Goal: Task Accomplishment & Management: Complete application form

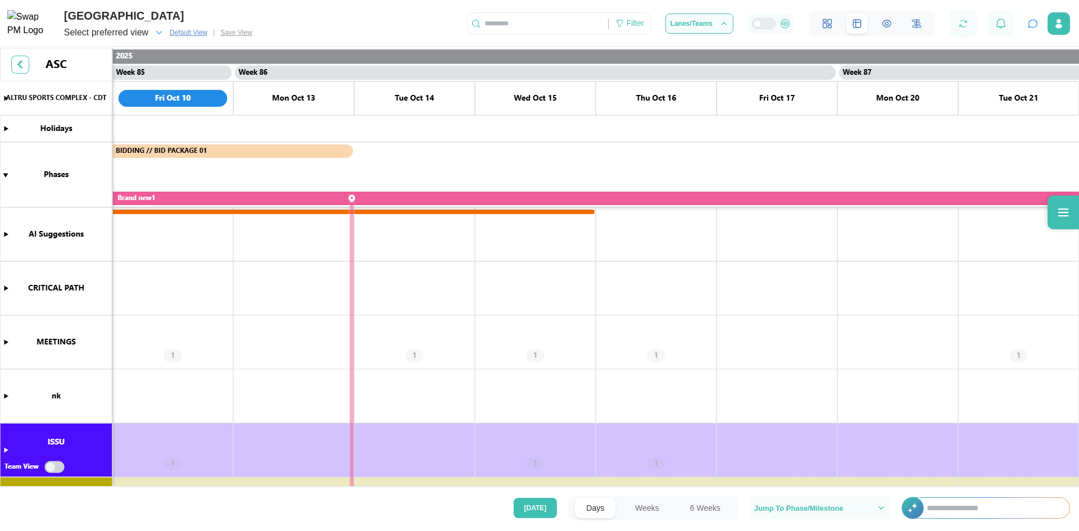
scroll to position [0, 51218]
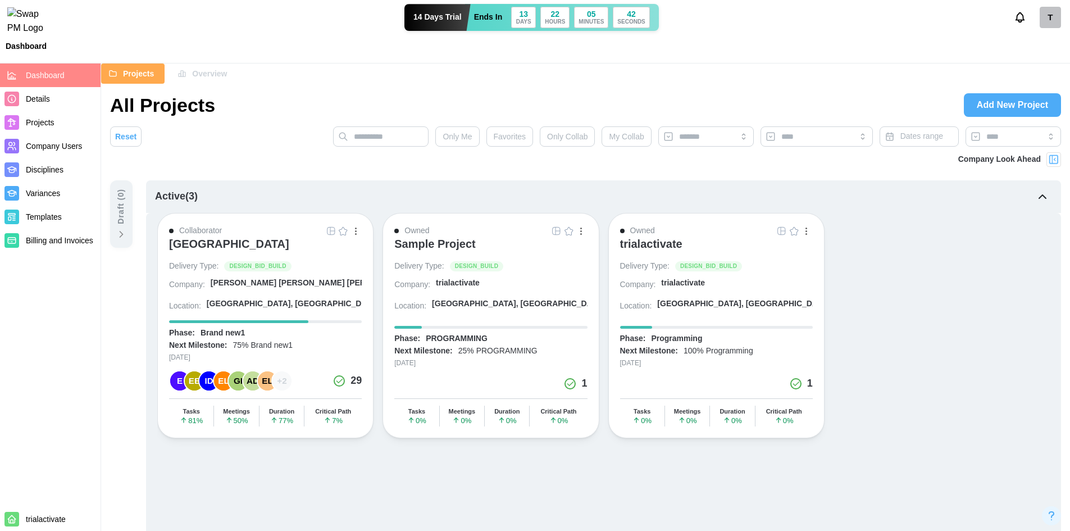
click at [212, 242] on div "[GEOGRAPHIC_DATA]" at bounding box center [229, 243] width 120 height 13
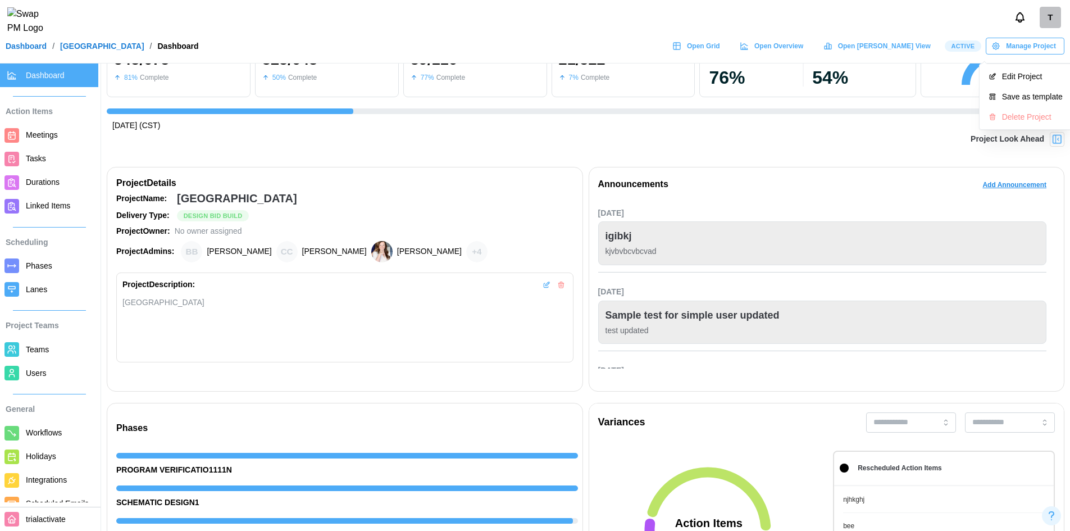
scroll to position [0, 11257]
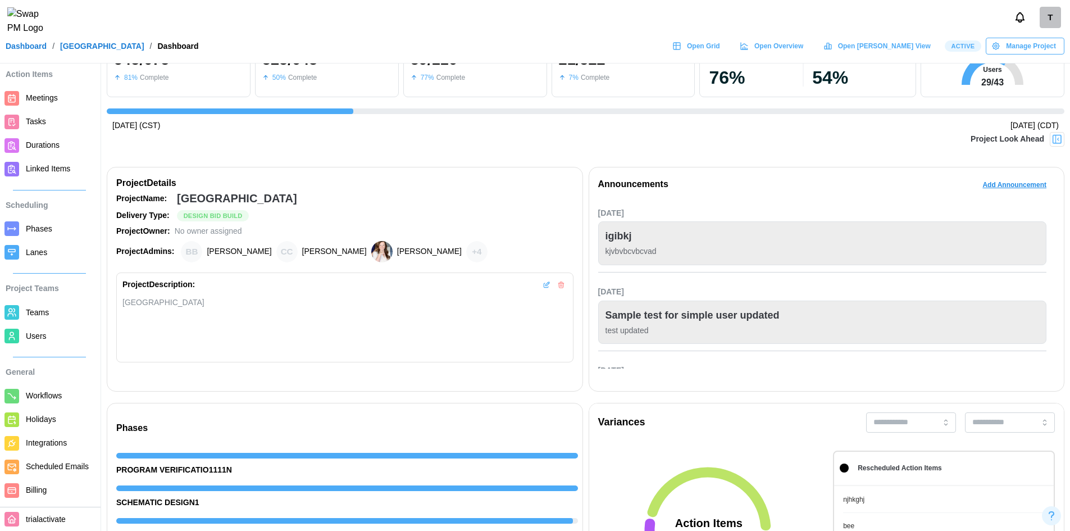
click at [57, 324] on link "Users" at bounding box center [49, 336] width 98 height 24
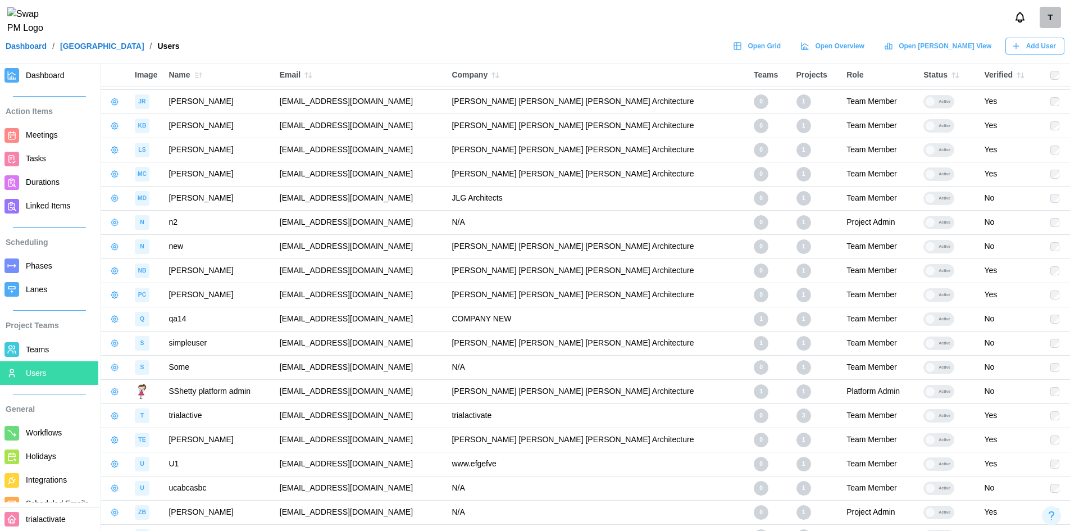
scroll to position [631, 0]
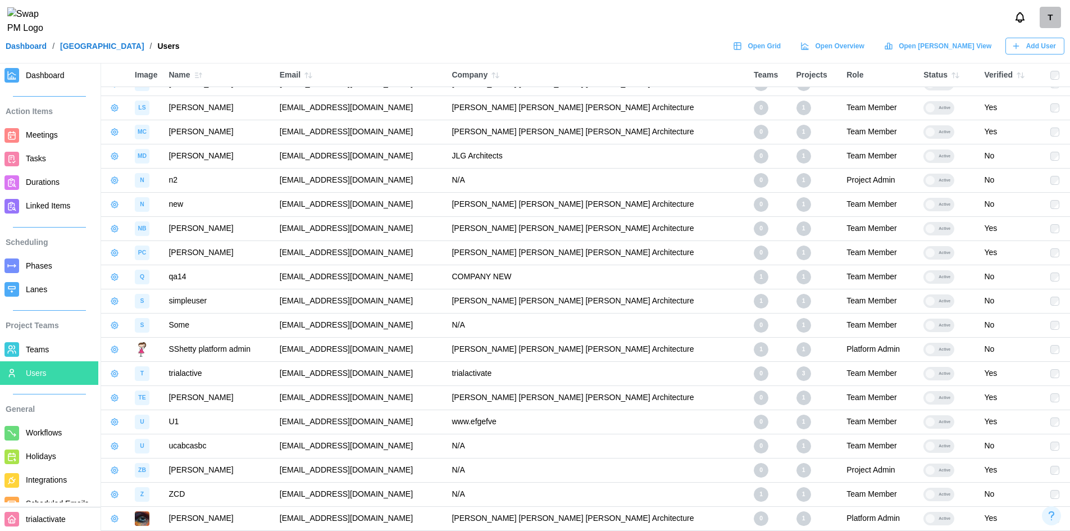
click at [121, 204] on button "button" at bounding box center [115, 205] width 16 height 16
click at [153, 262] on button "Remove From Project" at bounding box center [169, 271] width 118 height 20
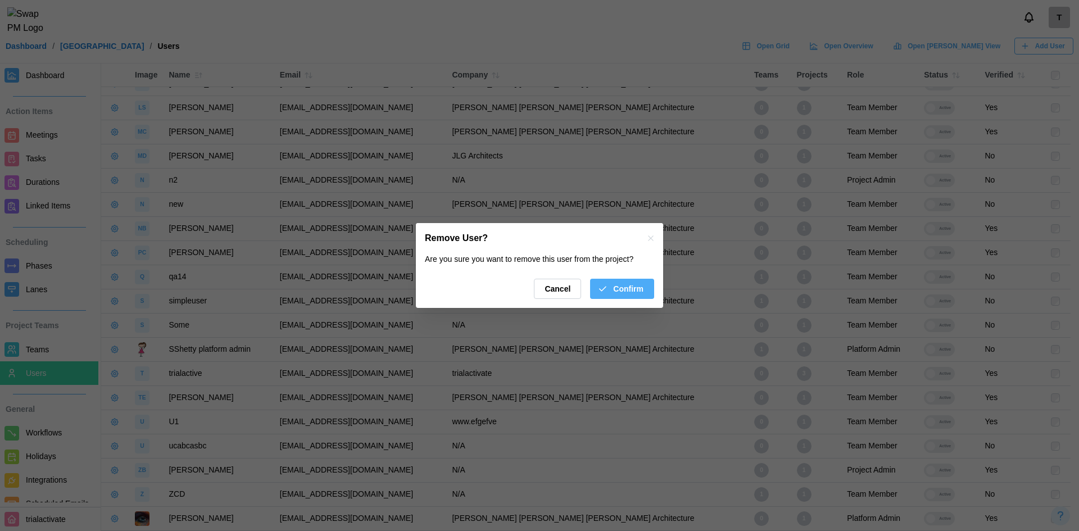
click at [627, 285] on span "Confirm" at bounding box center [628, 288] width 30 height 19
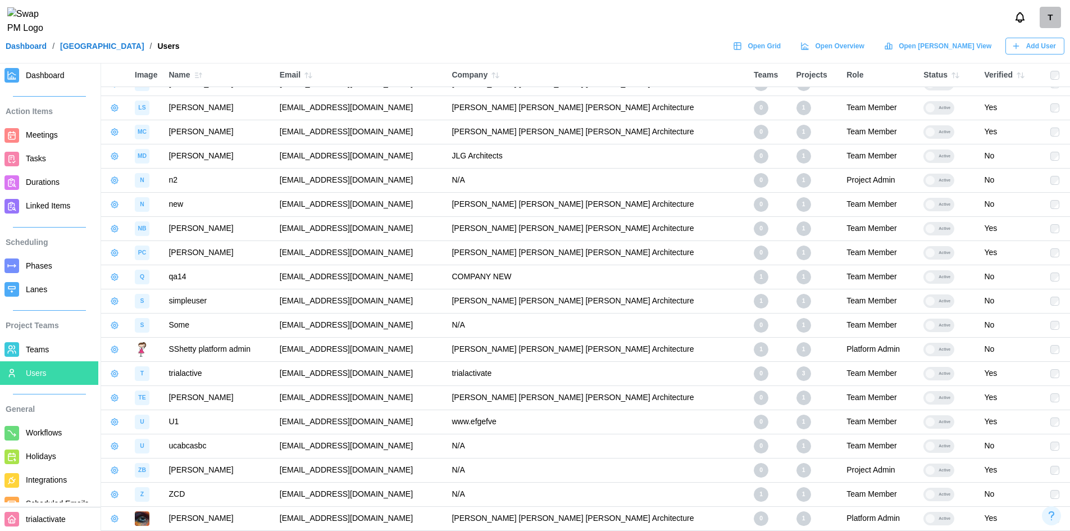
click at [108, 203] on button "button" at bounding box center [115, 205] width 16 height 16
click at [135, 271] on div "Remove From Project" at bounding box center [175, 270] width 91 height 9
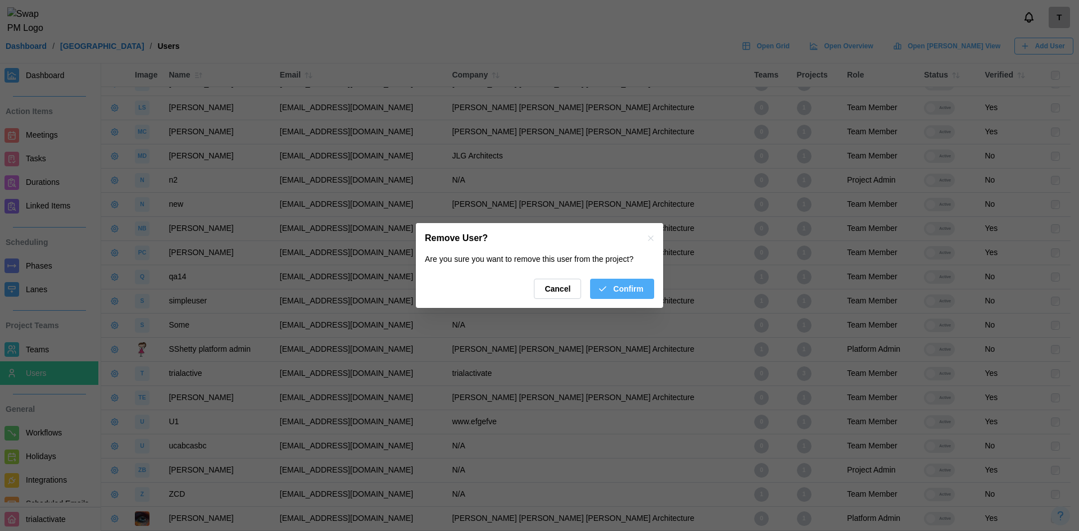
click at [644, 289] on button "Confirm" at bounding box center [622, 289] width 64 height 20
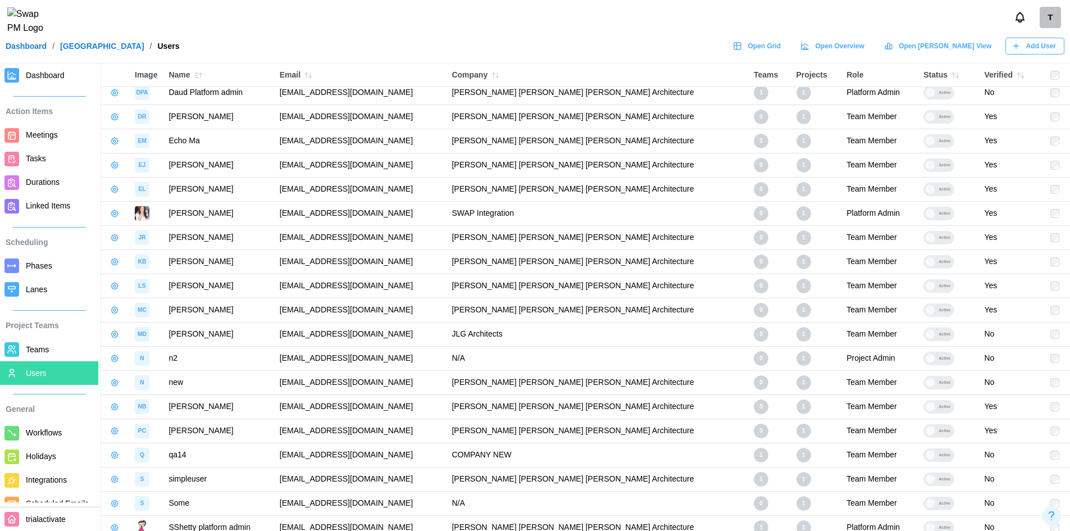
scroll to position [455, 0]
click at [117, 383] on icon "button" at bounding box center [114, 381] width 7 height 7
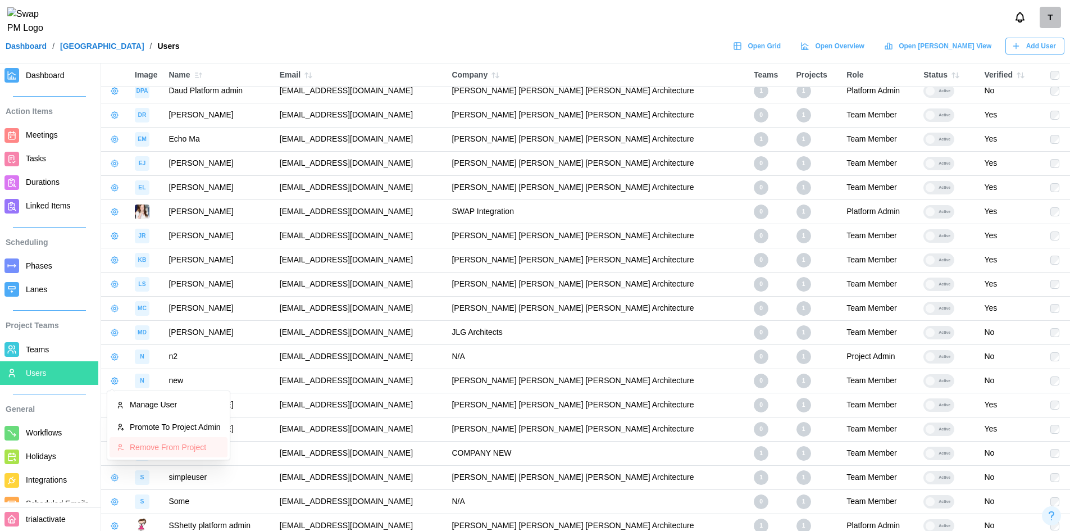
click at [157, 443] on div "Remove From Project" at bounding box center [175, 447] width 91 height 9
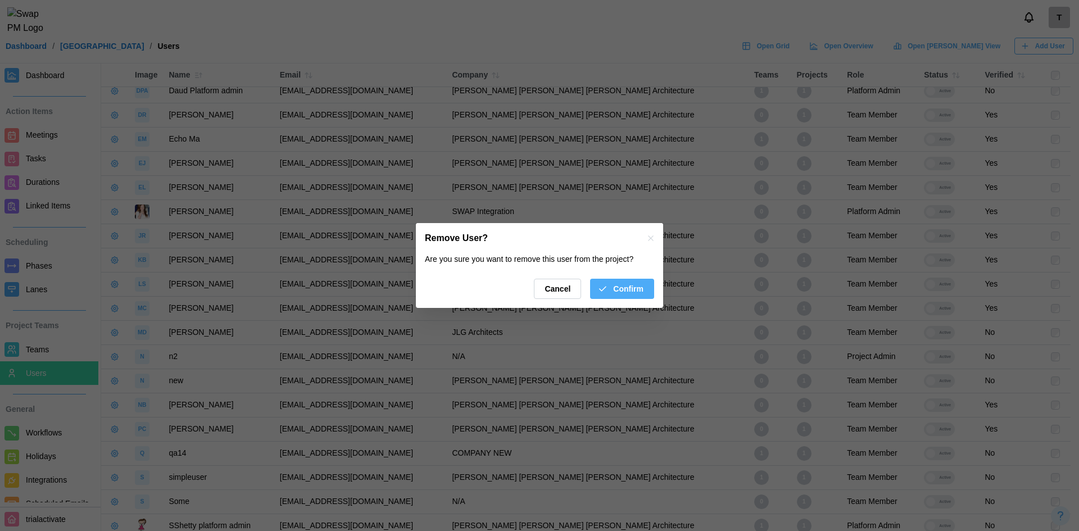
click at [607, 290] on icon "button" at bounding box center [602, 289] width 10 height 10
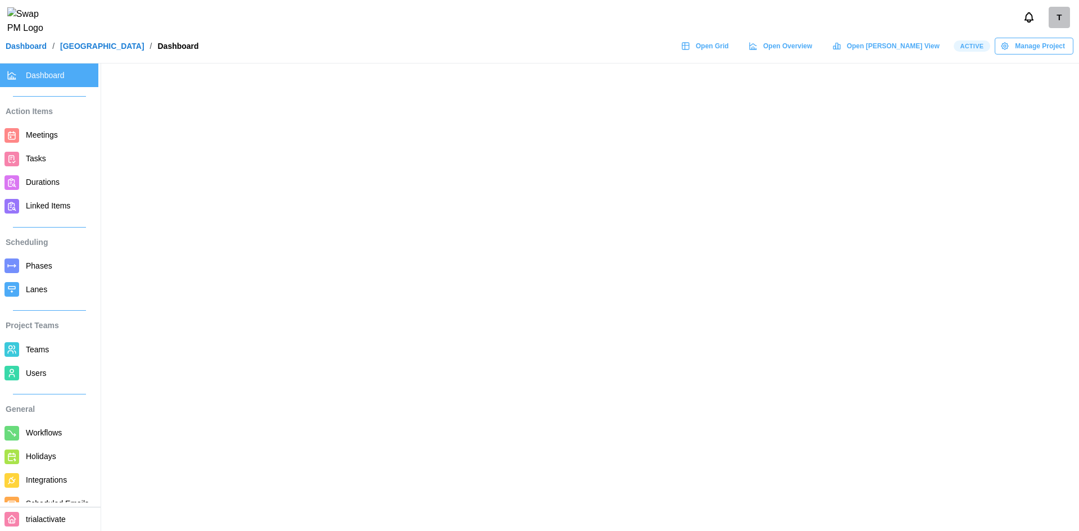
click at [42, 364] on link "Users" at bounding box center [49, 373] width 98 height 24
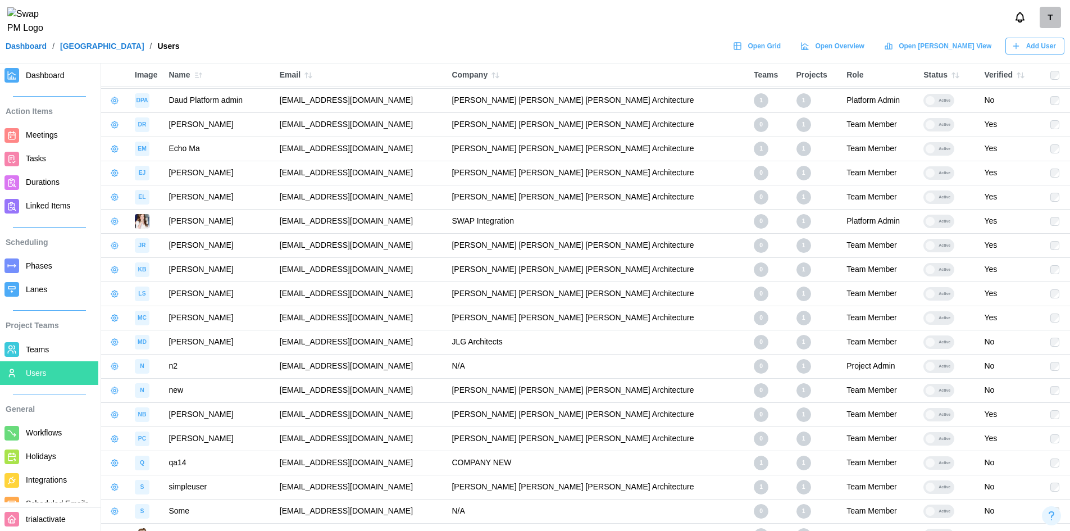
scroll to position [631, 0]
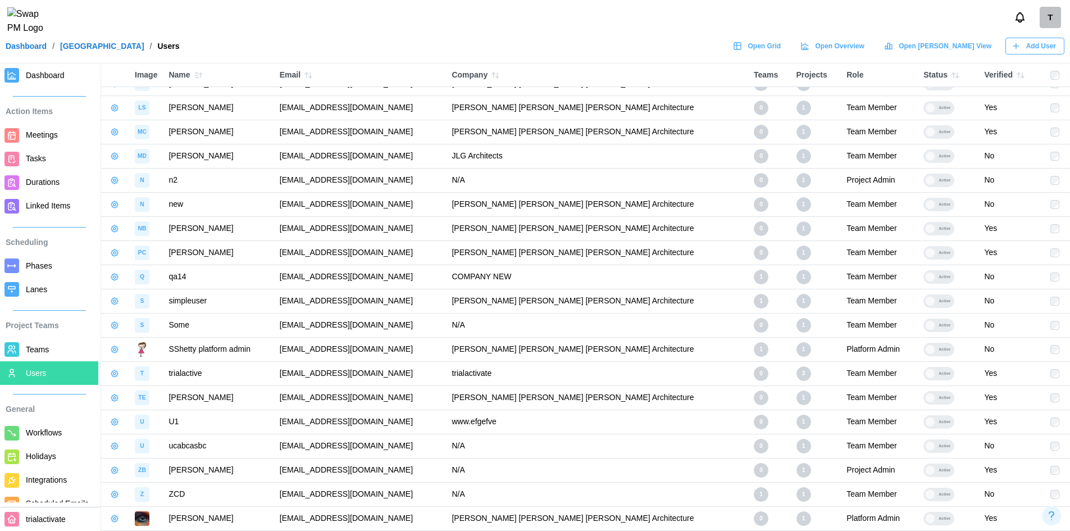
click at [1050, 13] on div "T" at bounding box center [1050, 17] width 21 height 21
click at [1059, 52] on div "My Profile" at bounding box center [1042, 48] width 35 height 12
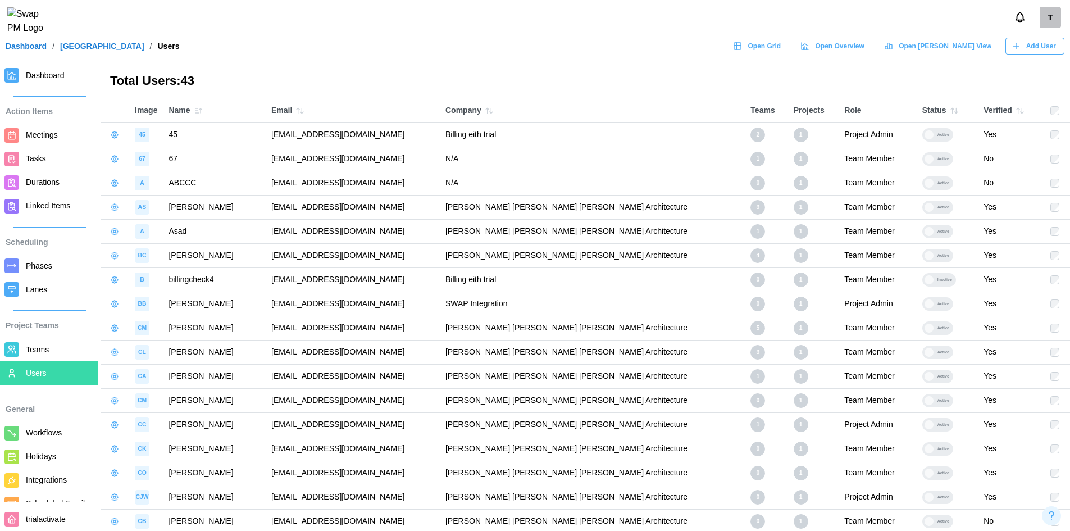
click at [1041, 26] on div "T" at bounding box center [1050, 17] width 21 height 21
click at [1043, 63] on button "Sign Out" at bounding box center [1036, 70] width 62 height 20
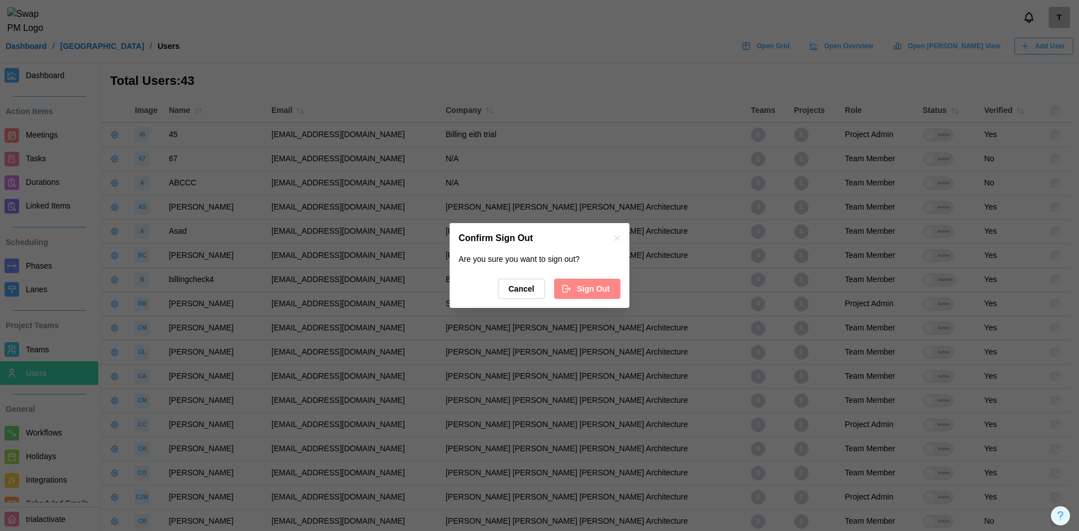
click at [585, 281] on span "Sign Out" at bounding box center [593, 288] width 33 height 19
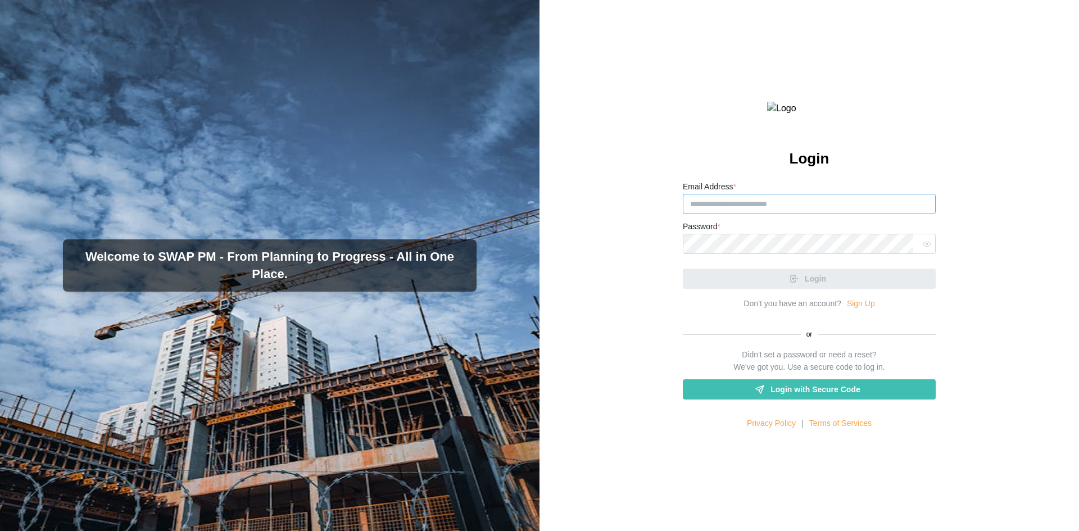
click at [860, 214] on input "Email Address *" at bounding box center [809, 204] width 253 height 20
type input "**********"
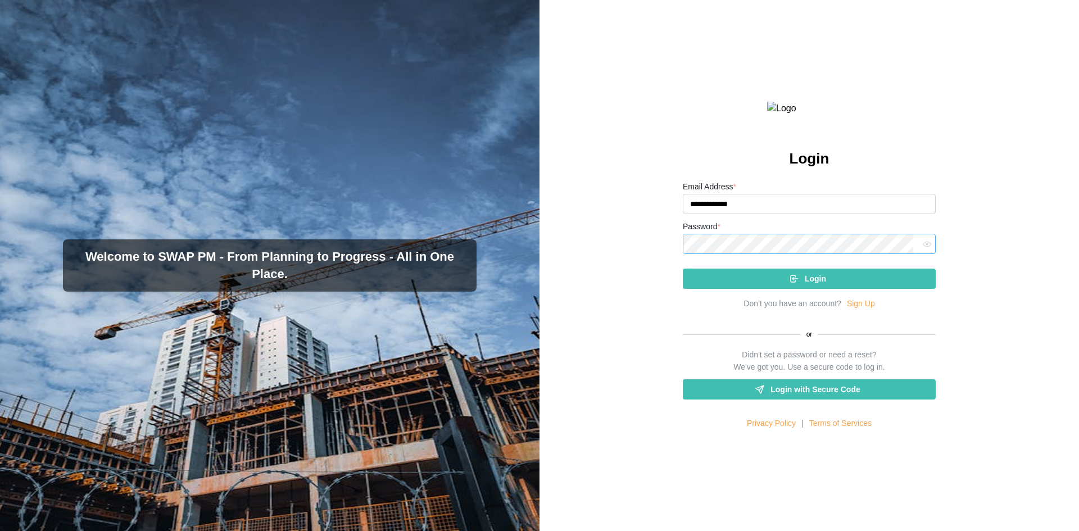
click at [683, 269] on button "Login" at bounding box center [809, 279] width 253 height 20
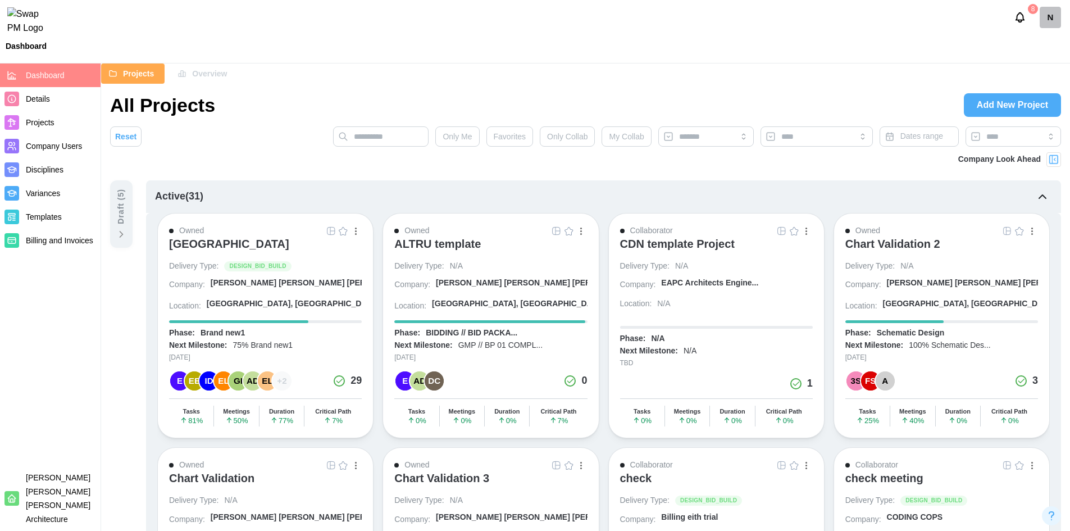
click at [1044, 20] on div "N" at bounding box center [1050, 17] width 21 height 21
click at [1051, 47] on div "My Profile" at bounding box center [1042, 48] width 35 height 12
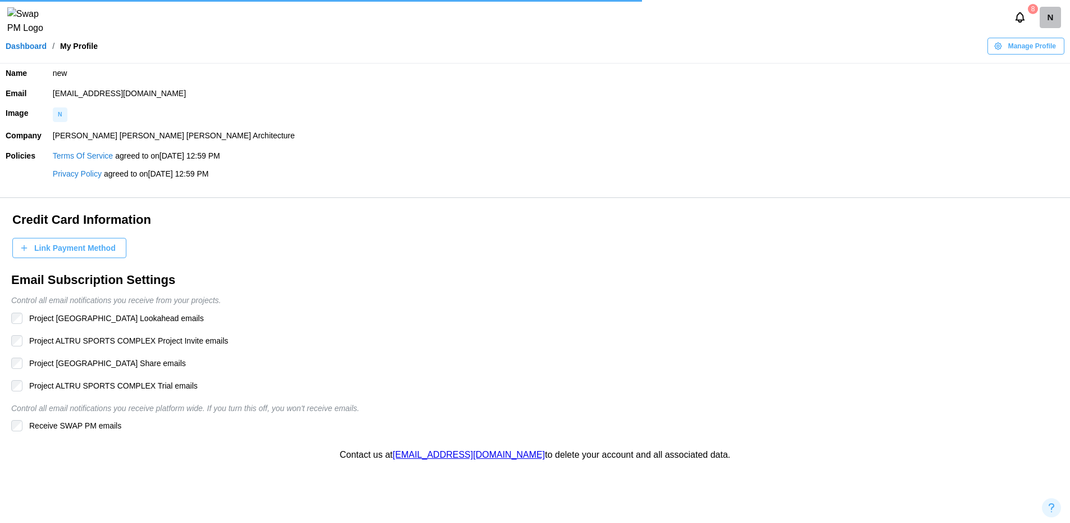
click at [31, 50] on link "Dashboard" at bounding box center [26, 46] width 41 height 8
click at [35, 50] on link "Dashboard" at bounding box center [26, 46] width 41 height 8
click at [29, 27] on img at bounding box center [30, 21] width 46 height 28
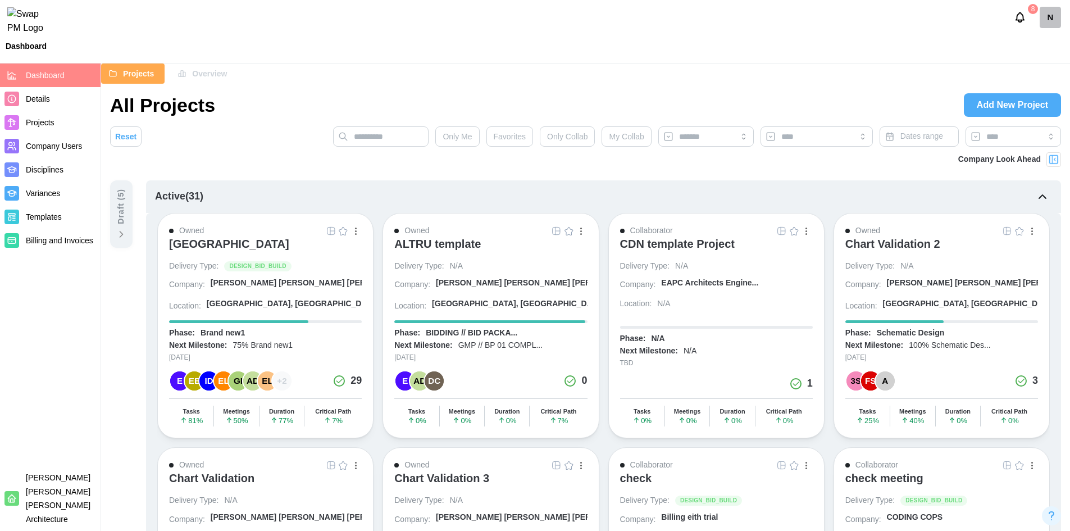
click at [265, 239] on div "ALTRU SPORTS COMPLEX" at bounding box center [229, 243] width 120 height 13
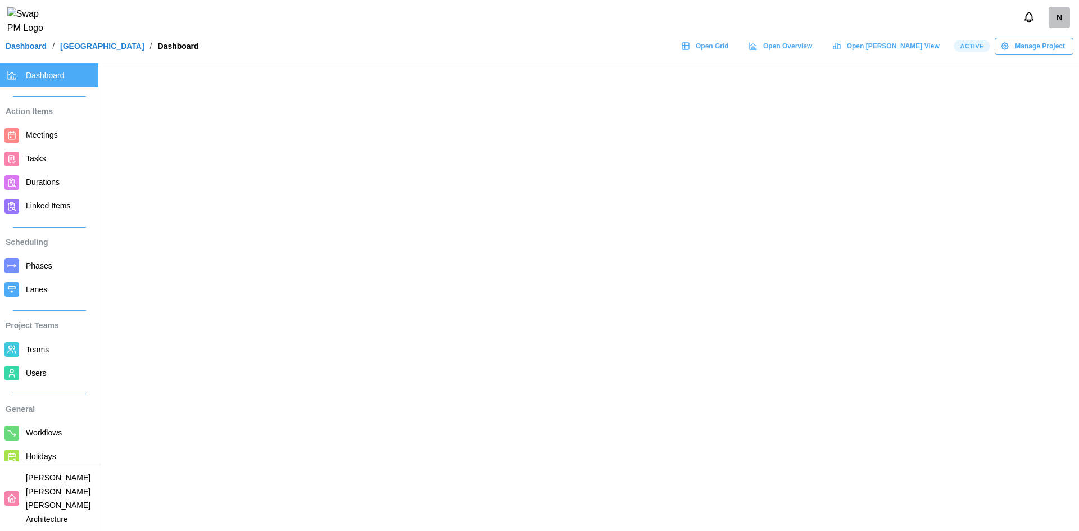
click at [33, 377] on span "Users" at bounding box center [36, 373] width 21 height 9
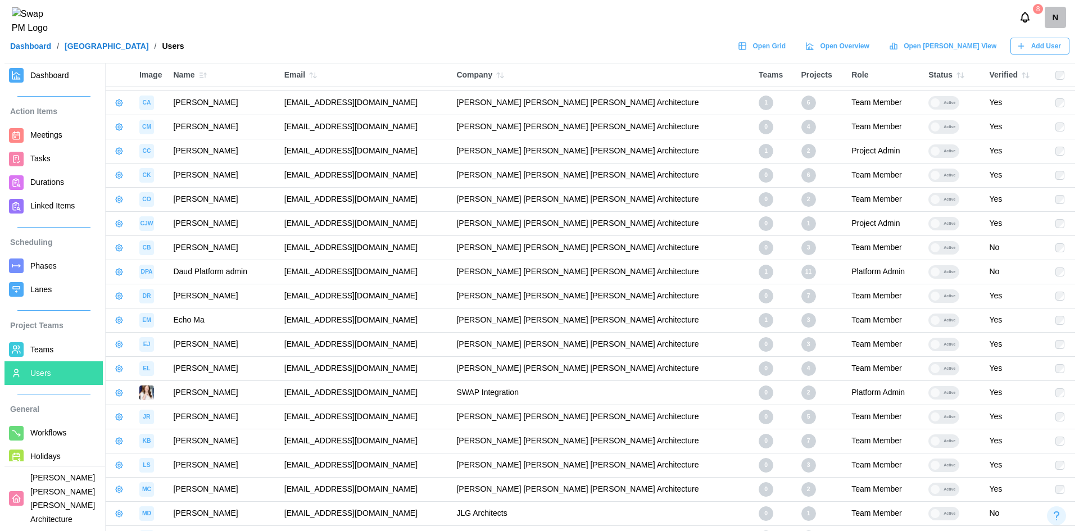
scroll to position [631, 0]
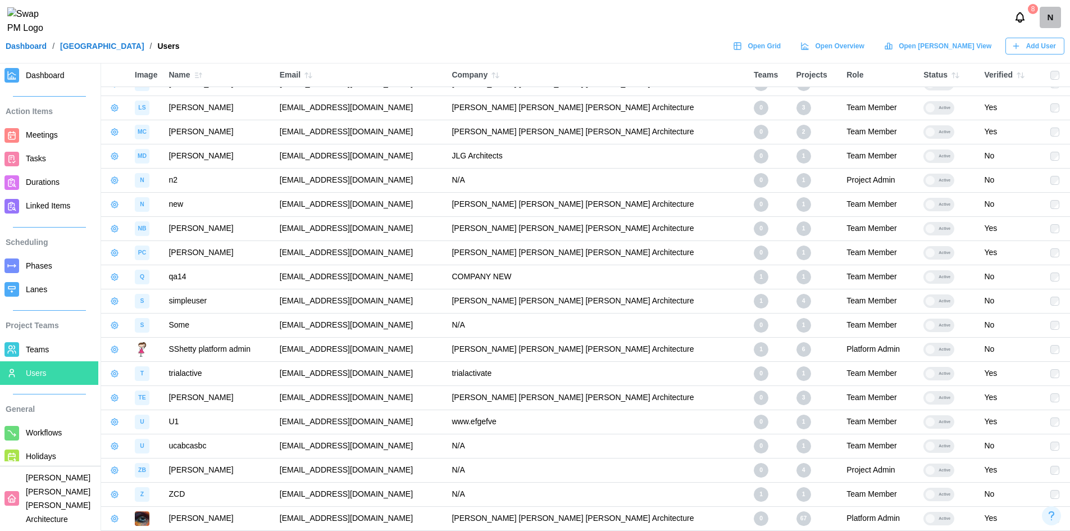
click at [115, 206] on icon "button" at bounding box center [114, 204] width 9 height 9
click at [159, 272] on div "Remove From Project" at bounding box center [175, 270] width 91 height 9
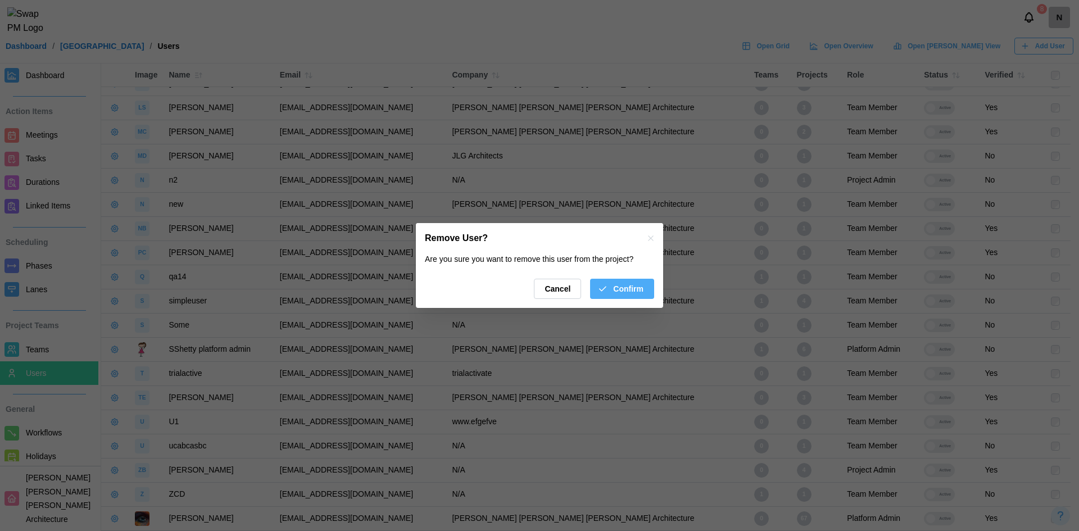
click at [623, 294] on span "Confirm" at bounding box center [628, 288] width 30 height 19
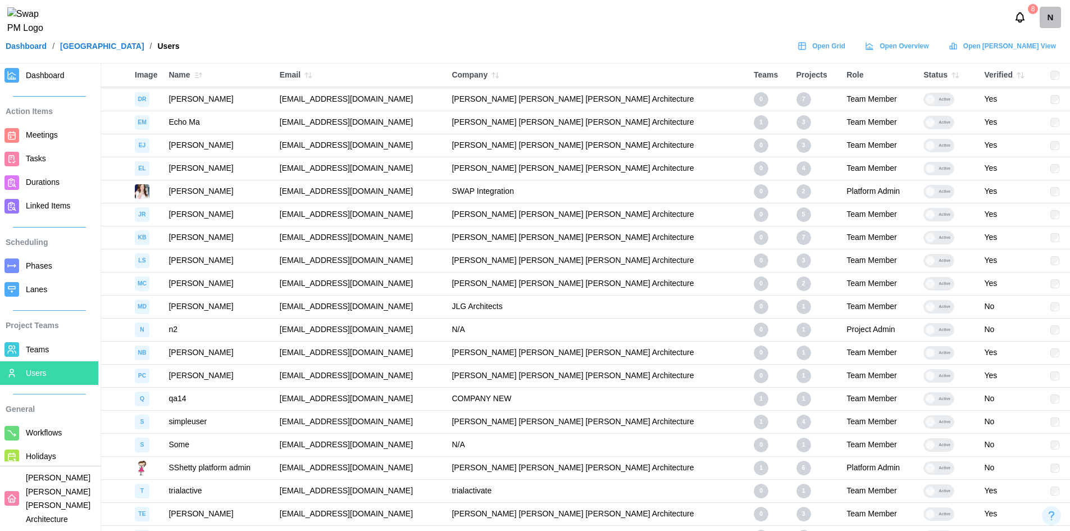
scroll to position [560, 0]
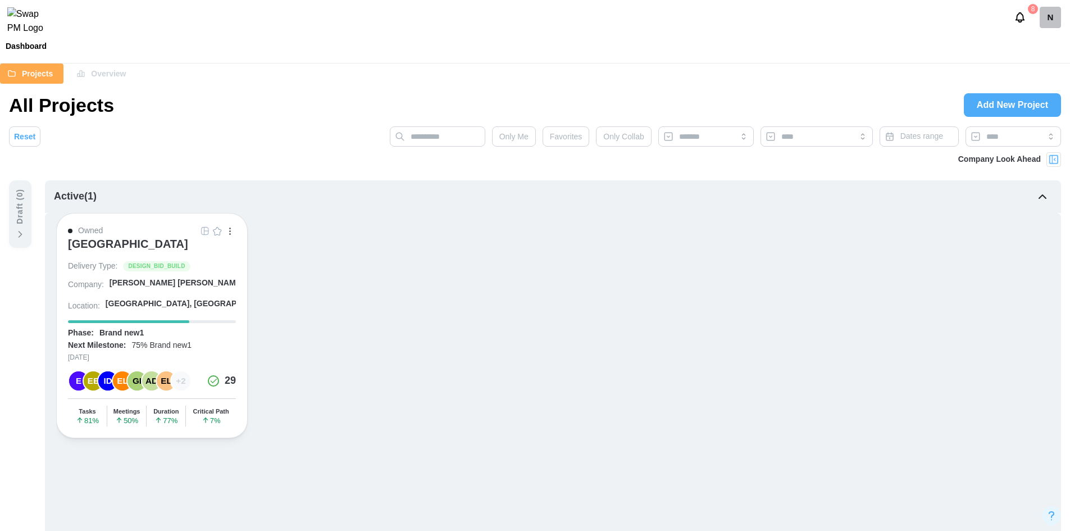
click at [92, 247] on div "[GEOGRAPHIC_DATA]" at bounding box center [128, 243] width 120 height 13
click at [670, 321] on div "Owned ALTRU SPORTS COMPLEX Delivery Type: DESIGN_BID_BUILD Company: [PERSON_NAM…" at bounding box center [553, 325] width 994 height 225
click at [225, 223] on div "Owned ALTRU SPORTS COMPLEX Delivery Type: DESIGN_BID_BUILD Company: [PERSON_NAM…" at bounding box center [152, 325] width 192 height 225
click at [226, 231] on button "button" at bounding box center [230, 231] width 12 height 12
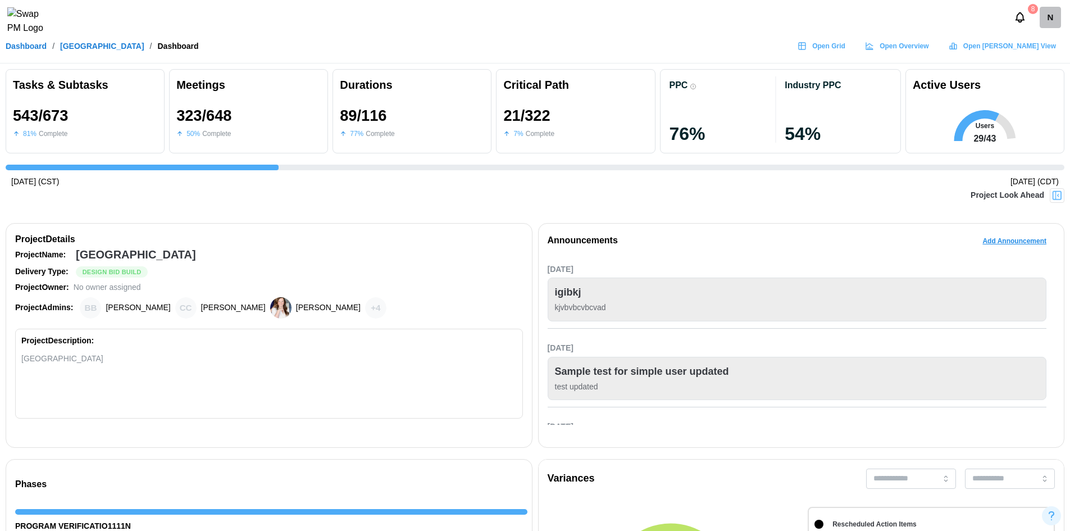
scroll to position [0, 12630]
click at [846, 54] on span "Open Grid" at bounding box center [828, 46] width 33 height 16
click at [725, 443] on div "Announcements Add Announcement Sep 26, 2025 igibkj kjvbvbcvbcvad Sep 11, 2025 S…" at bounding box center [801, 335] width 527 height 225
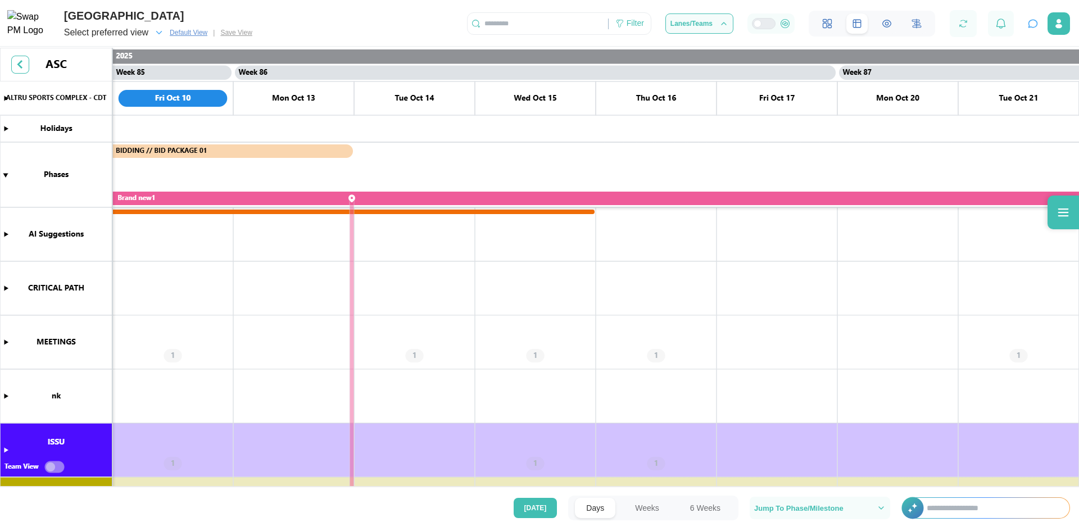
scroll to position [0, 51218]
click at [1063, 212] on icon at bounding box center [1063, 212] width 11 height 8
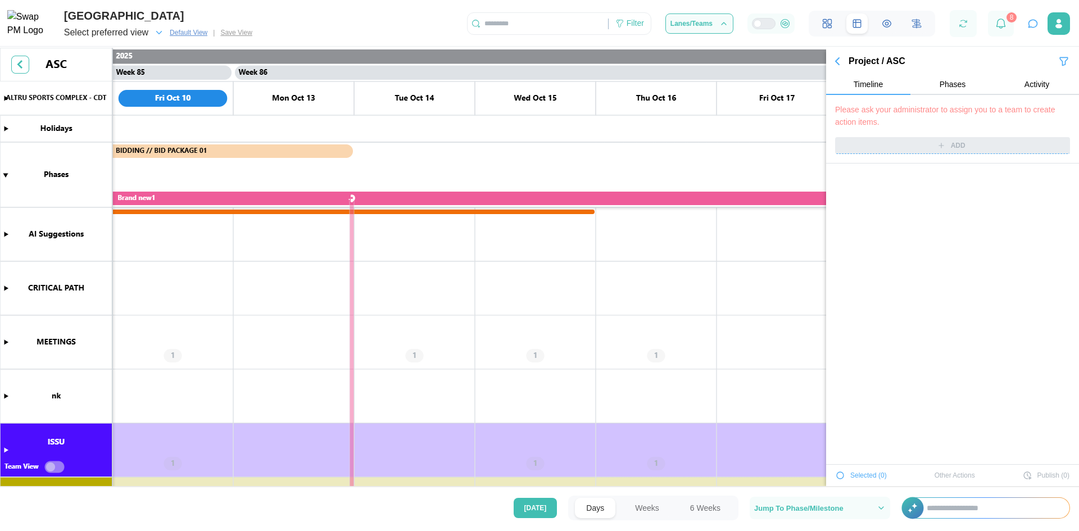
scroll to position [41969, 0]
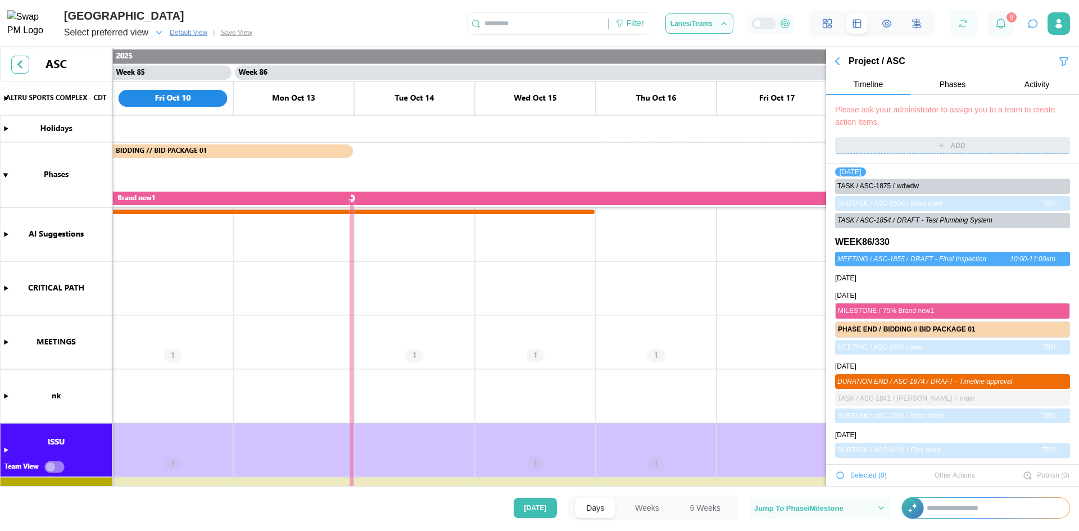
click at [844, 64] on button "button" at bounding box center [837, 61] width 22 height 16
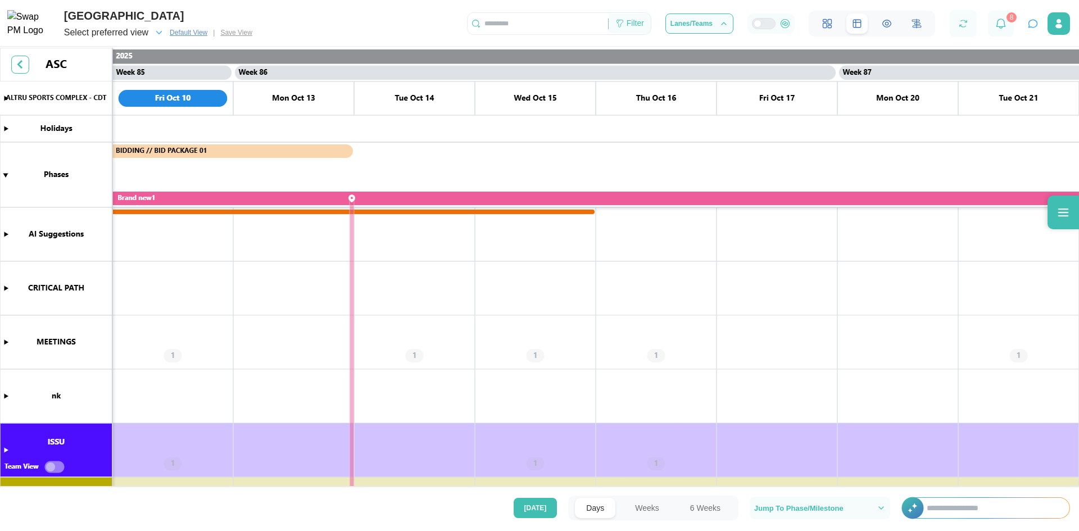
click at [637, 26] on div "Filter" at bounding box center [634, 23] width 17 height 12
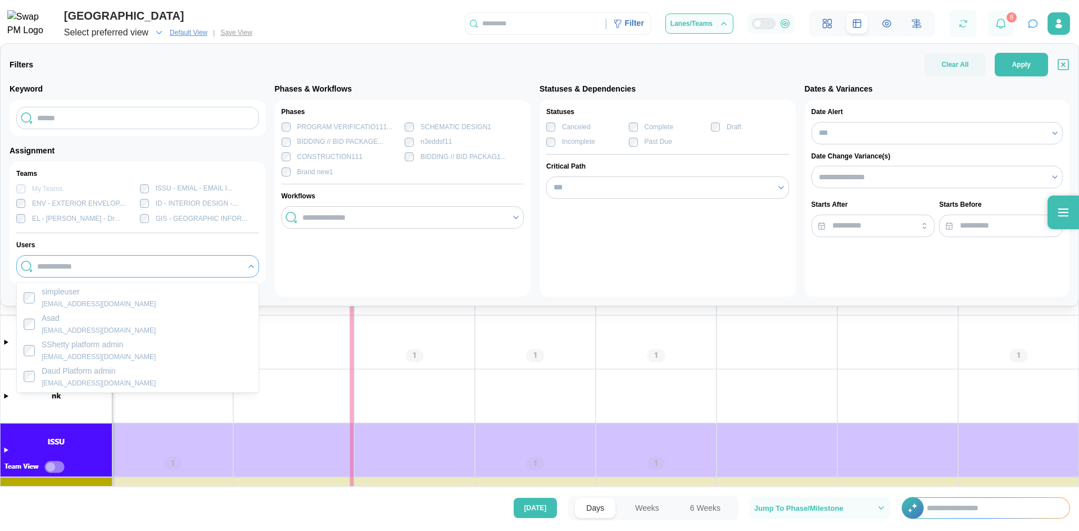
click at [89, 265] on input "search" at bounding box center [138, 266] width 203 height 9
click at [620, 185] on input "***" at bounding box center [667, 187] width 243 height 22
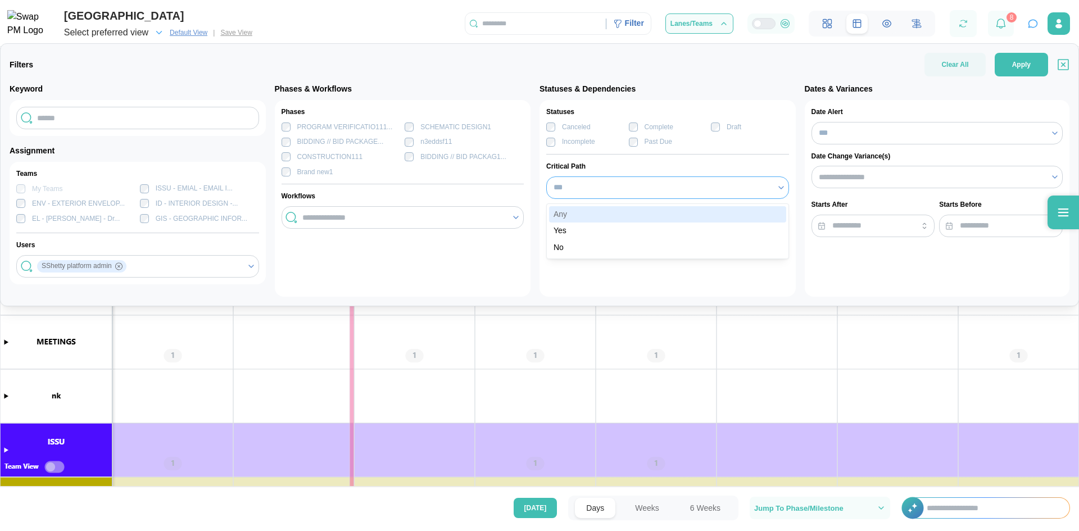
type input "***"
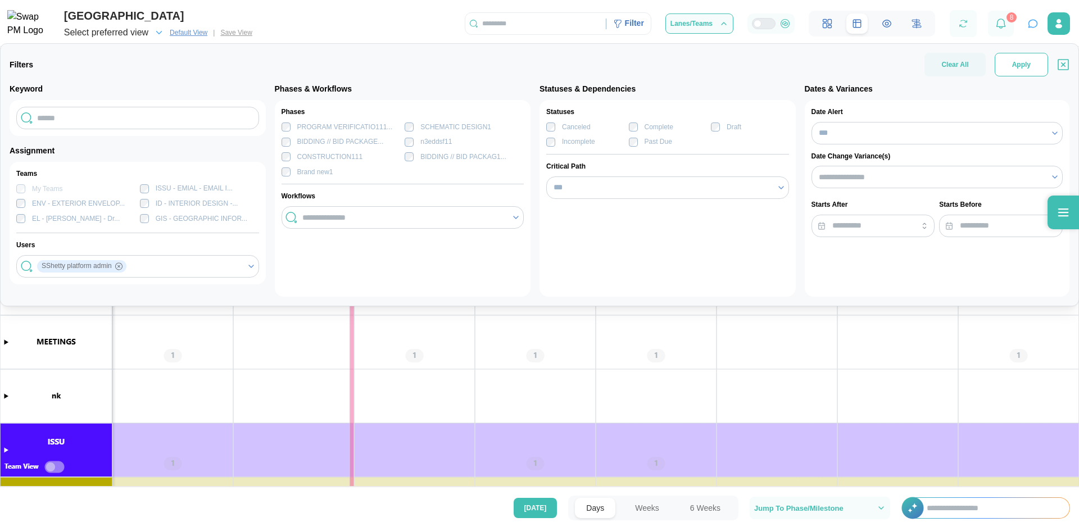
click at [1024, 66] on span "Apply" at bounding box center [1021, 64] width 19 height 22
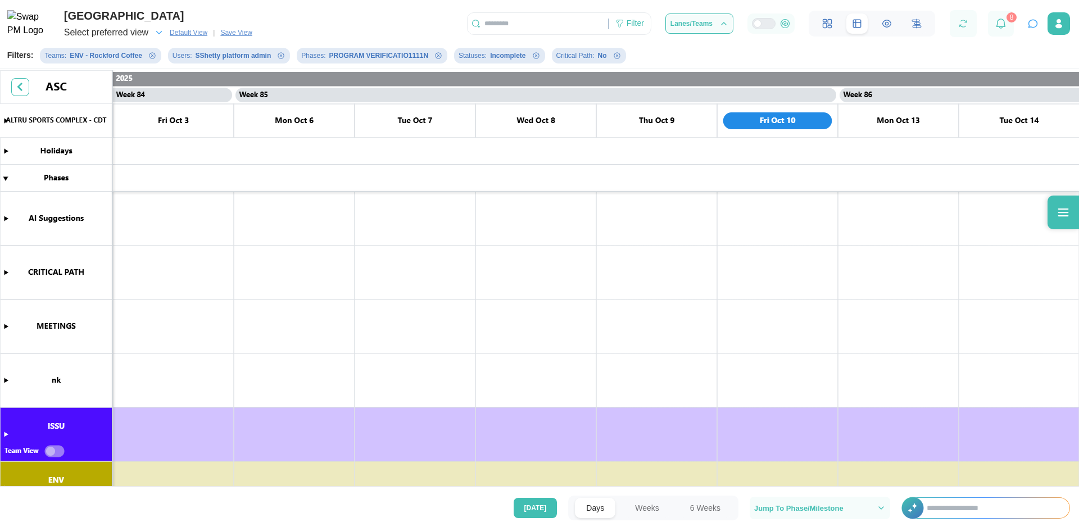
scroll to position [0, 50443]
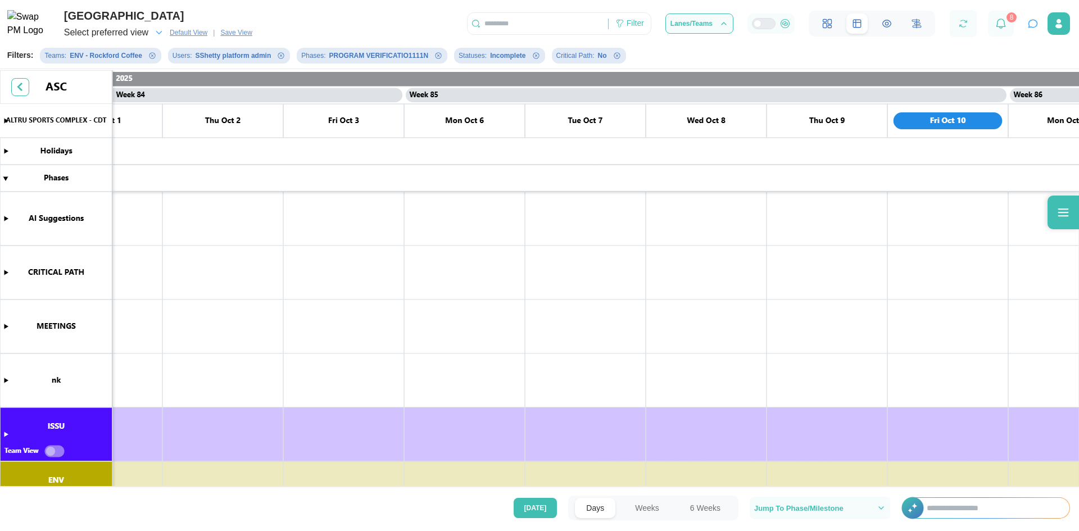
click at [533, 59] on icon "Remove Statuses filter" at bounding box center [536, 55] width 7 height 7
click at [516, 55] on icon "Remove Critical Path filter" at bounding box center [519, 55] width 7 height 7
click at [278, 56] on icon "Remove Users filter" at bounding box center [281, 55] width 7 height 7
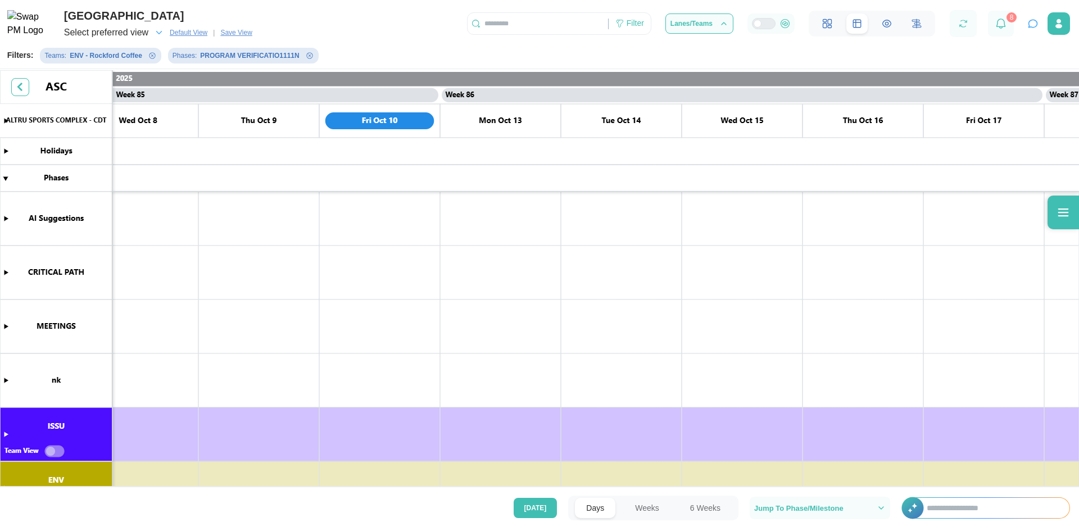
scroll to position [0, 0]
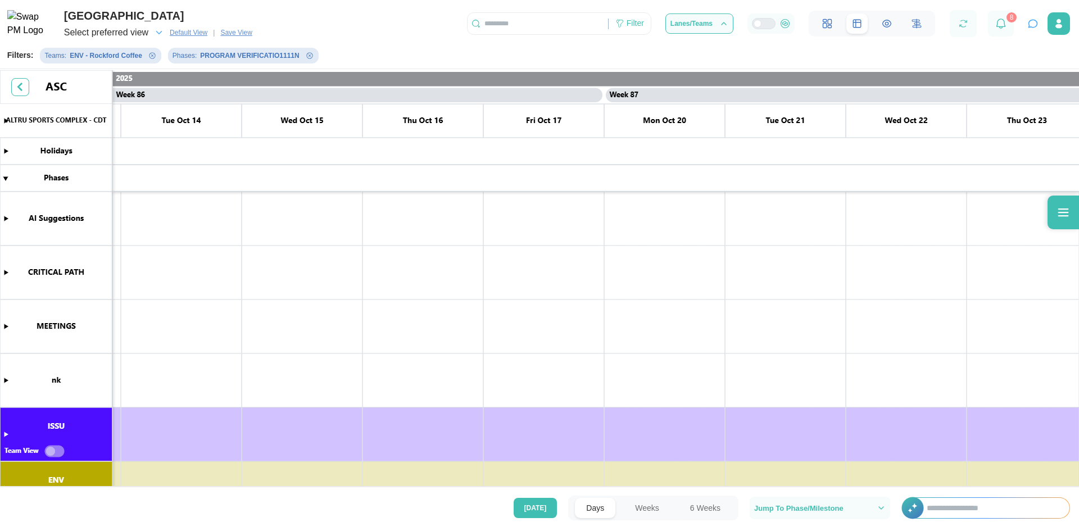
click at [306, 57] on icon "Remove Phases filter" at bounding box center [309, 55] width 7 height 7
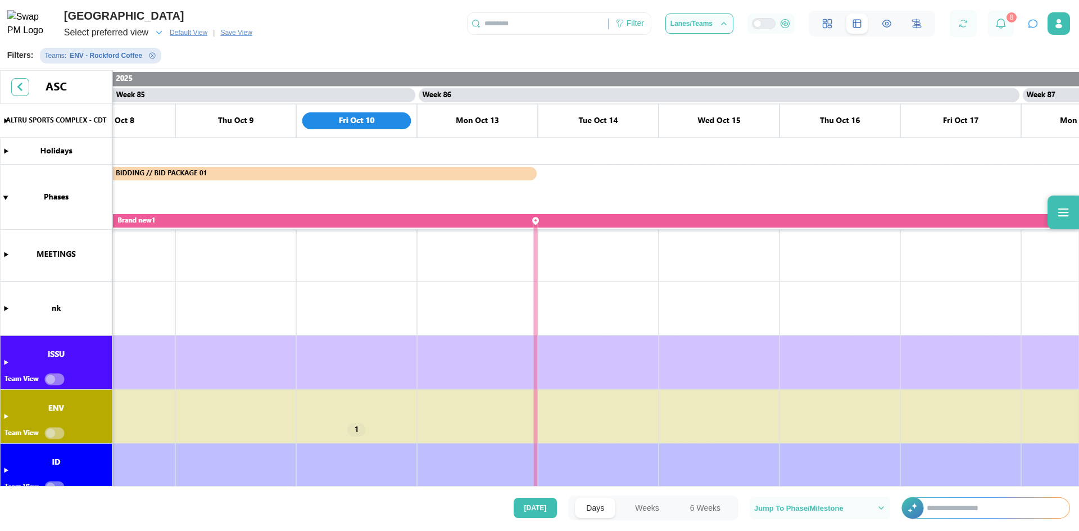
scroll to position [0, 51034]
click at [8, 417] on canvas at bounding box center [539, 279] width 1079 height 419
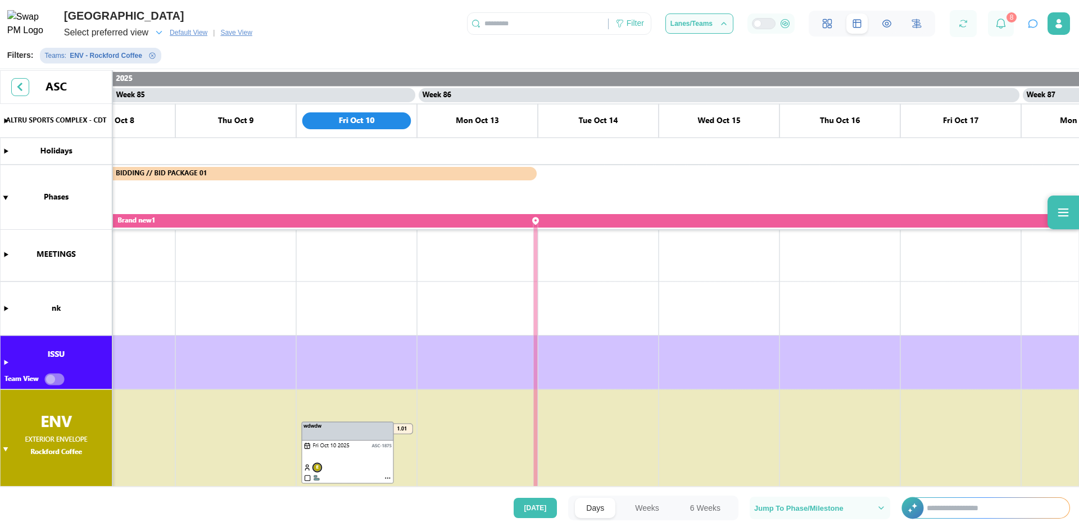
scroll to position [166, 0]
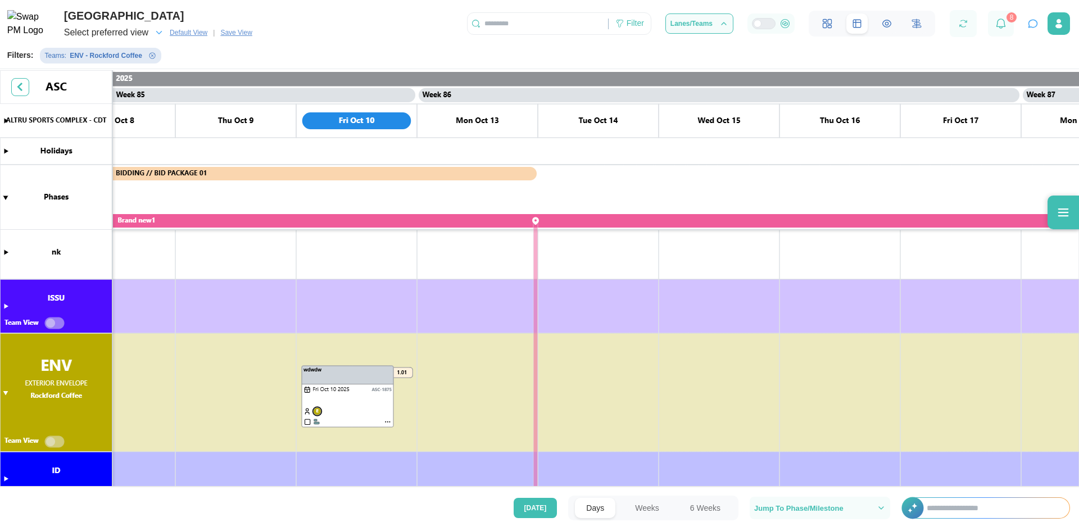
click at [385, 416] on canvas at bounding box center [539, 279] width 1079 height 419
click at [388, 421] on canvas at bounding box center [539, 279] width 1079 height 419
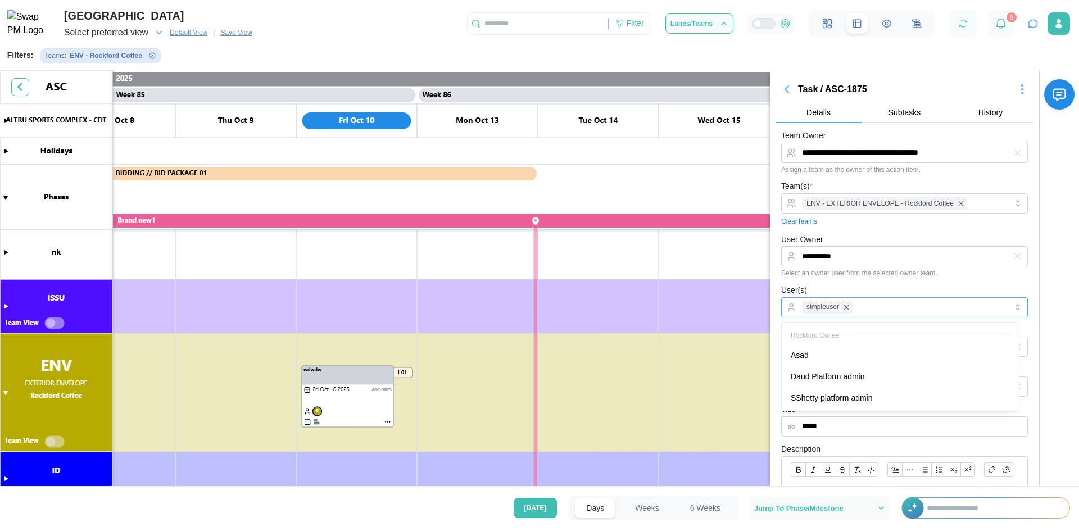
click at [867, 300] on div "simpleuser" at bounding box center [903, 307] width 208 height 19
click at [868, 292] on div "User(s) simpleuser" at bounding box center [904, 300] width 247 height 34
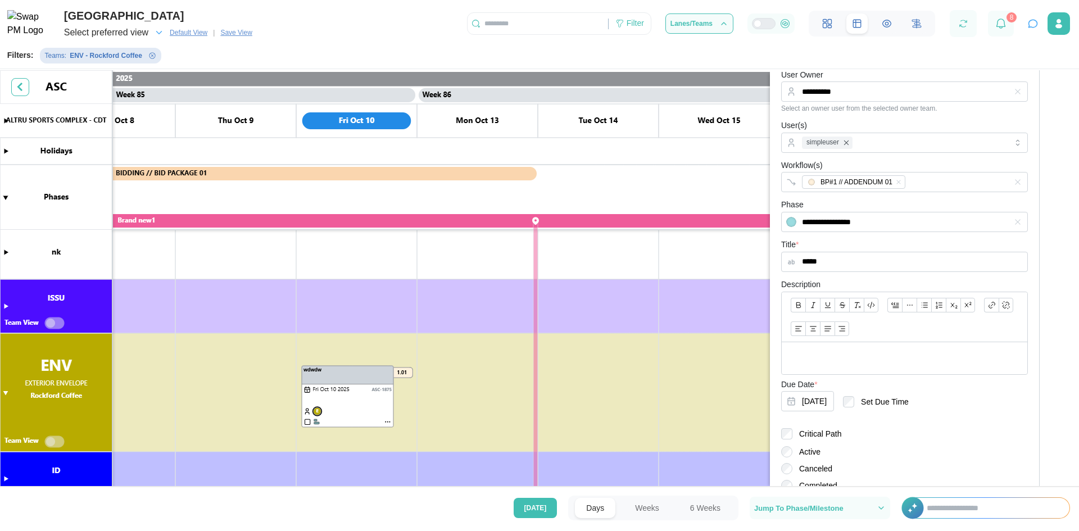
scroll to position [270, 0]
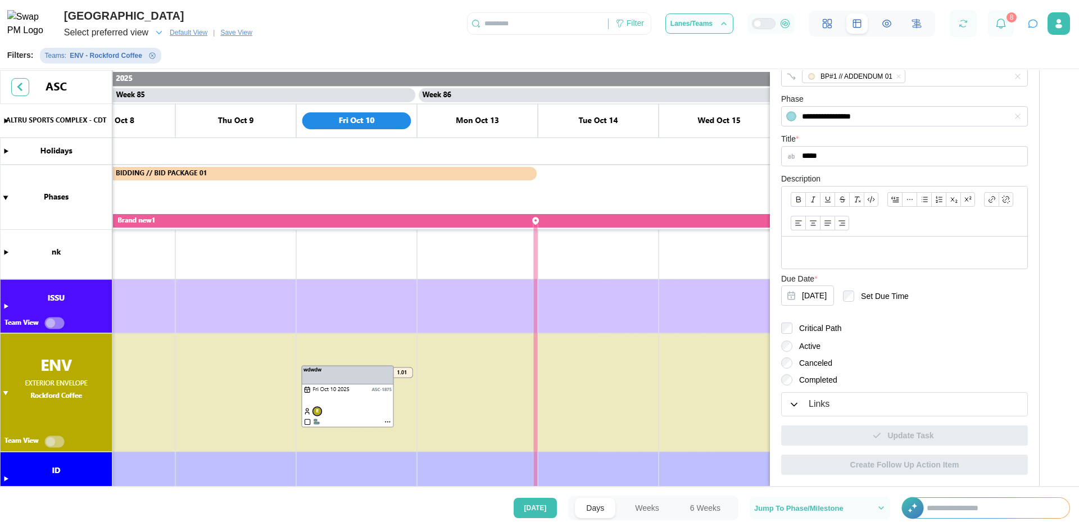
click at [806, 384] on label "Completed" at bounding box center [814, 379] width 45 height 11
click at [794, 380] on label "Completed" at bounding box center [814, 379] width 45 height 11
click at [305, 420] on canvas at bounding box center [539, 279] width 1079 height 419
click at [310, 425] on canvas at bounding box center [539, 279] width 1079 height 419
click at [564, 370] on canvas at bounding box center [539, 279] width 1079 height 419
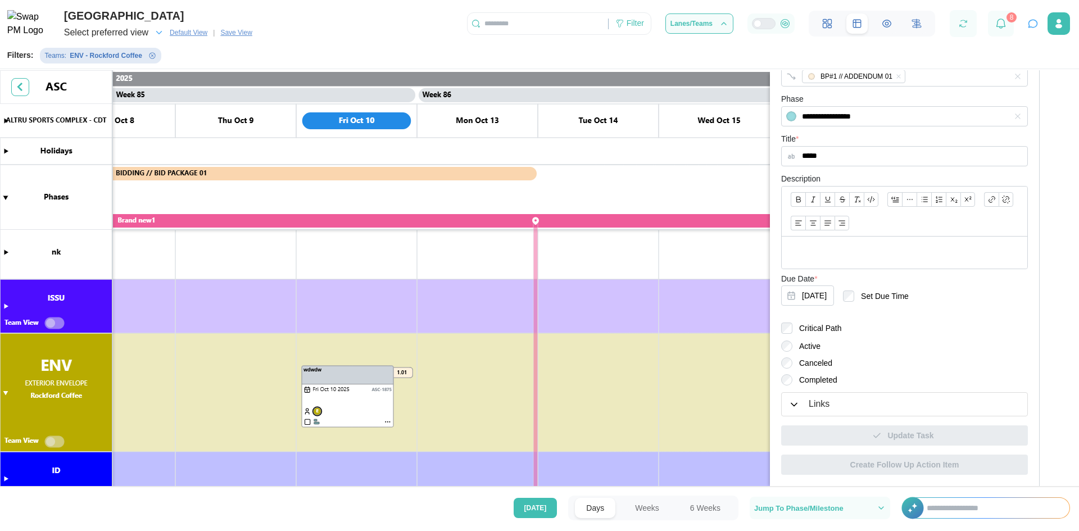
click at [371, 31] on div "ALTRU SPORTS COMPLEX Select preferred view Default View | Save View Filter Lane…" at bounding box center [539, 20] width 1079 height 40
click at [144, 29] on span "Select preferred view" at bounding box center [106, 33] width 84 height 16
click at [229, 30] on span "Save View" at bounding box center [235, 32] width 31 height 11
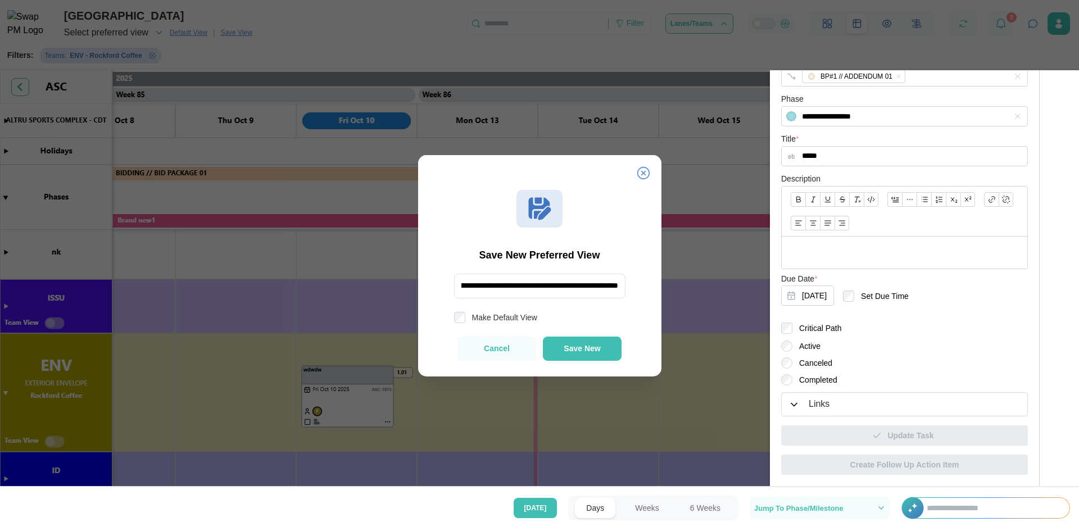
scroll to position [0, 1422]
type input "**********"
click at [594, 342] on button "Save New" at bounding box center [582, 349] width 79 height 24
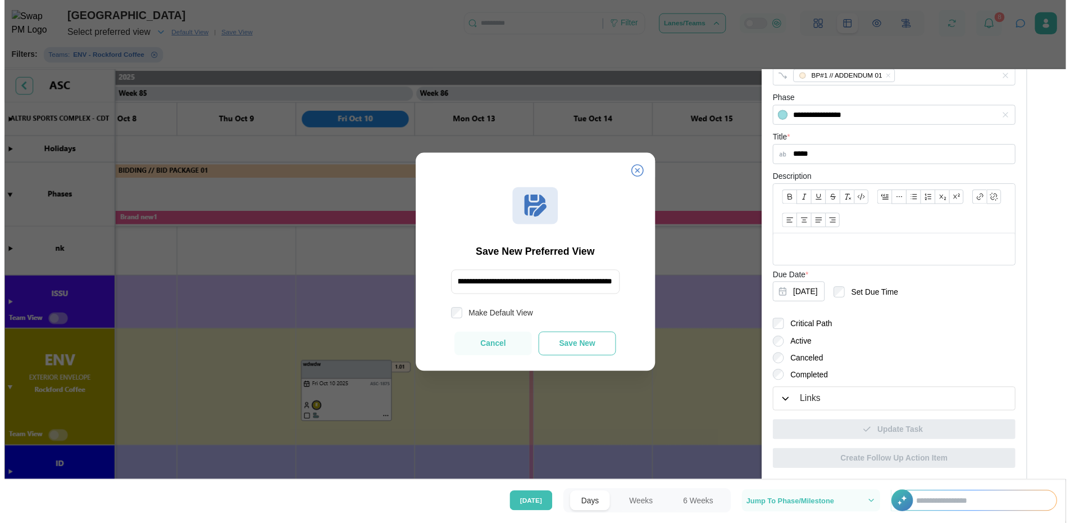
scroll to position [0, 0]
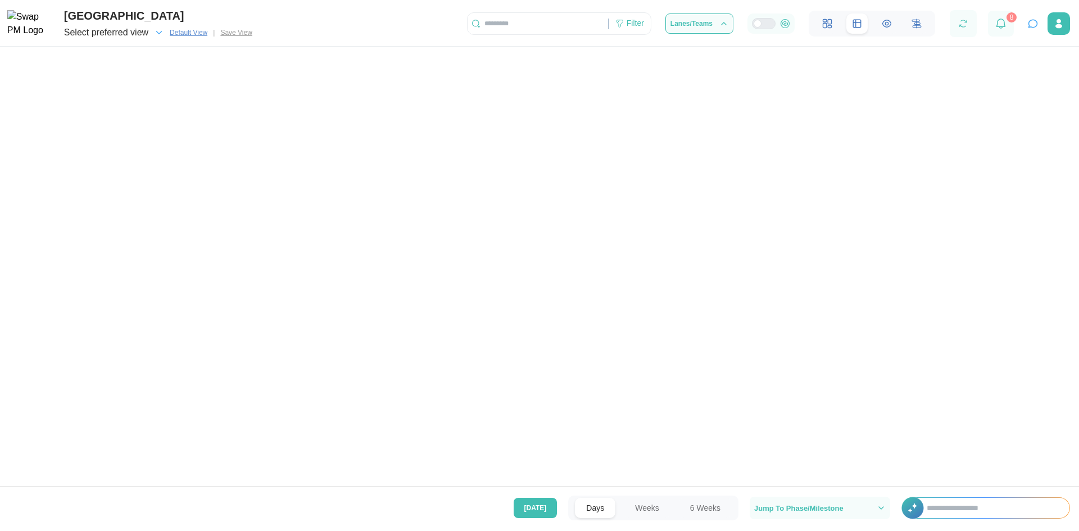
click at [138, 34] on span "Select preferred view" at bounding box center [106, 33] width 84 height 16
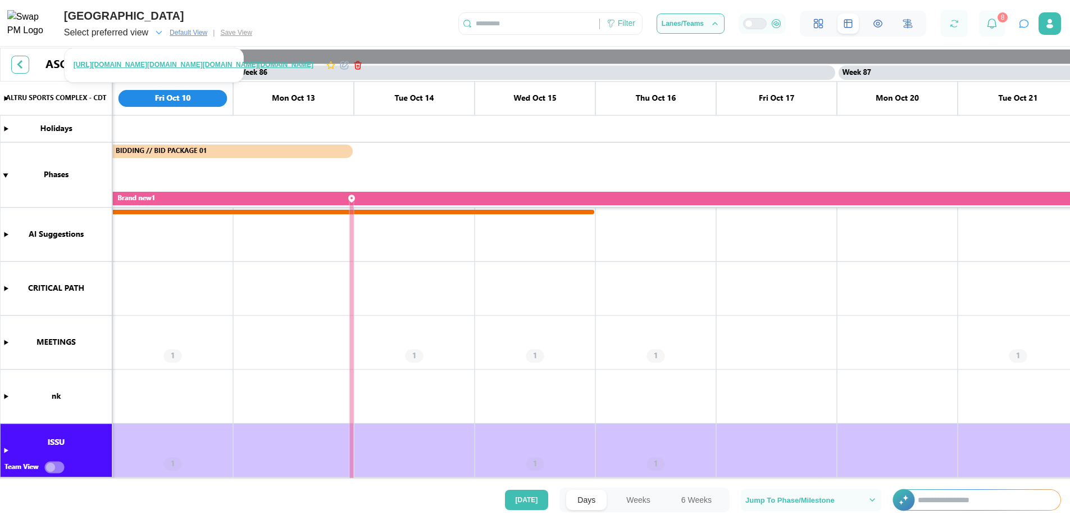
click at [146, 59] on div "https://www.loom.com/share/f0bf6ab82b4b4935a7a92e2cd9c1d9fa?sid=9748ef31-e726-4…" at bounding box center [218, 65] width 302 height 18
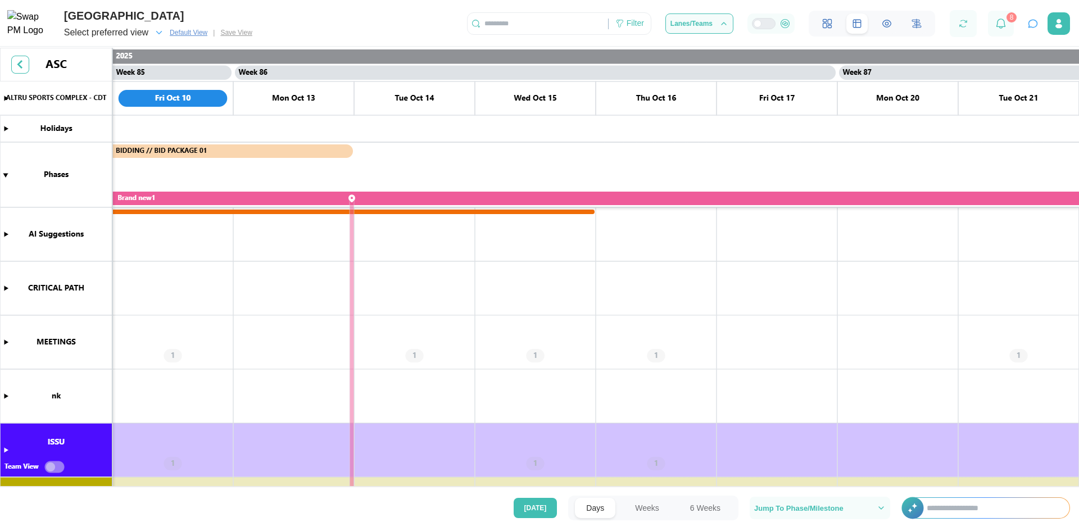
click at [156, 34] on icon "button" at bounding box center [159, 33] width 10 height 10
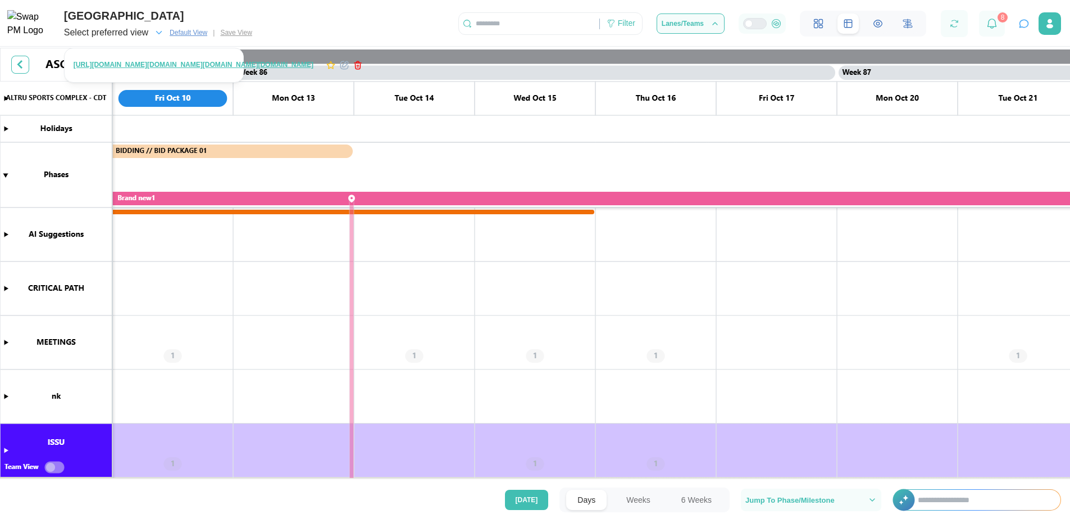
click at [160, 34] on icon "button" at bounding box center [159, 33] width 10 height 10
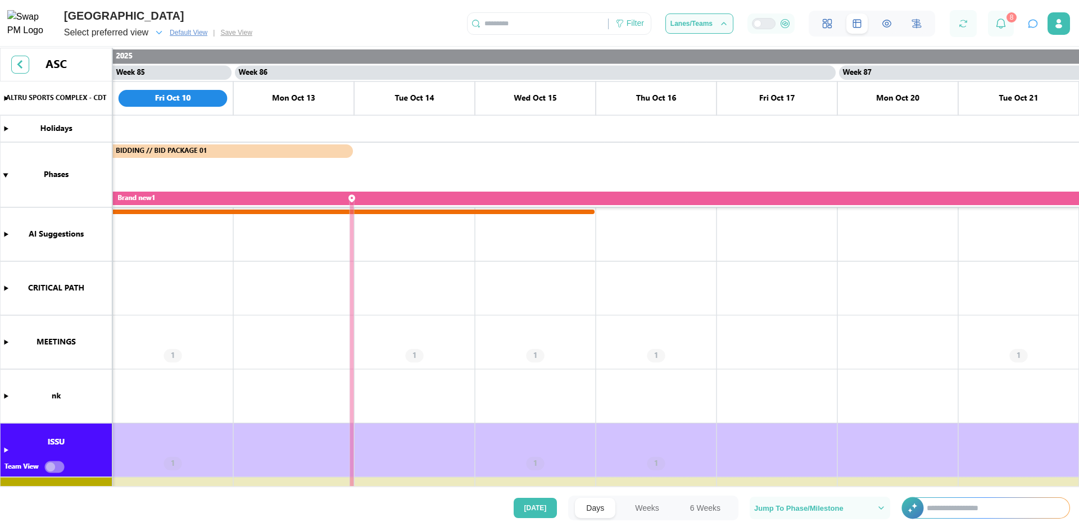
click at [160, 34] on icon "button" at bounding box center [159, 33] width 10 height 10
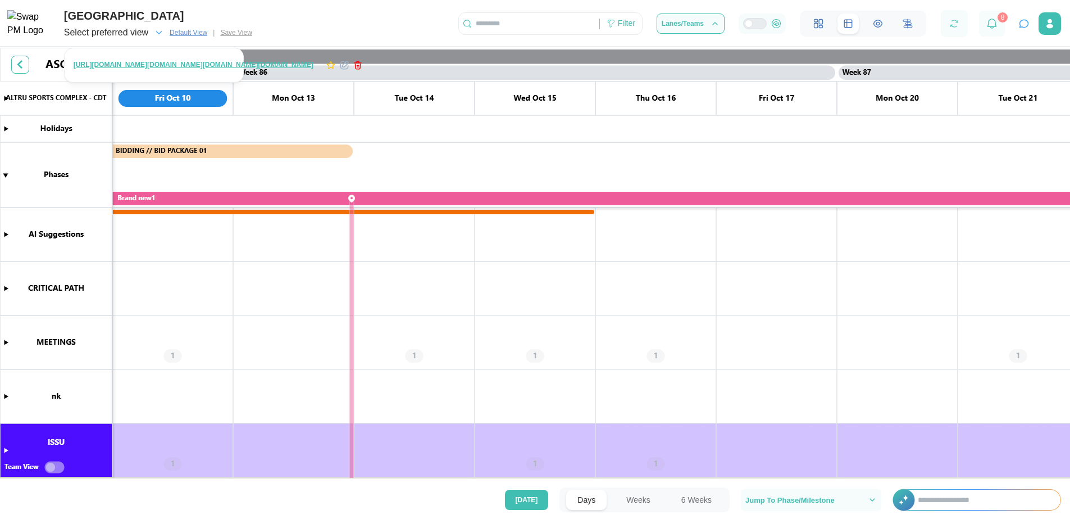
click at [255, 291] on canvas at bounding box center [539, 268] width 1079 height 441
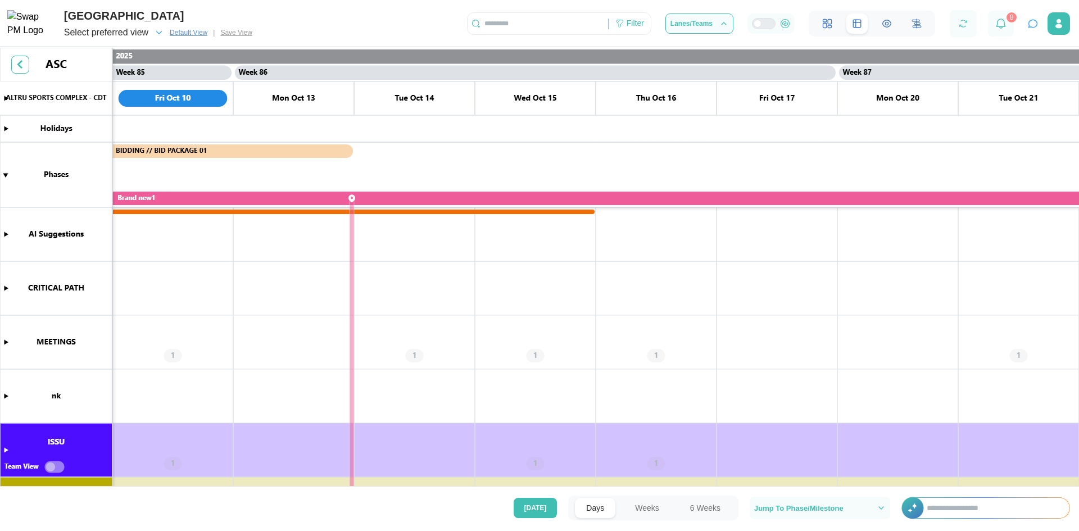
click at [151, 35] on div "Select preferred view" at bounding box center [114, 33] width 100 height 16
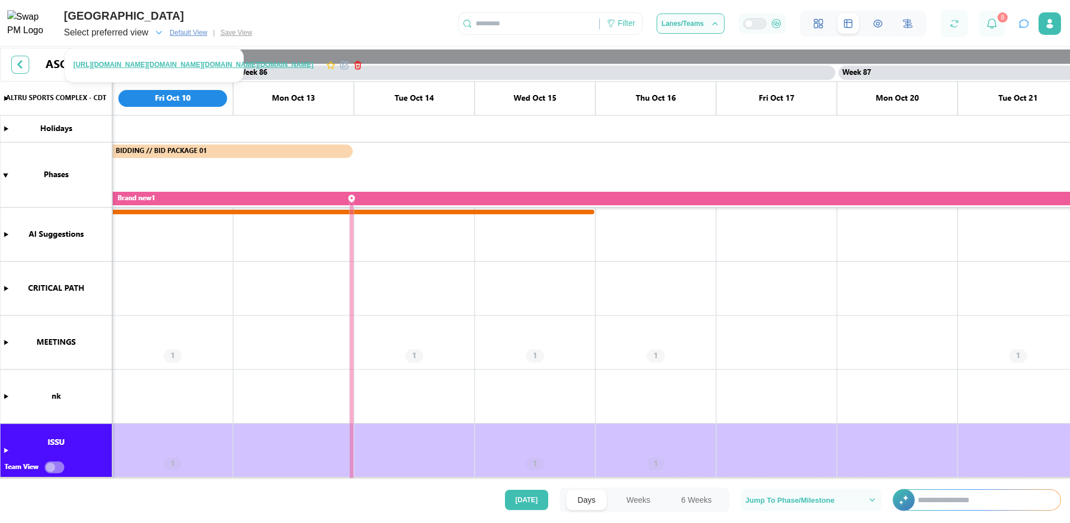
click at [357, 17] on div "ALTRU SPORTS COMPLEX Select preferred view Default View | Save View Filter Lane…" at bounding box center [535, 20] width 1070 height 40
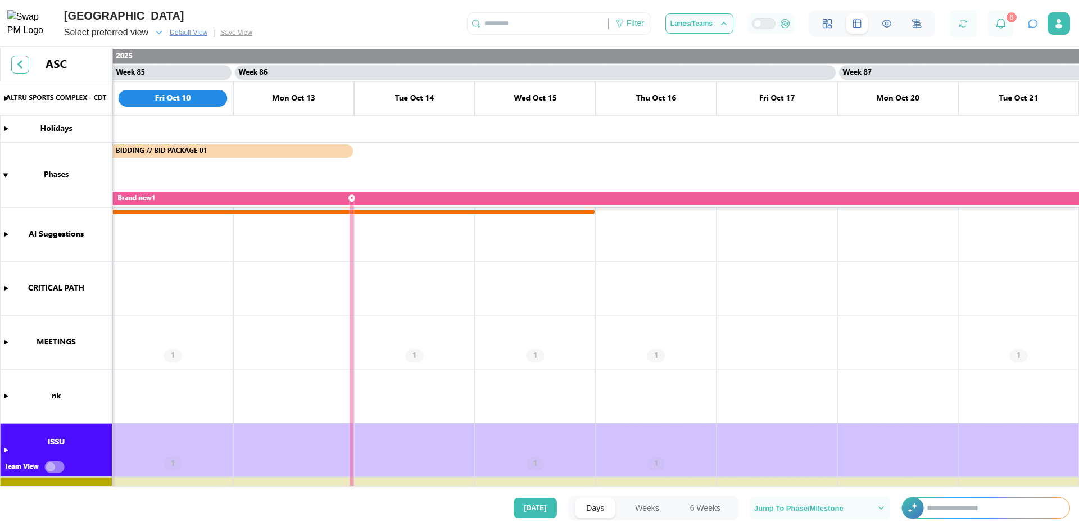
click at [155, 37] on div "Select preferred view" at bounding box center [114, 33] width 100 height 16
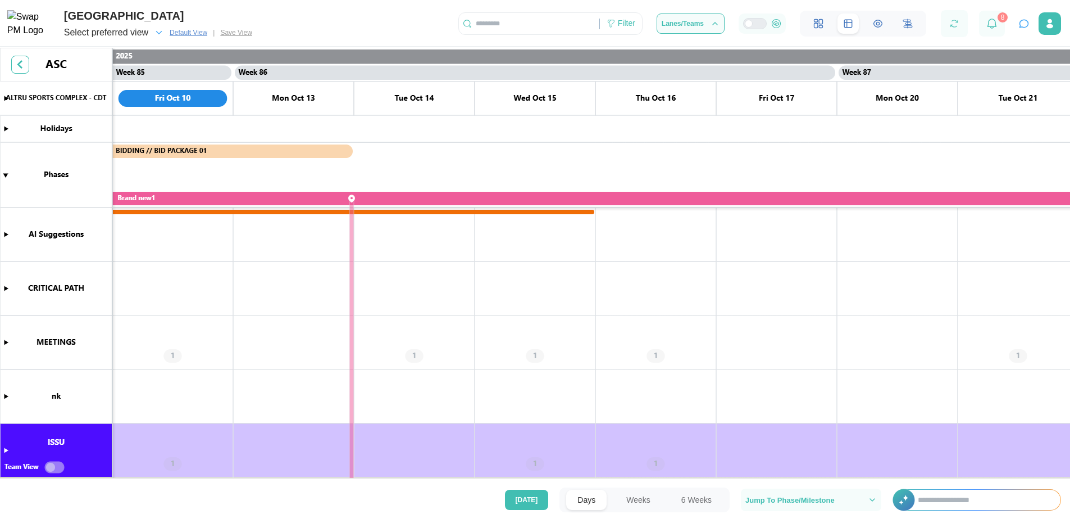
click at [242, 405] on canvas at bounding box center [539, 268] width 1079 height 441
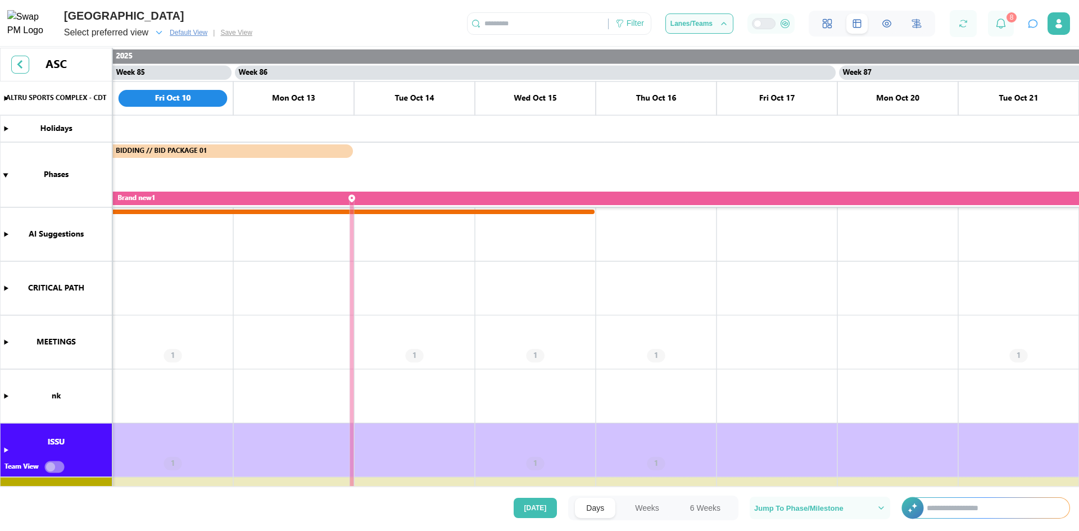
click at [159, 34] on icon "button" at bounding box center [159, 33] width 10 height 10
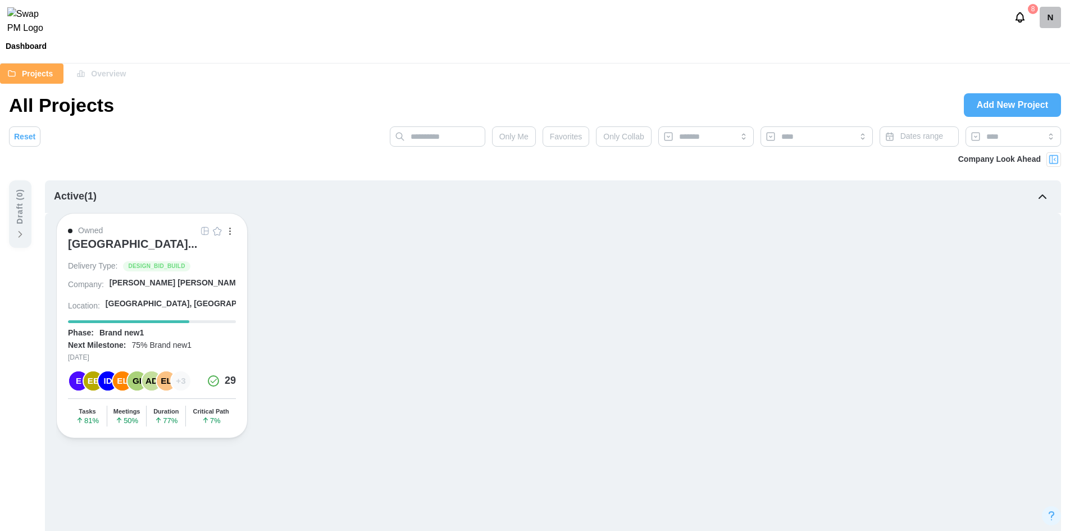
click at [1052, 28] on div "N" at bounding box center [1050, 17] width 21 height 21
click at [1052, 71] on div "Sign Out" at bounding box center [1042, 69] width 35 height 9
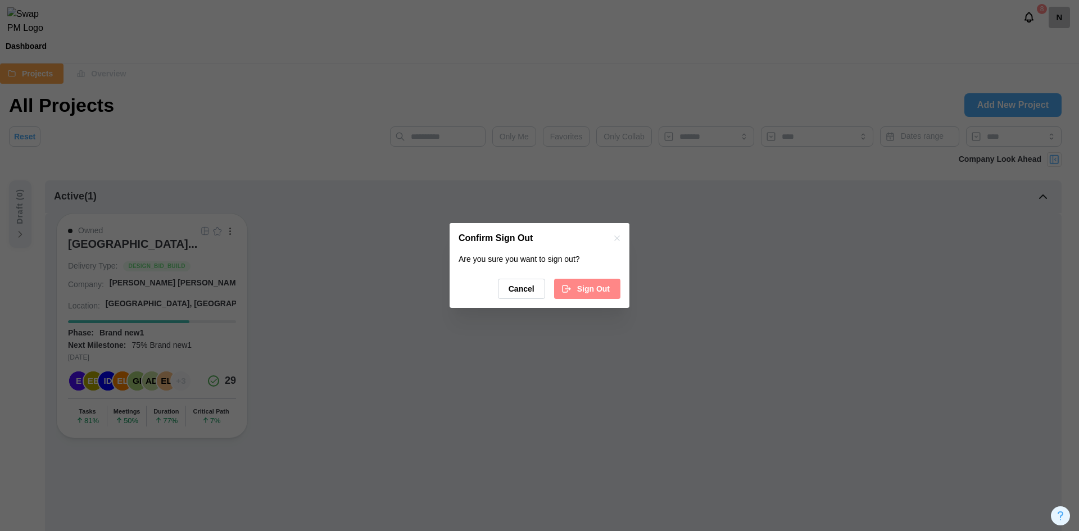
click at [600, 296] on span "Sign Out" at bounding box center [593, 288] width 33 height 19
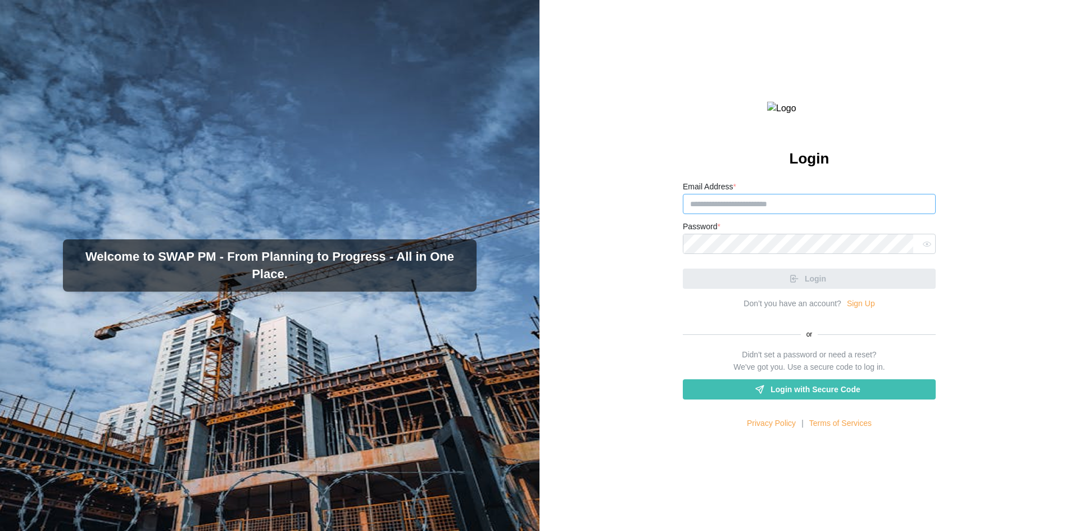
click at [835, 214] on input "Email Address *" at bounding box center [809, 204] width 253 height 20
click at [710, 214] on input "Email Address *" at bounding box center [809, 204] width 253 height 20
click at [785, 214] on input "Email Address *" at bounding box center [809, 204] width 253 height 20
paste input "**********"
type input "**********"
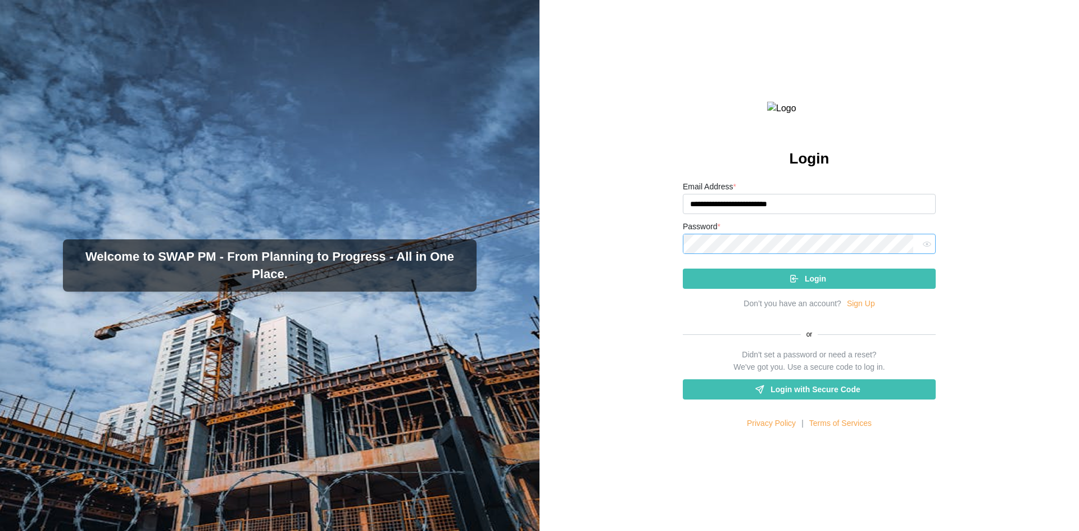
click at [683, 269] on button "Login" at bounding box center [809, 279] width 253 height 20
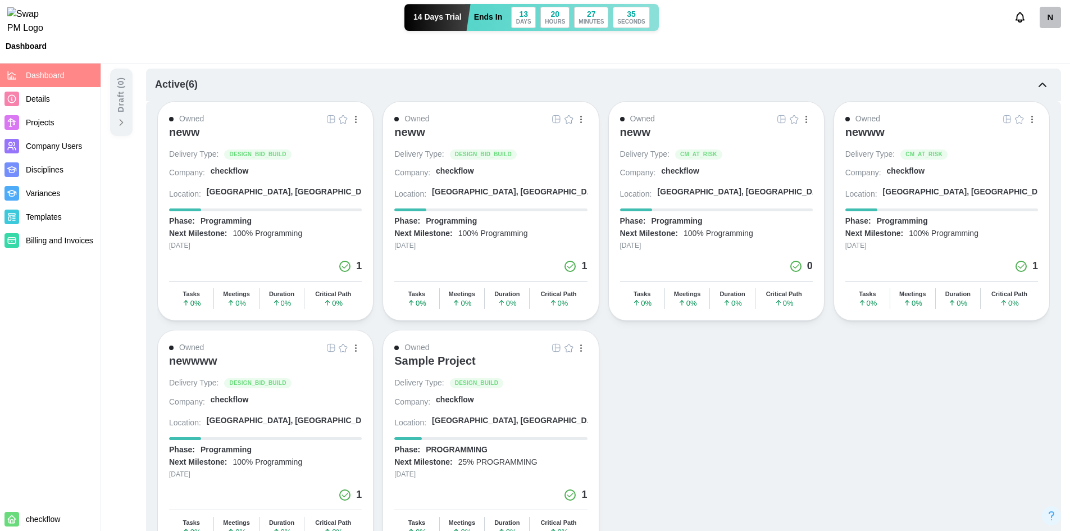
scroll to position [112, 0]
click at [696, 386] on div "Owned neww Delivery Type: DESIGN_BID_BUILD Company: checkflow Location: Madrid,…" at bounding box center [603, 325] width 893 height 448
click at [539, 247] on div "[DATE]" at bounding box center [490, 245] width 193 height 11
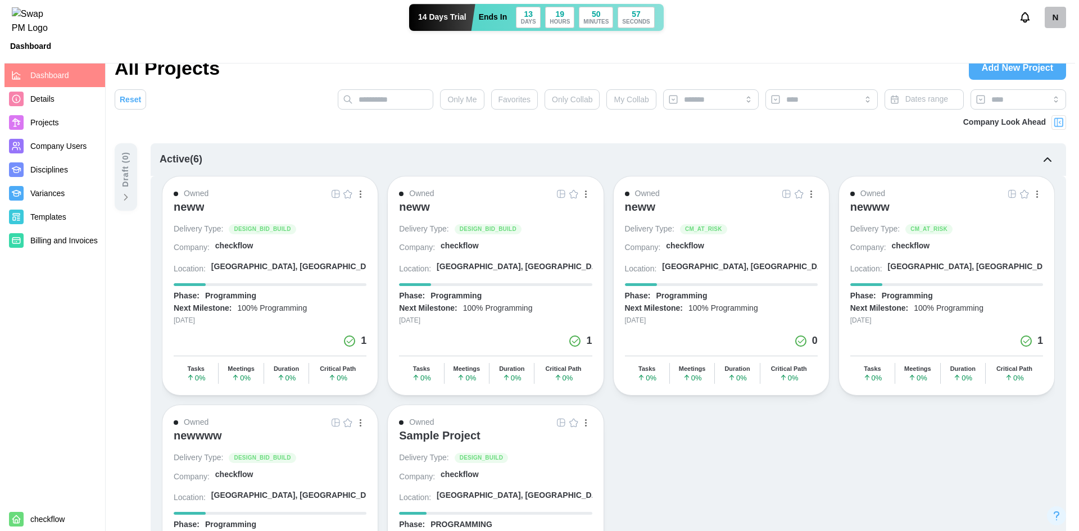
scroll to position [56, 0]
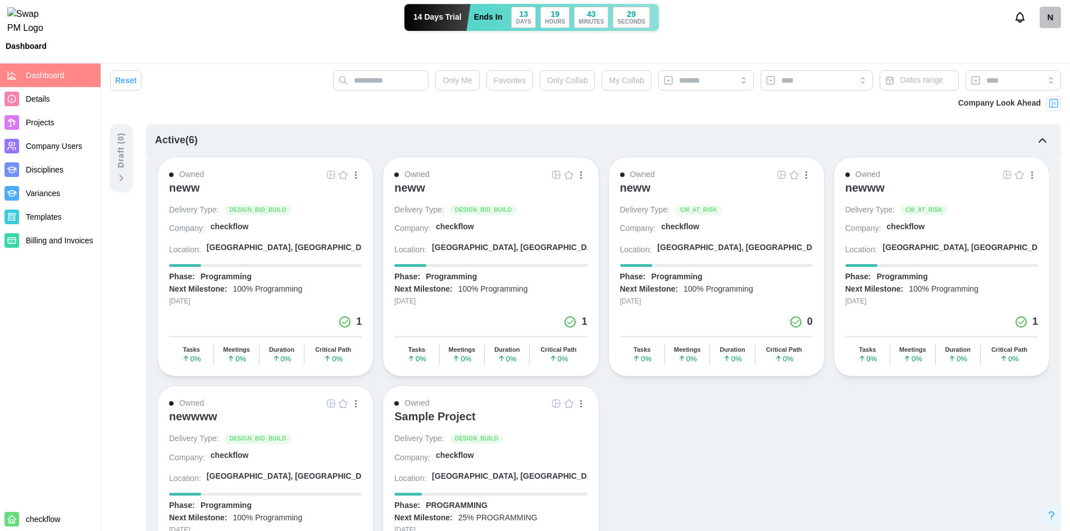
click at [1046, 28] on div "N" at bounding box center [1050, 17] width 21 height 21
click at [1041, 63] on button "Sign Out" at bounding box center [1036, 70] width 62 height 20
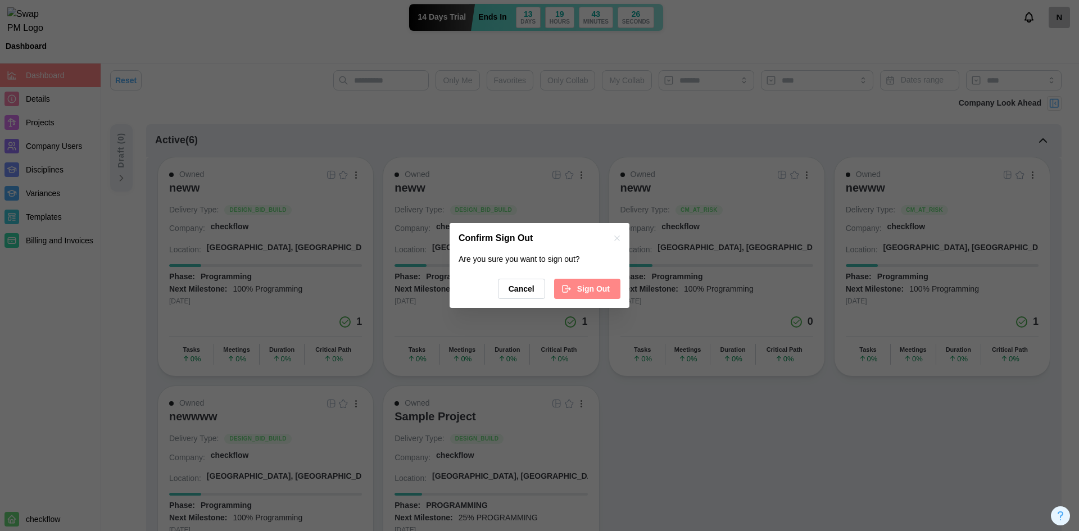
click at [621, 285] on div "Are you sure you want to sign out? Cancel Sign Out" at bounding box center [539, 280] width 180 height 55
click at [612, 285] on button "Sign Out" at bounding box center [587, 289] width 66 height 20
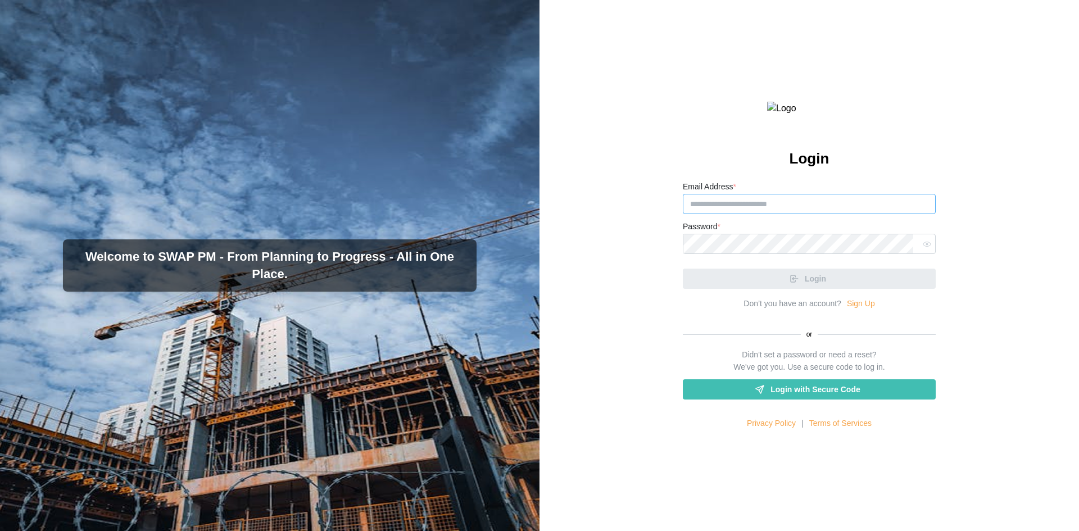
click at [780, 214] on input "Email Address *" at bounding box center [809, 204] width 253 height 20
paste input "**********"
type input "**********"
click at [861, 310] on link "Sign Up" at bounding box center [861, 304] width 28 height 12
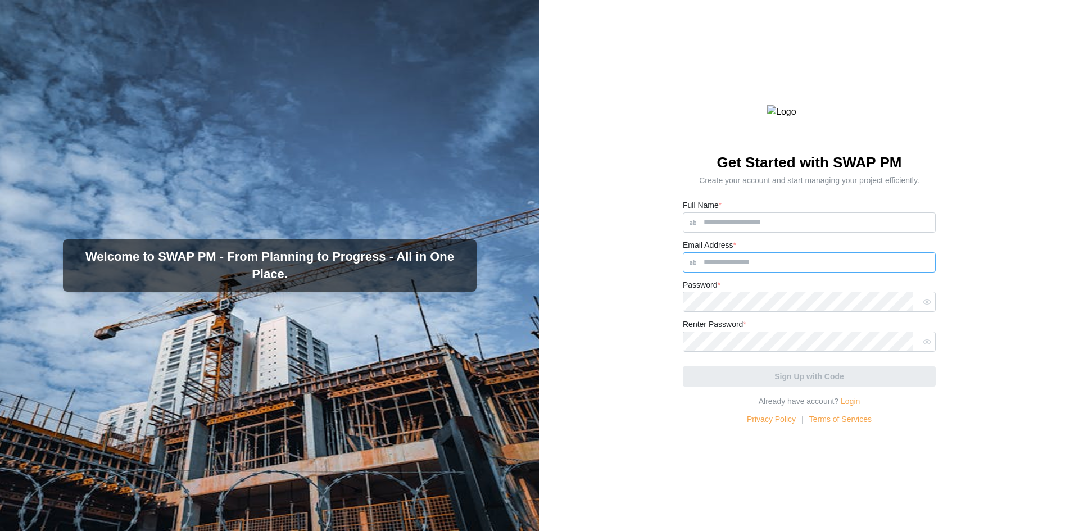
click at [762, 272] on input "Email Address *" at bounding box center [809, 262] width 253 height 20
paste input "**********"
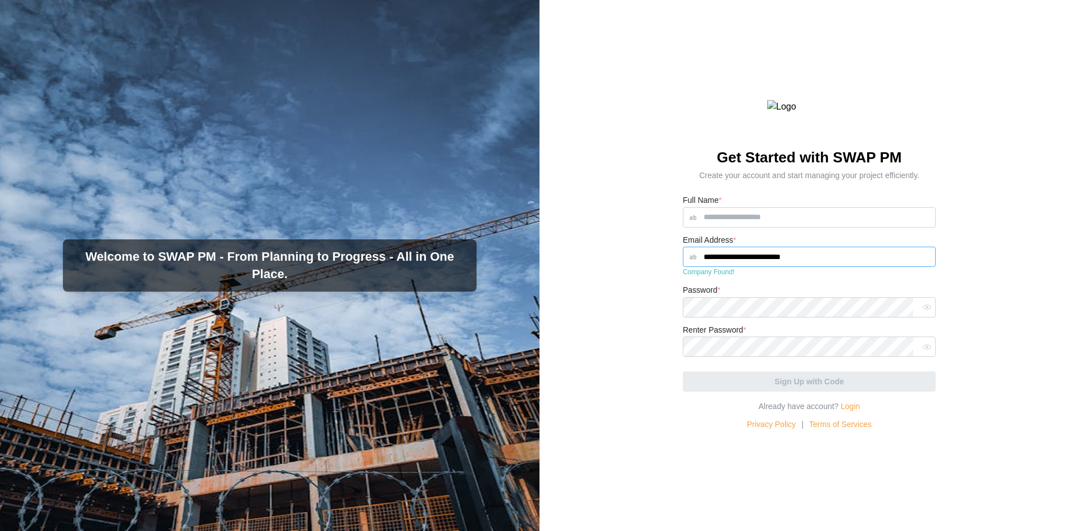
type input "**********"
click at [766, 306] on form "**********" at bounding box center [809, 292] width 253 height 199
click at [804, 228] on input "Full Name *" at bounding box center [809, 217] width 253 height 20
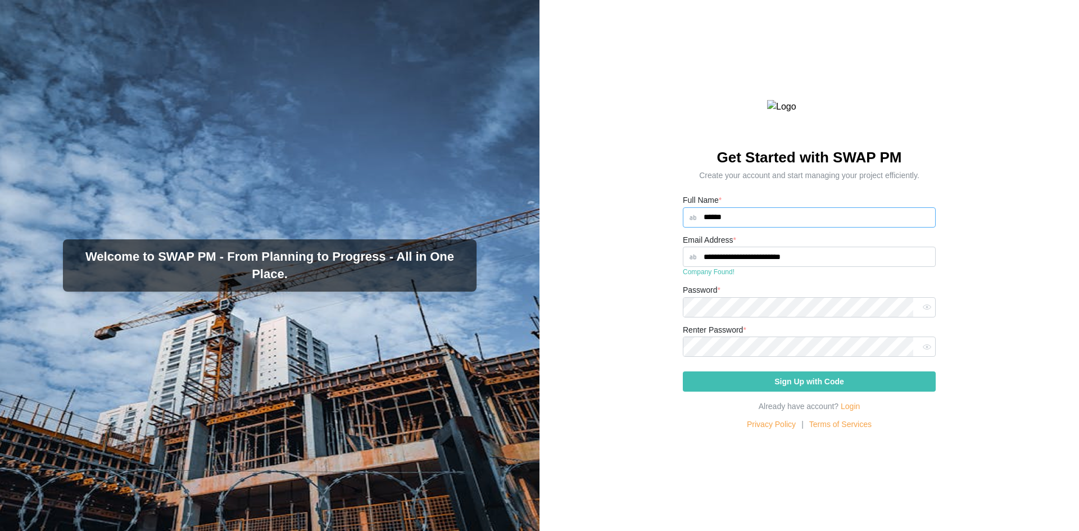
type input "******"
click at [775, 391] on span "Sign Up with Code" at bounding box center [809, 381] width 70 height 19
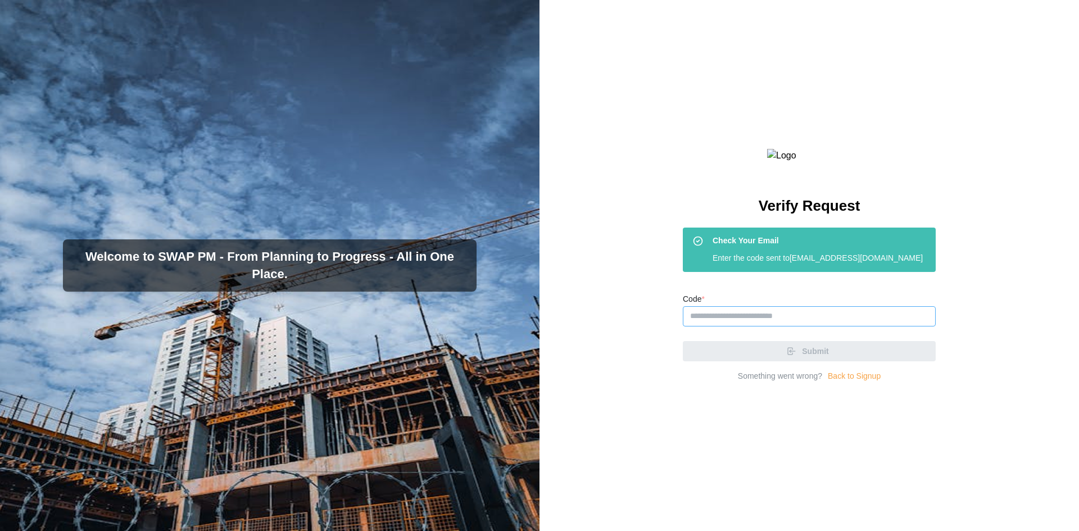
click at [712, 326] on input "Code *" at bounding box center [809, 316] width 253 height 20
paste input "******"
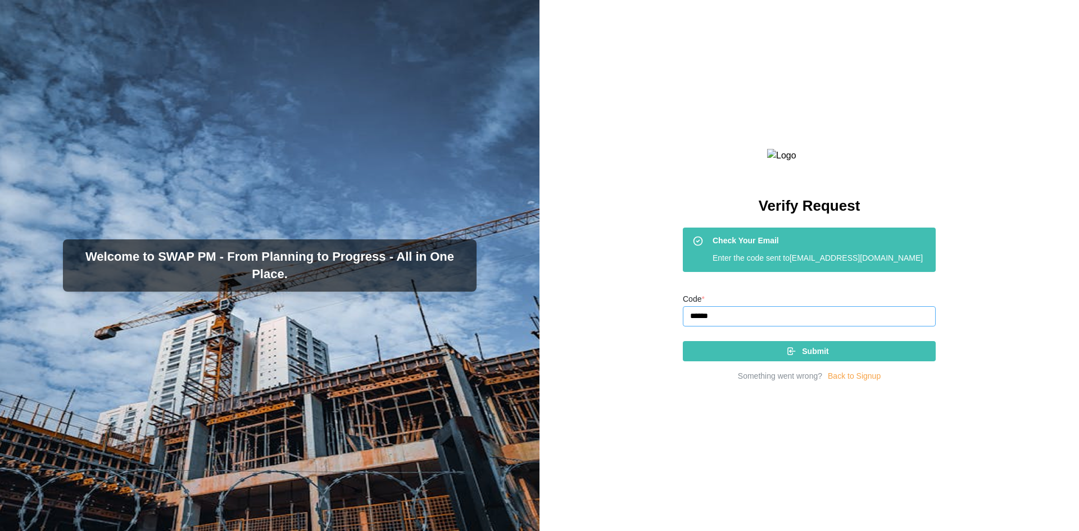
type input "******"
click at [750, 361] on div "Submit" at bounding box center [807, 351] width 235 height 19
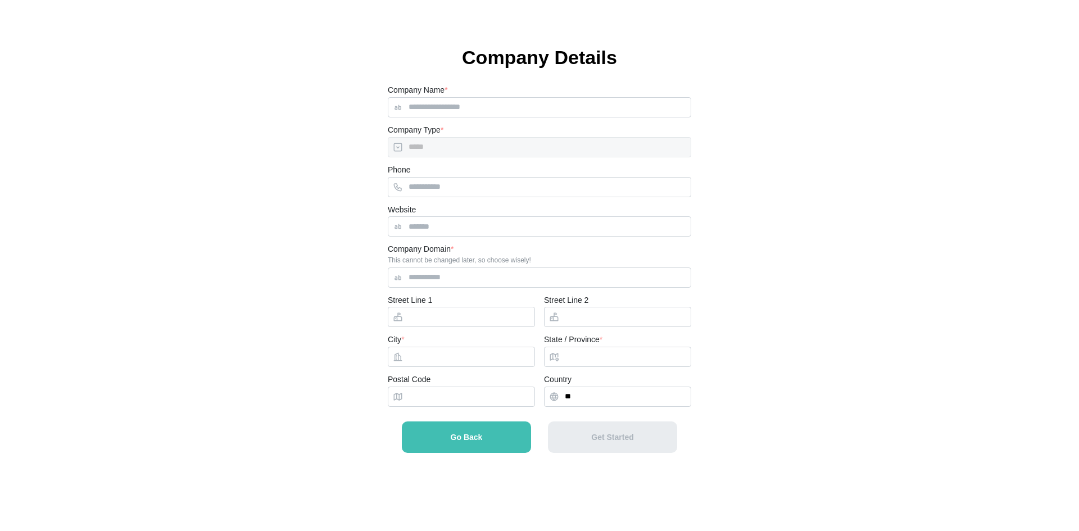
type input "*****"
type input "**"
click at [1061, 20] on div "Sign Out" at bounding box center [1043, 15] width 46 height 19
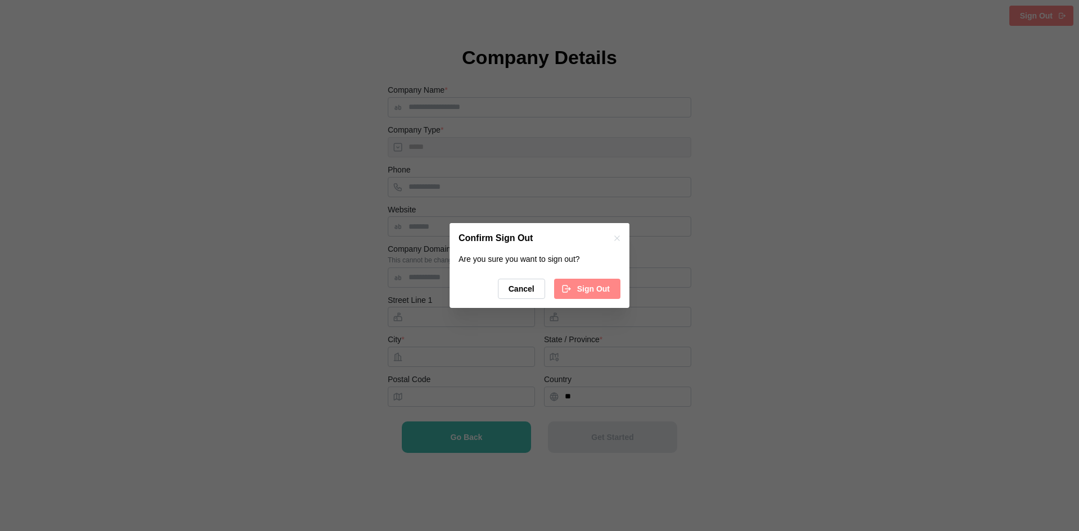
click at [611, 290] on button "Sign Out" at bounding box center [587, 289] width 66 height 20
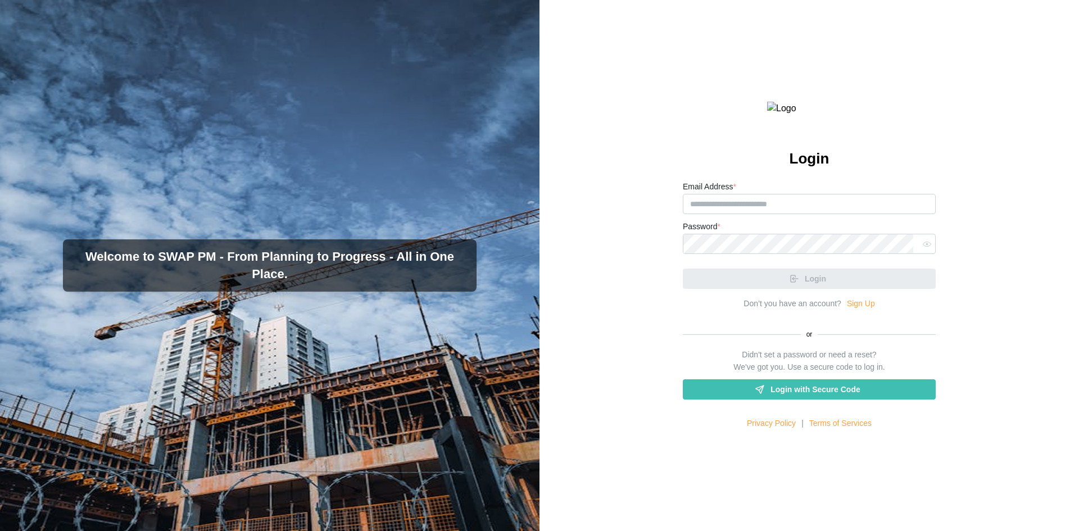
click at [852, 310] on link "Sign Up" at bounding box center [861, 304] width 28 height 12
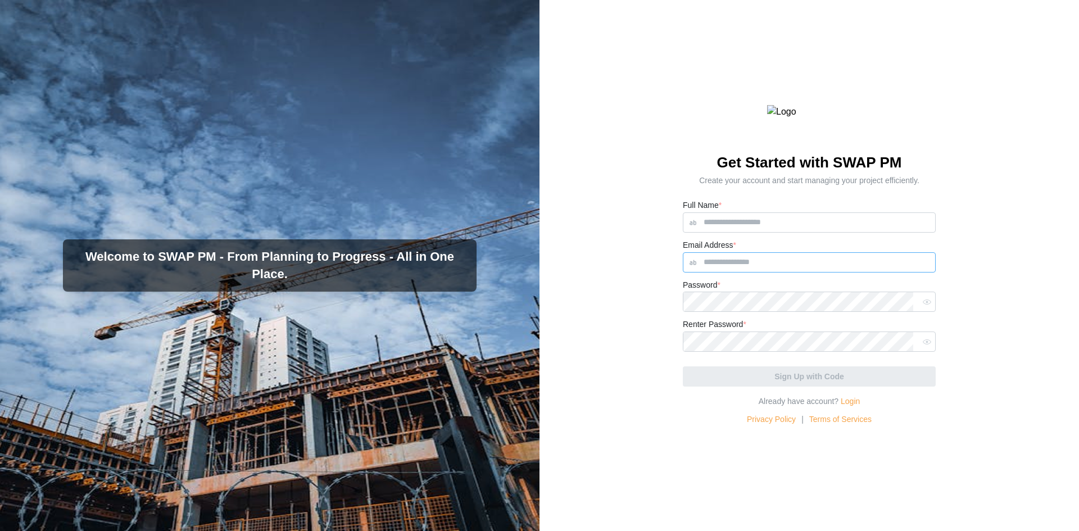
click at [762, 272] on input "Email Address *" at bounding box center [809, 262] width 253 height 20
click at [748, 272] on input "Email Address *" at bounding box center [809, 262] width 253 height 20
paste input "**********"
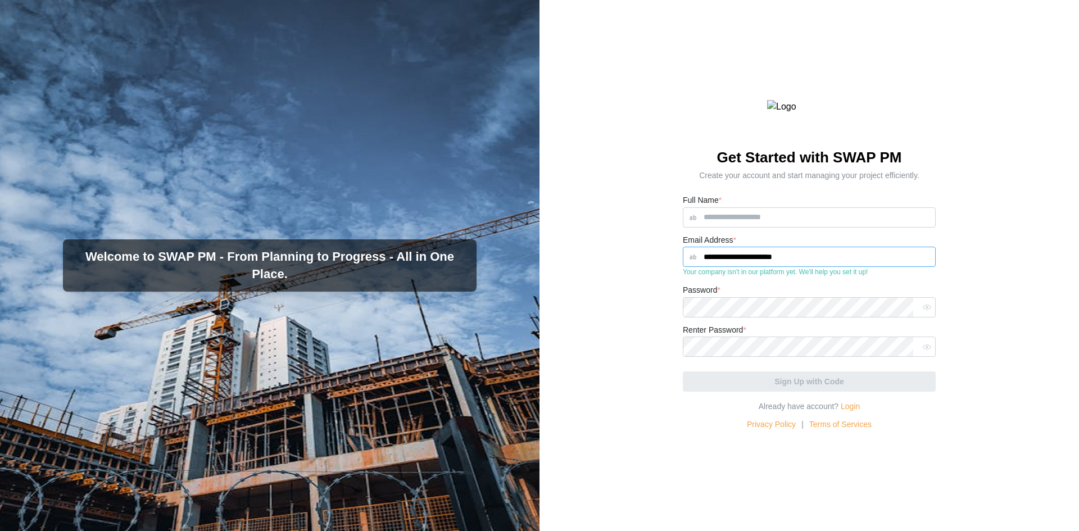
type input "**********"
click at [755, 315] on div "Password *" at bounding box center [809, 300] width 253 height 34
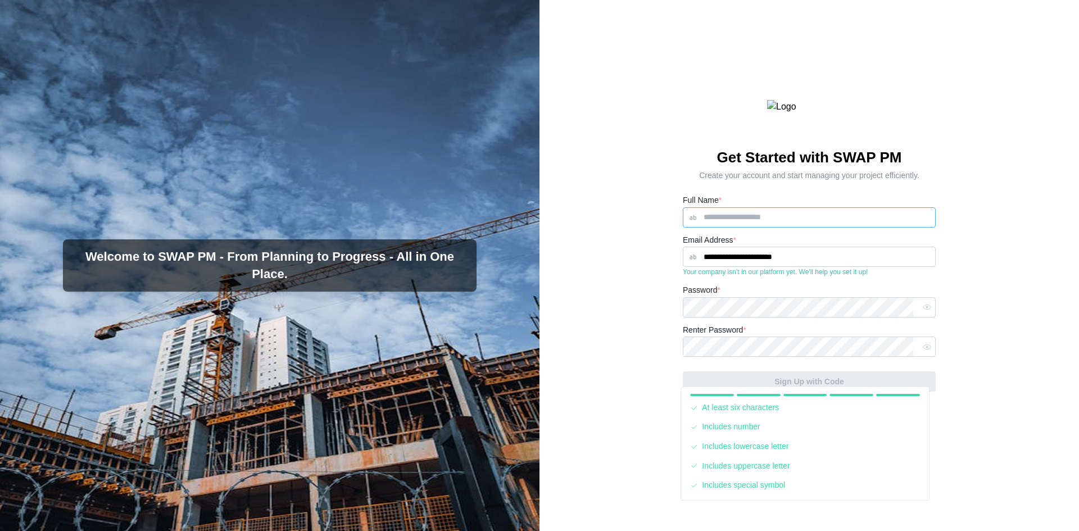
click at [752, 228] on input "Full Name *" at bounding box center [809, 217] width 253 height 20
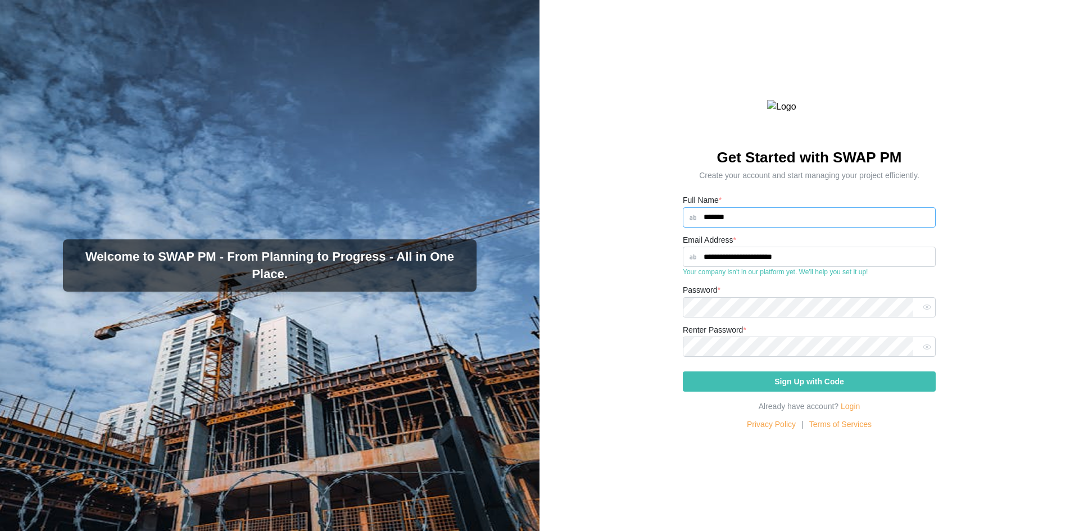
type input "*******"
click at [782, 391] on span "Sign Up with Code" at bounding box center [809, 381] width 70 height 19
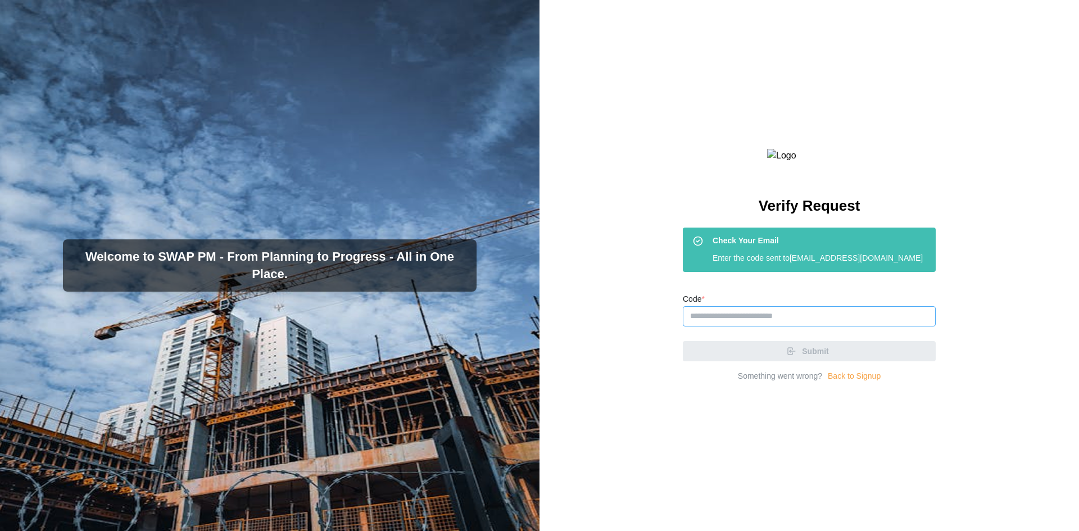
click at [767, 326] on input "Code *" at bounding box center [809, 316] width 253 height 20
paste input "******"
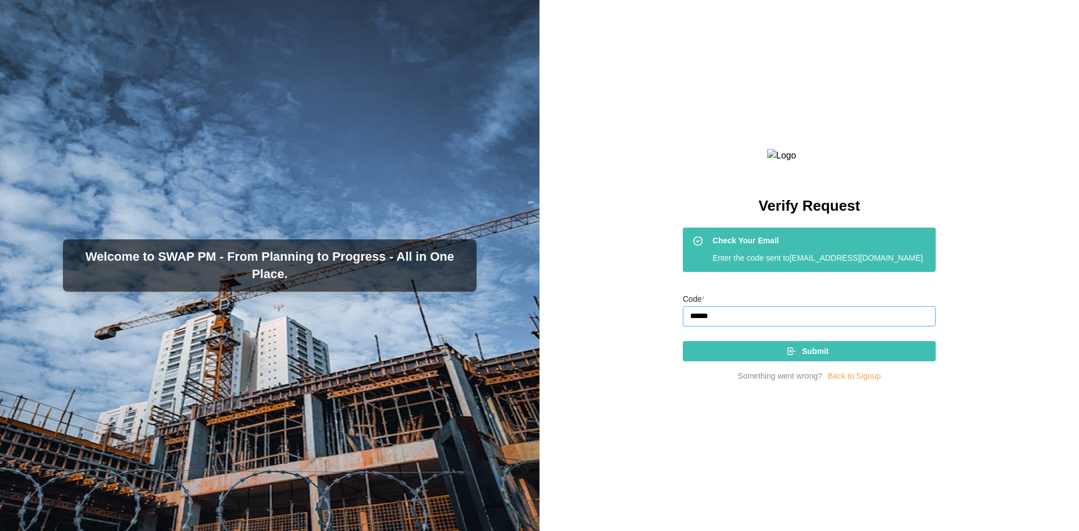
type input "******"
click at [770, 361] on div "Submit" at bounding box center [807, 351] width 235 height 19
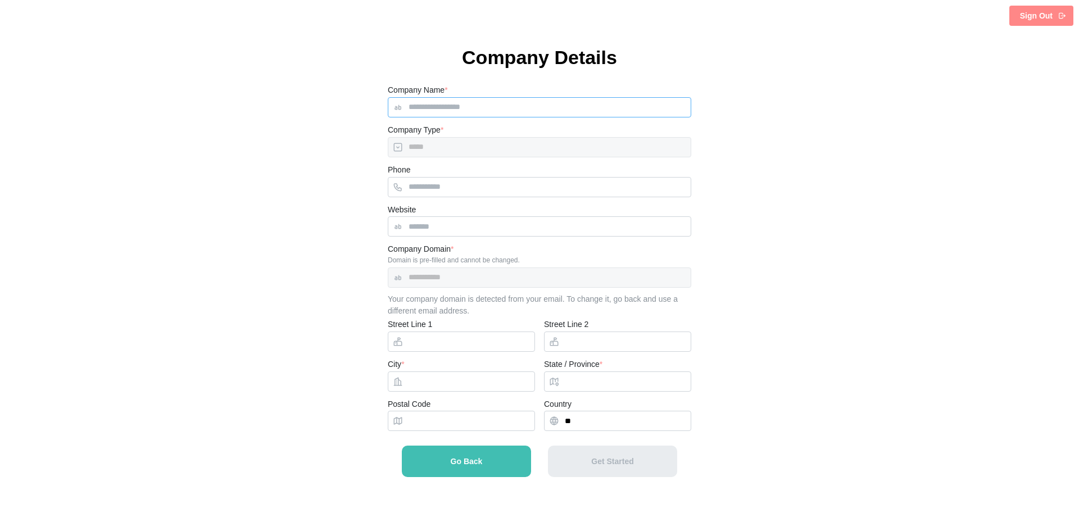
click at [484, 102] on input "Company Name *" at bounding box center [539, 107] width 303 height 20
type input "***"
type input "**********"
type input "********"
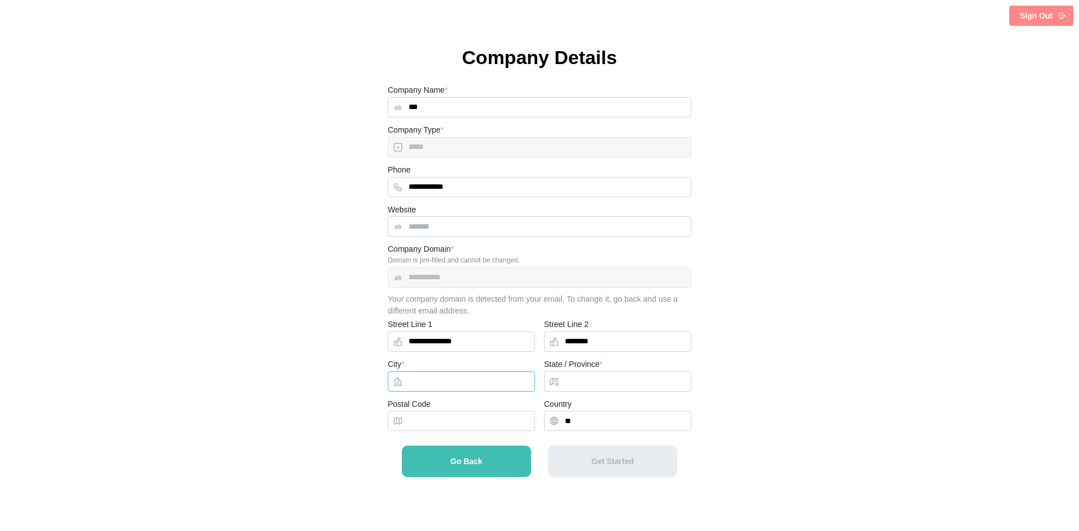
type input "******"
type input "*****"
click at [471, 148] on div "*****" at bounding box center [539, 147] width 303 height 20
click at [431, 228] on input "Website" at bounding box center [539, 226] width 303 height 20
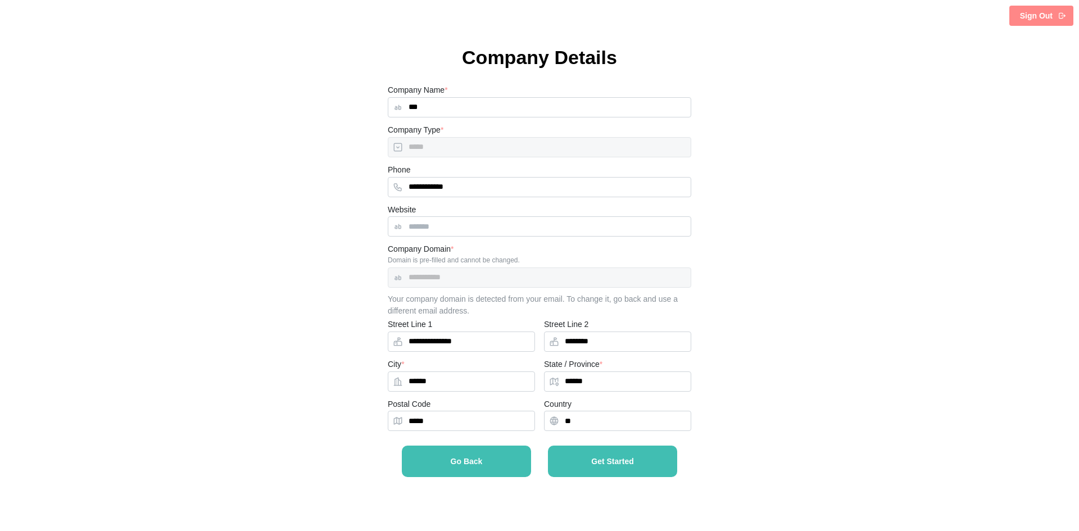
click at [640, 465] on div "Get Started" at bounding box center [613, 461] width 106 height 8
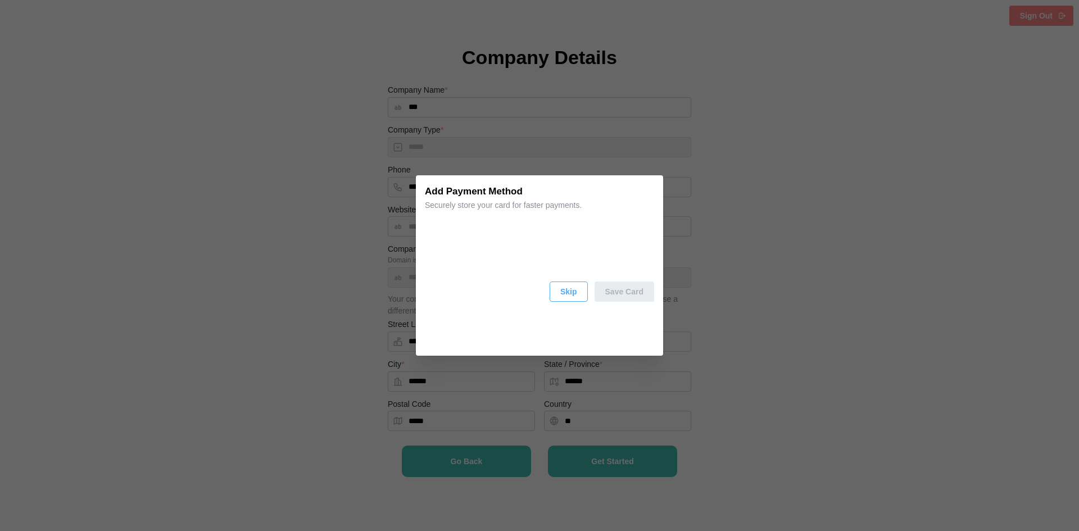
drag, startPoint x: 308, startPoint y: 453, endPoint x: 239, endPoint y: 390, distance: 93.1
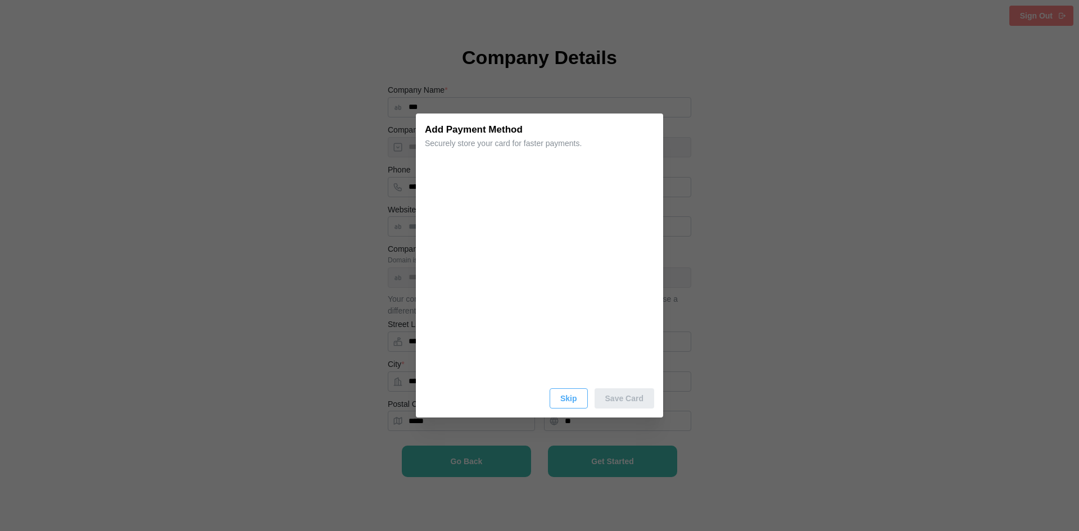
click at [559, 399] on button "Skip" at bounding box center [568, 398] width 38 height 20
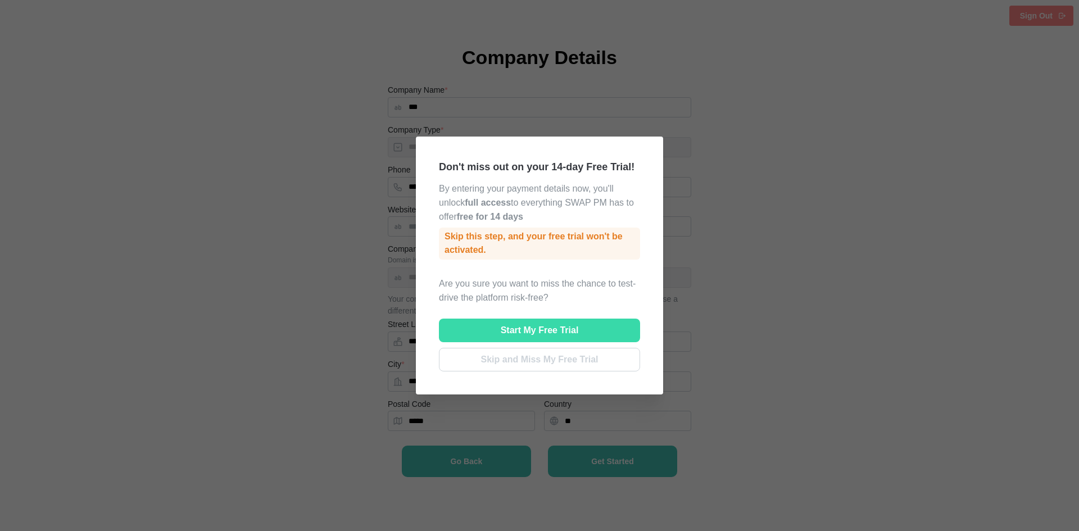
click at [544, 360] on span "Skip and Miss My Free Trial" at bounding box center [539, 359] width 117 height 22
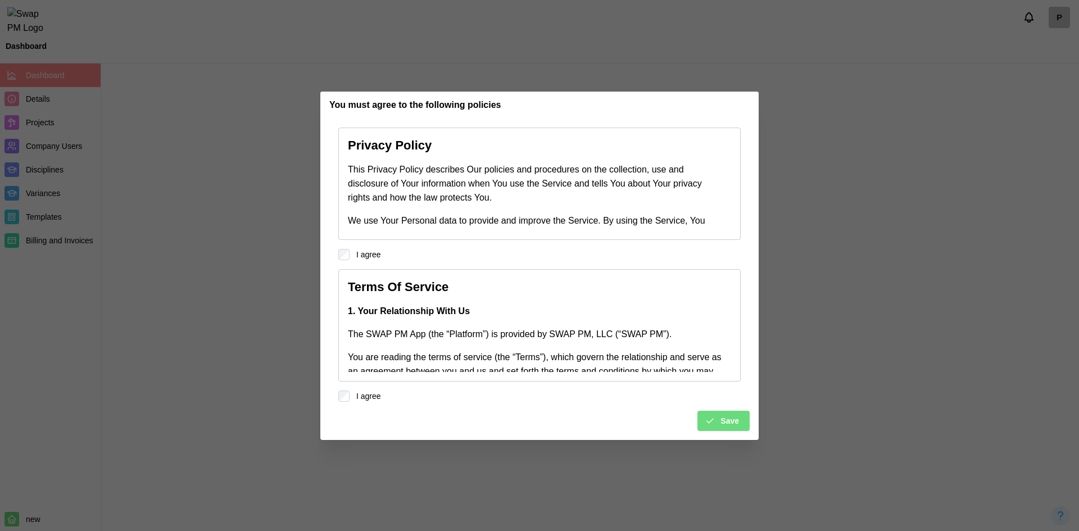
click at [748, 413] on button "Save" at bounding box center [723, 421] width 52 height 20
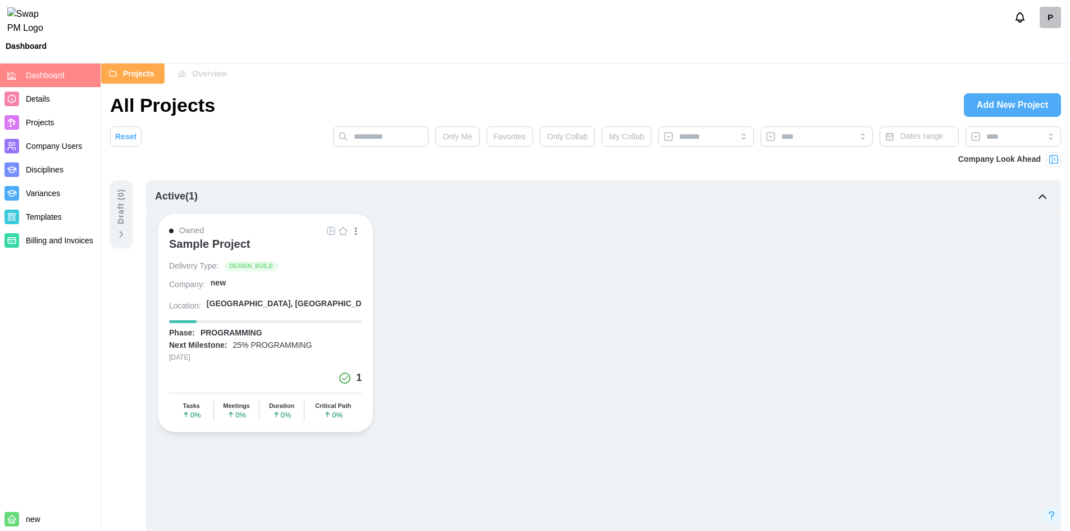
click at [994, 102] on span "Add New Project" at bounding box center [1012, 105] width 71 height 22
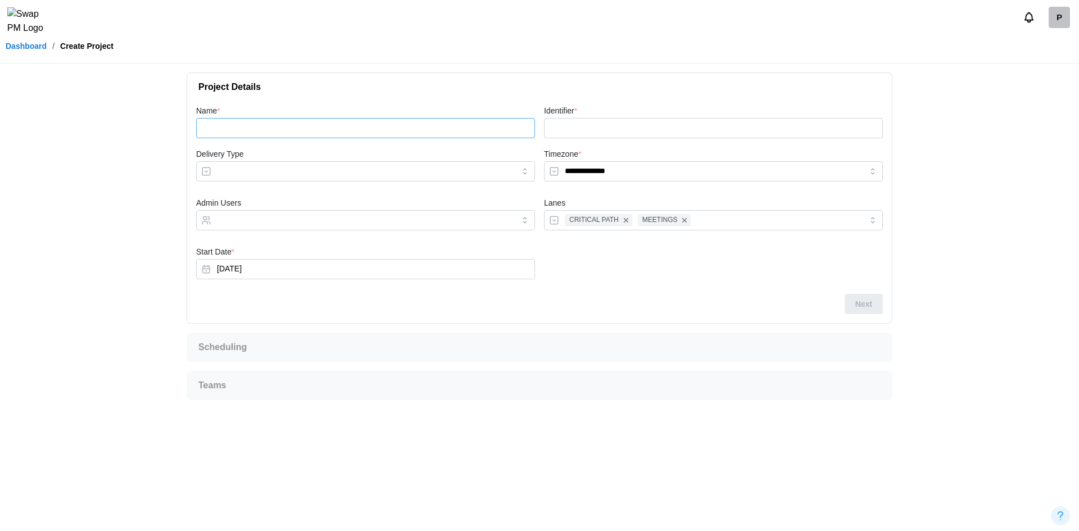
click at [266, 134] on input "Name *" at bounding box center [365, 128] width 339 height 20
type input "*"
type input "**"
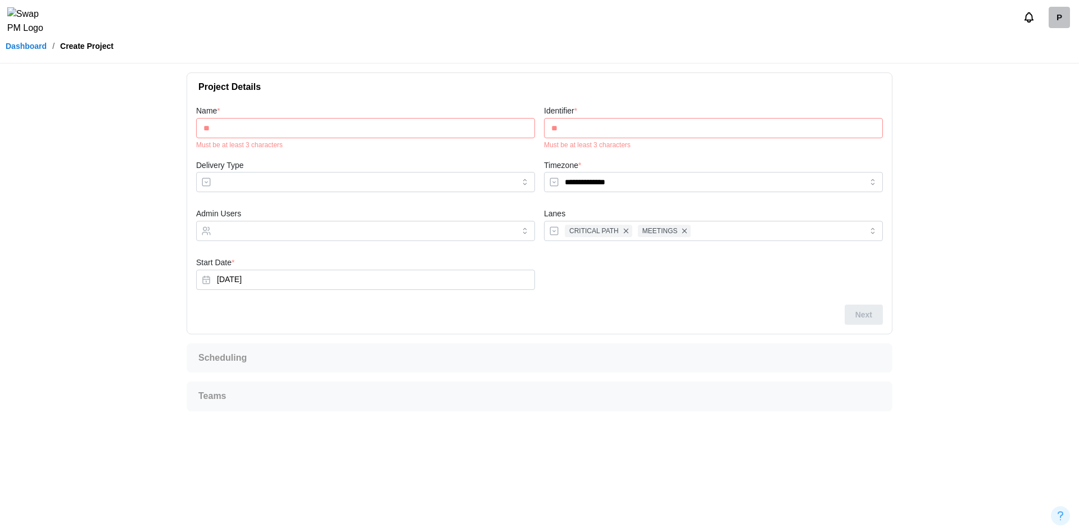
type input "***"
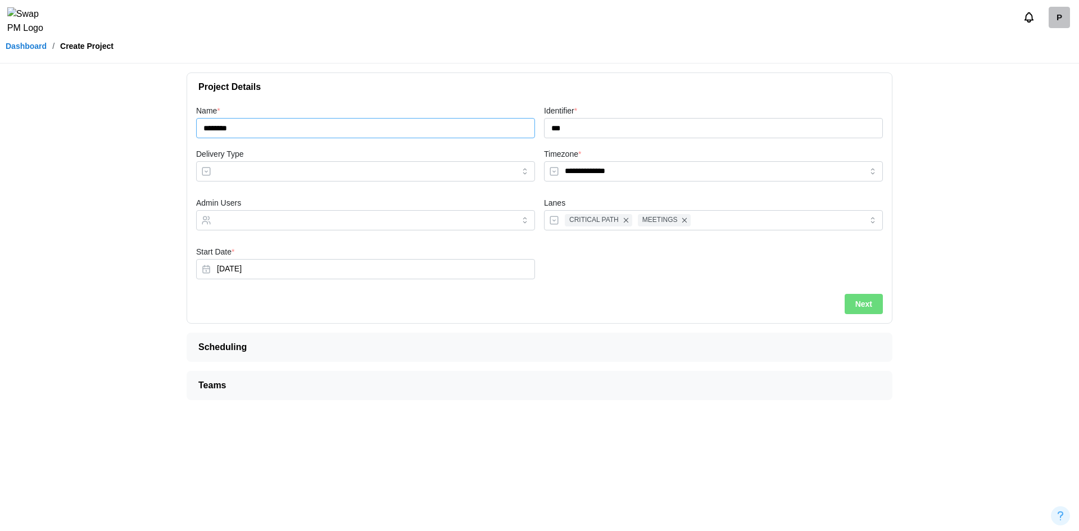
type input "********"
click at [312, 164] on input "Delivery Type" at bounding box center [365, 171] width 339 height 20
type input "**********"
click at [862, 299] on span "Next" at bounding box center [863, 303] width 17 height 19
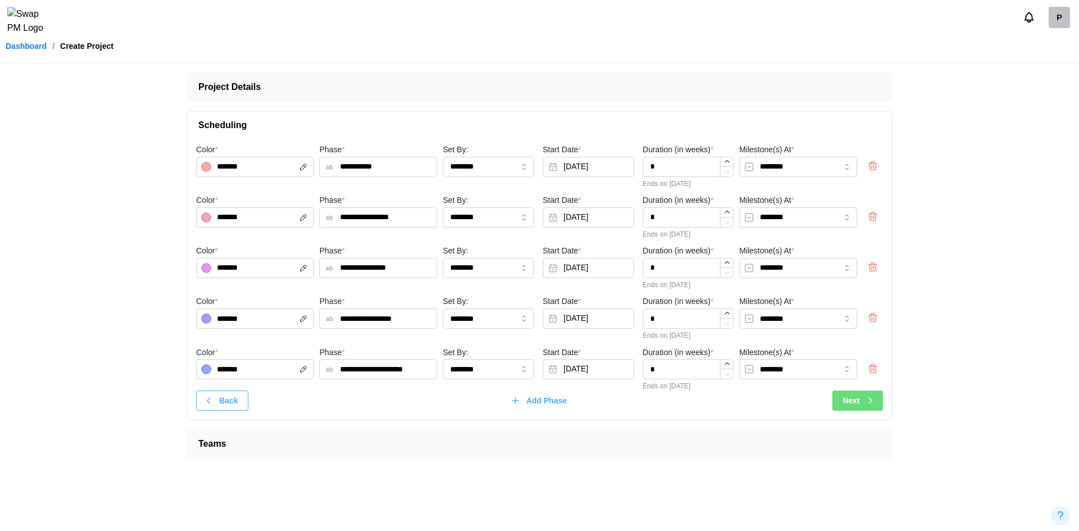
click at [849, 391] on span "Next" at bounding box center [851, 400] width 17 height 19
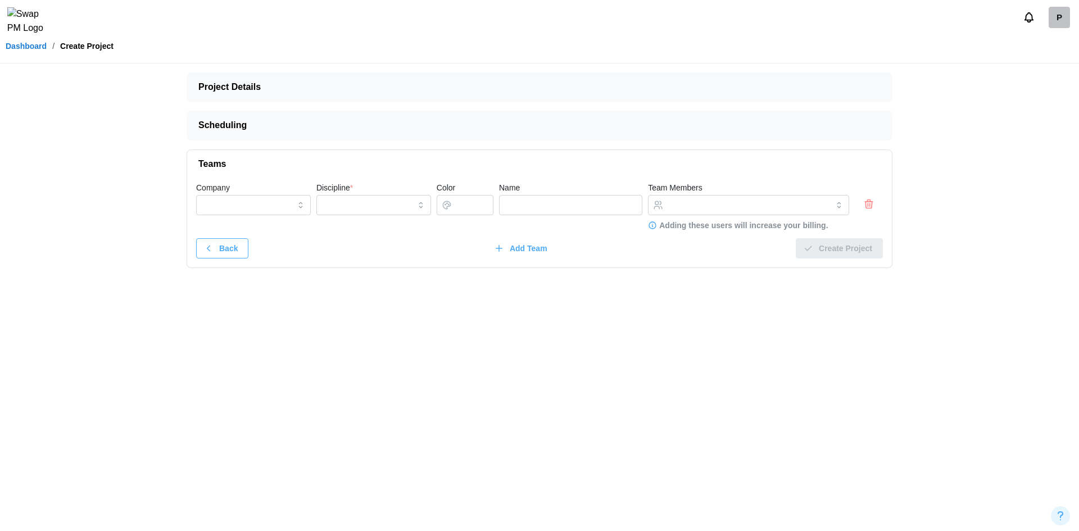
click at [860, 205] on div at bounding box center [869, 204] width 28 height 12
click at [866, 205] on icon "button" at bounding box center [868, 203] width 11 height 13
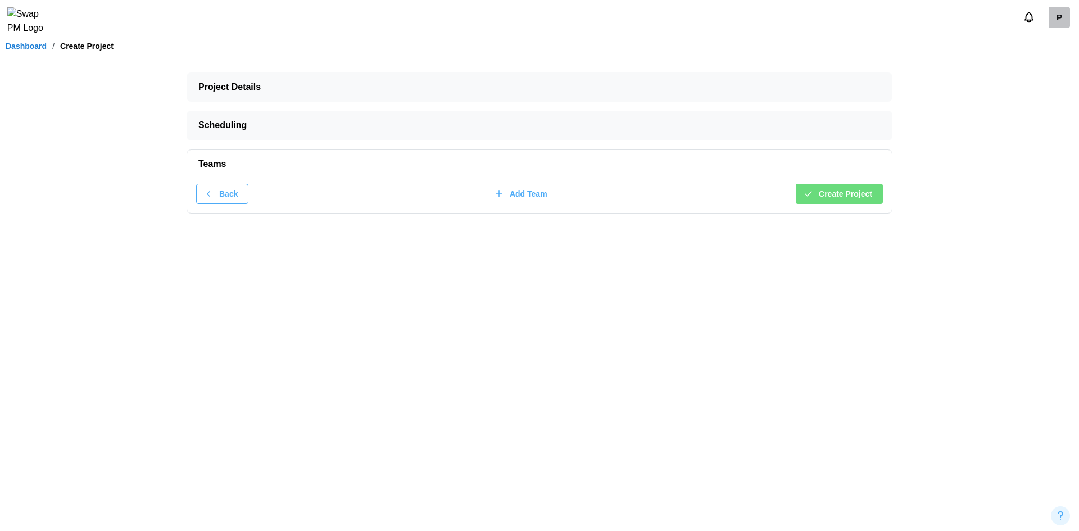
click at [866, 197] on span "Create Project" at bounding box center [845, 193] width 53 height 19
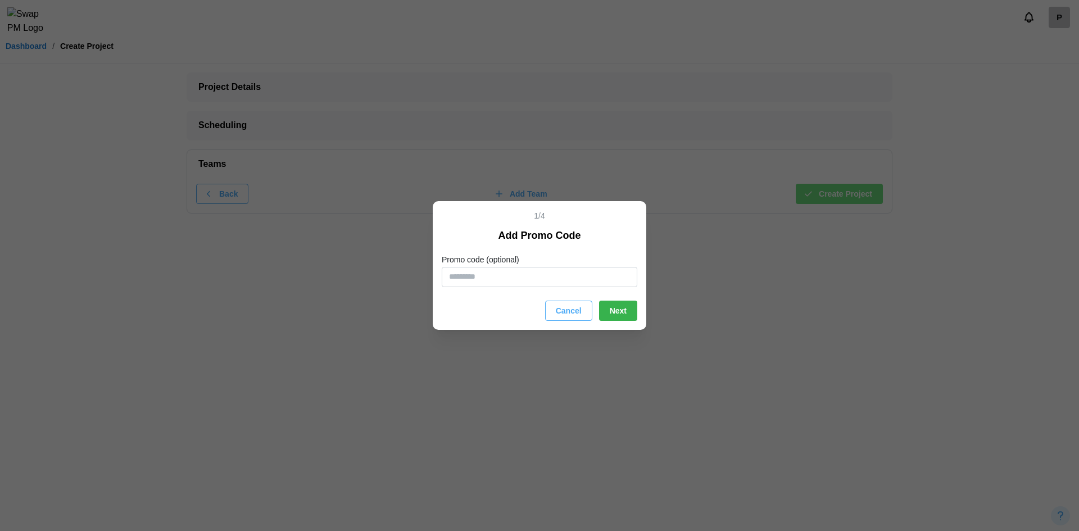
click at [610, 312] on span "Next" at bounding box center [618, 310] width 17 height 19
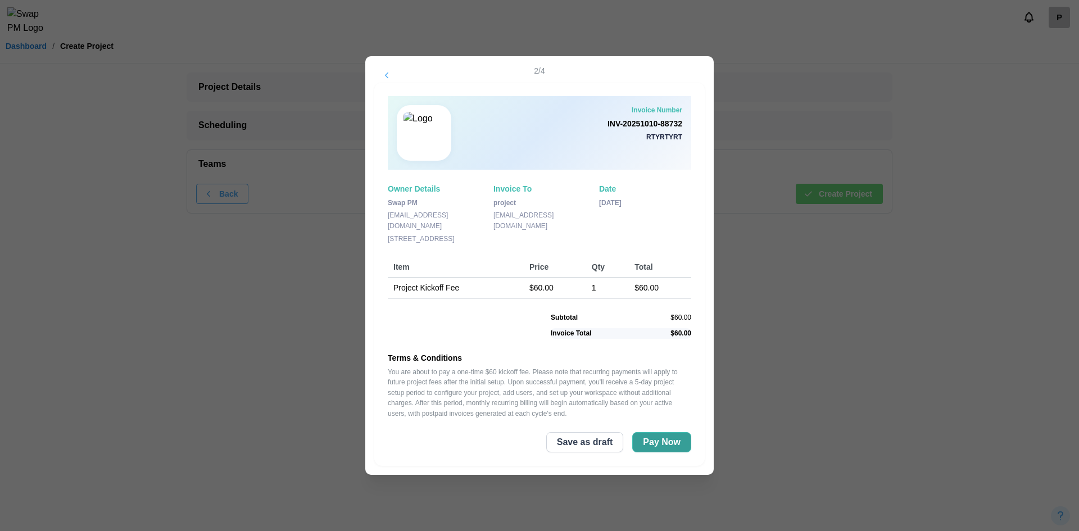
click at [664, 452] on button "Pay Now" at bounding box center [661, 442] width 59 height 20
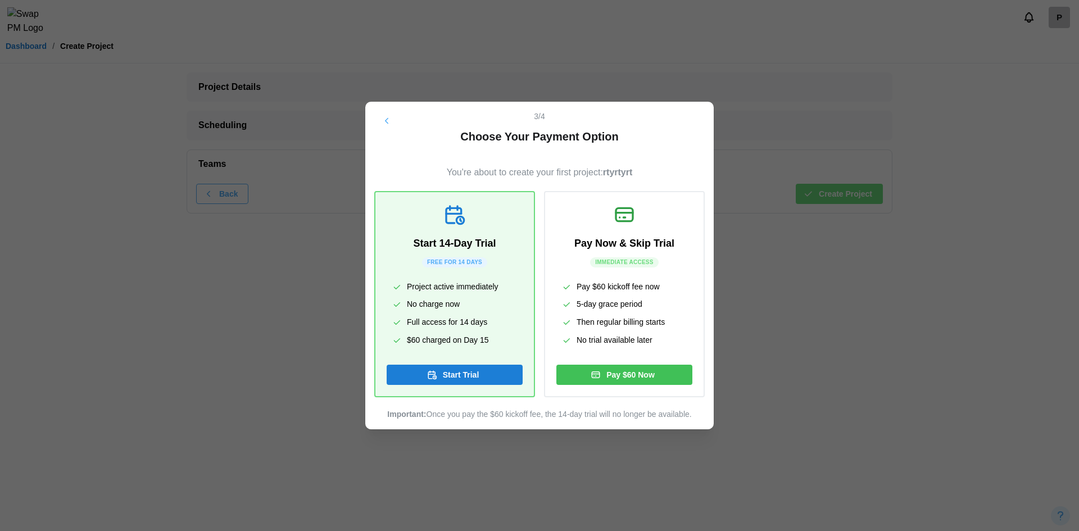
click at [486, 376] on div "Start Trial" at bounding box center [453, 374] width 118 height 19
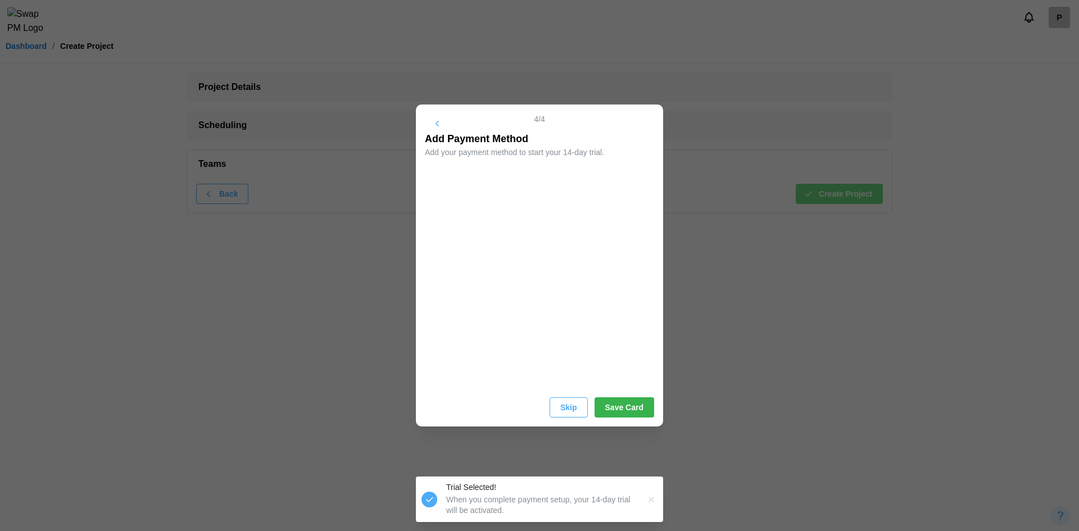
click at [639, 407] on span "Save Card" at bounding box center [624, 407] width 38 height 19
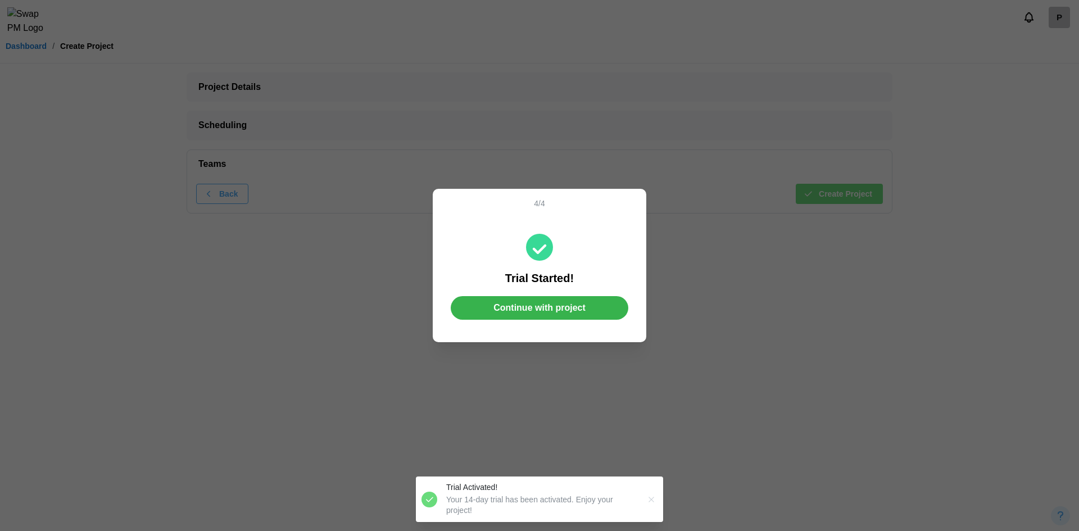
click at [546, 299] on span "Continue with project" at bounding box center [539, 308] width 92 height 22
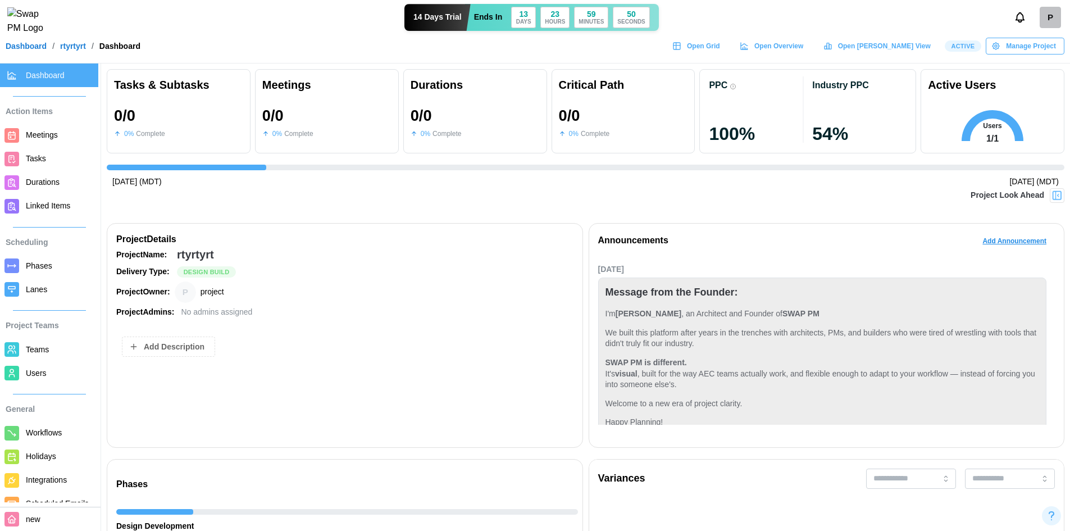
click at [31, 50] on link "Dashboard" at bounding box center [26, 46] width 41 height 8
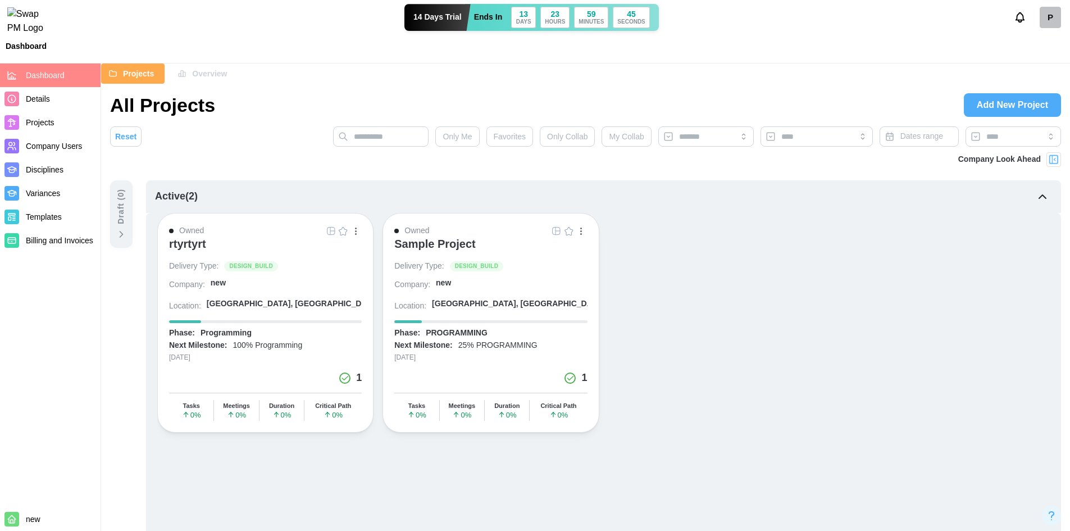
click at [1001, 113] on span "Add New Project" at bounding box center [1012, 105] width 71 height 22
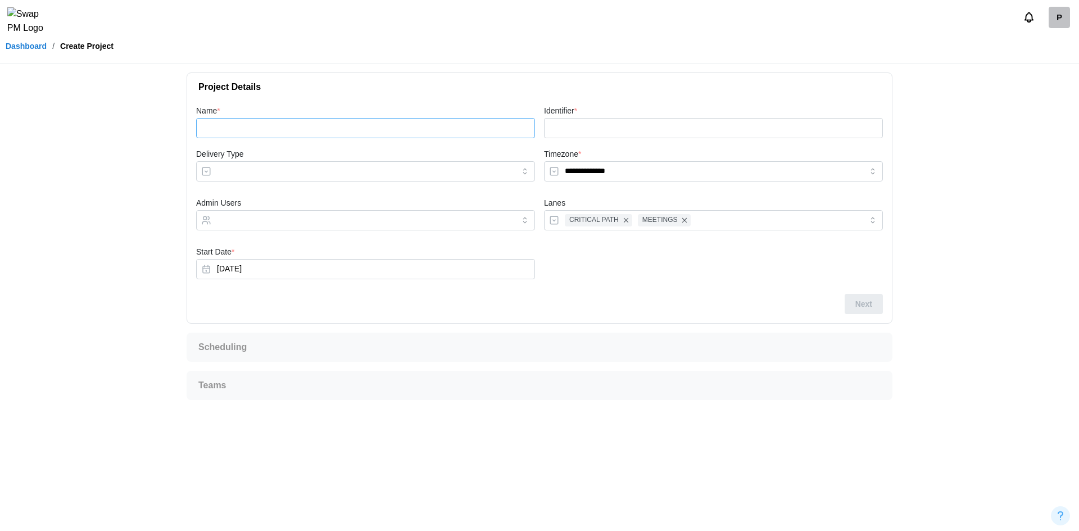
click at [330, 119] on input "Name *" at bounding box center [365, 128] width 339 height 20
type input "*"
type input "**"
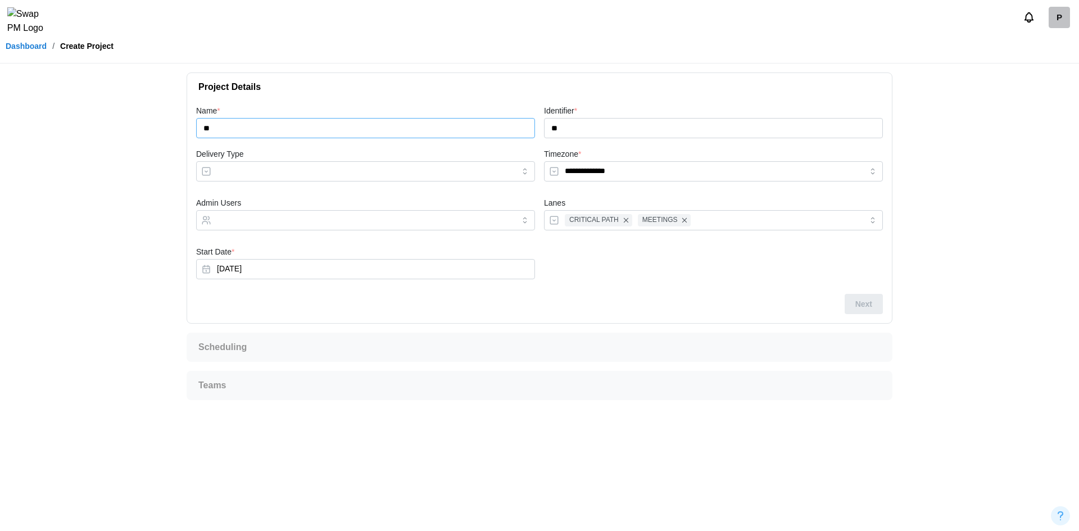
type input "***"
type input "*******"
click at [278, 175] on input "Delivery Type" at bounding box center [365, 171] width 339 height 20
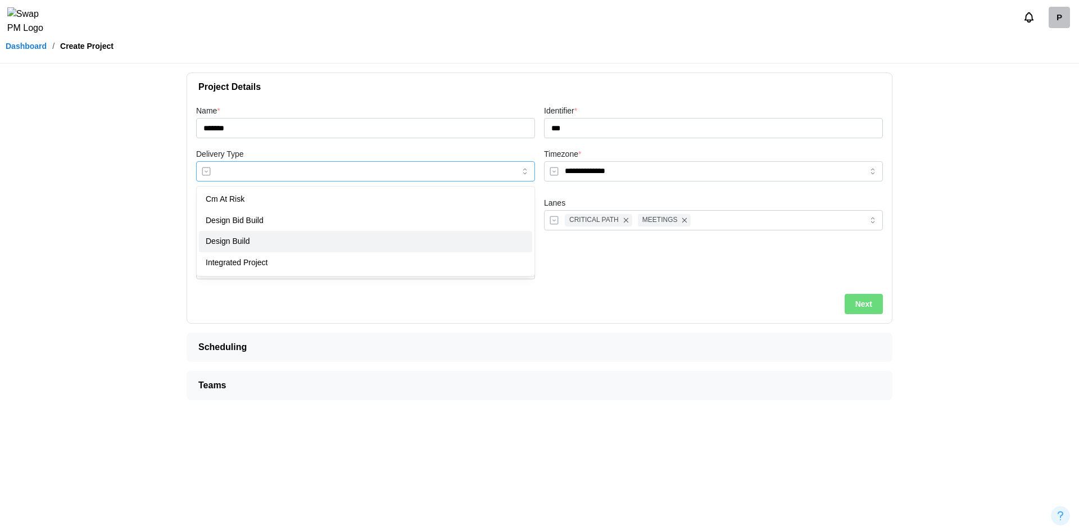
type input "**********"
click at [874, 311] on button "Next" at bounding box center [863, 304] width 38 height 20
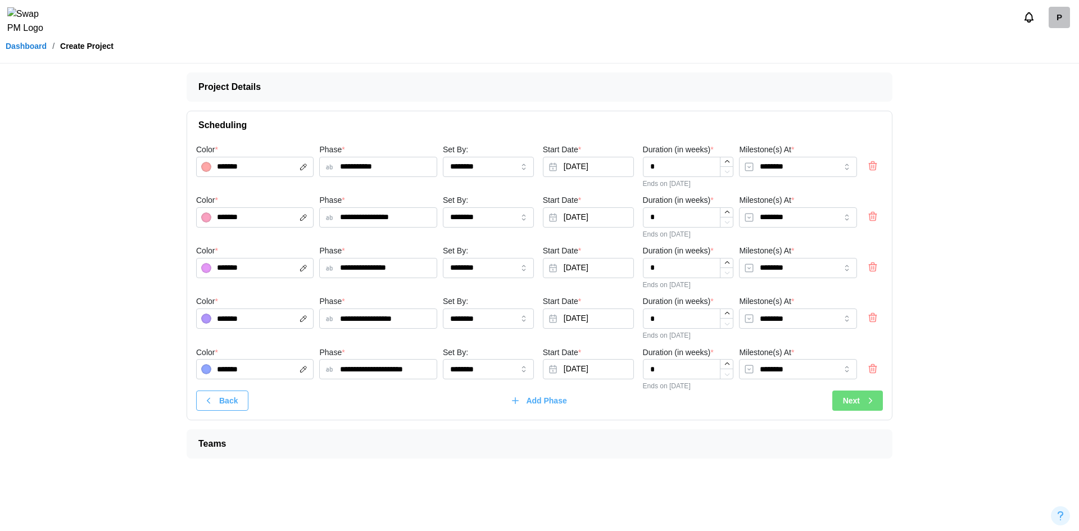
click at [869, 401] on icon "button" at bounding box center [870, 401] width 10 height 10
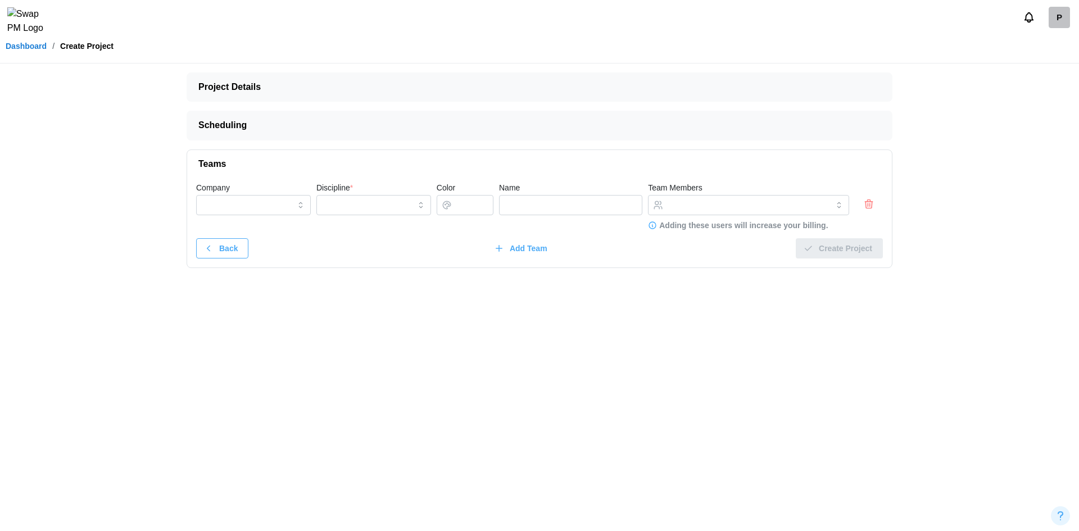
click at [871, 203] on icon "button" at bounding box center [868, 205] width 7 height 7
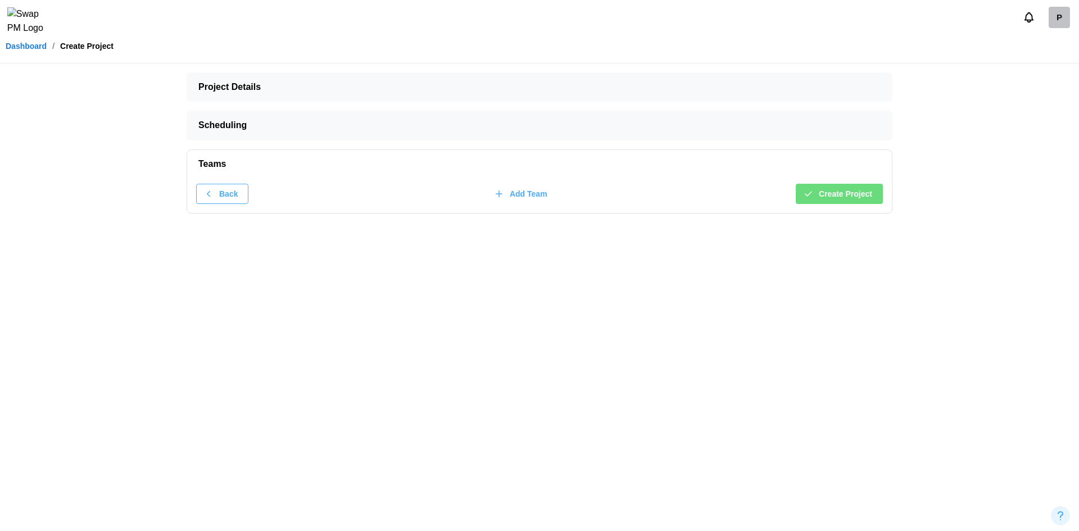
click at [850, 189] on span "Create Project" at bounding box center [845, 193] width 53 height 19
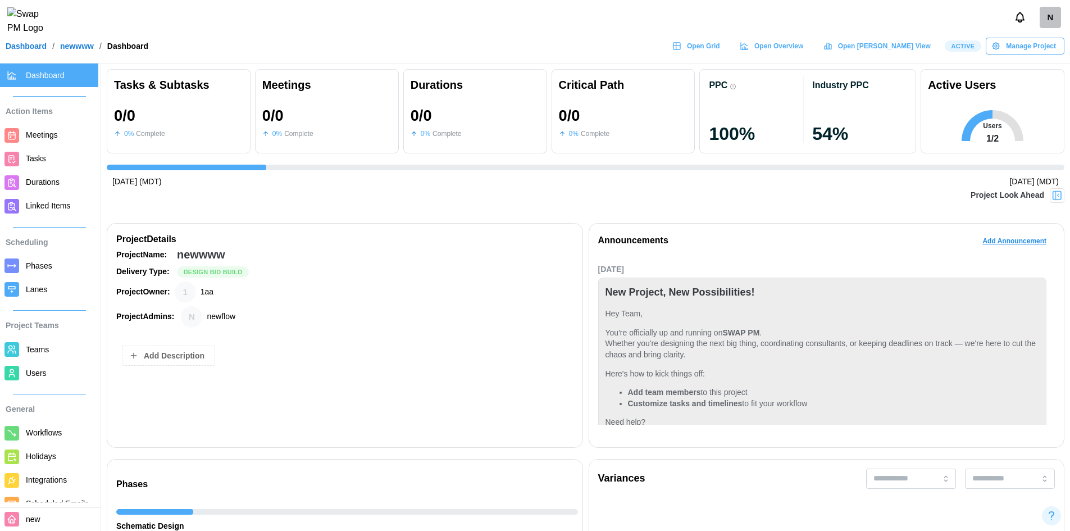
click at [21, 50] on link "Dashboard" at bounding box center [26, 46] width 41 height 8
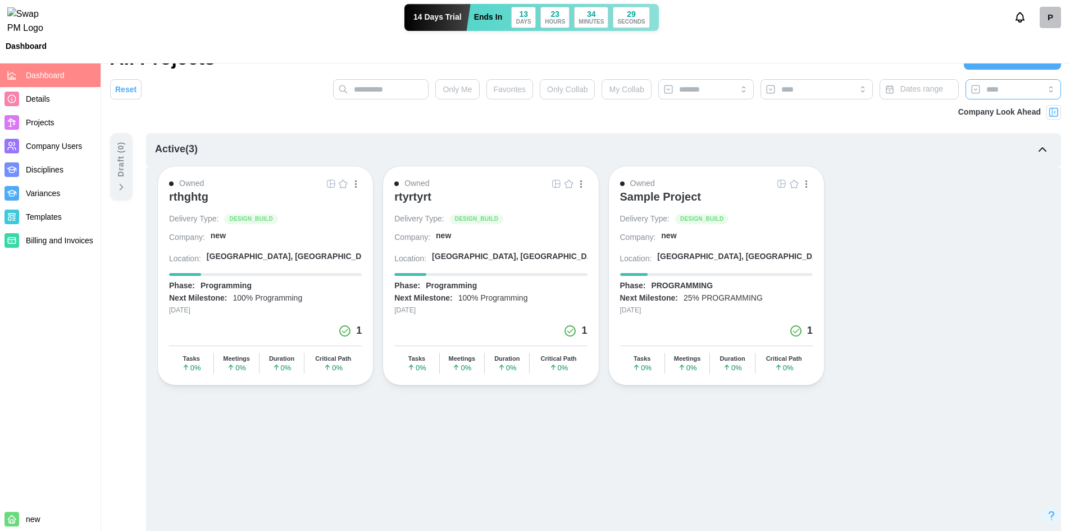
click at [998, 106] on body "14 Days Trial Ends [DATE] P Dashboard Dashboard Details Projects Company Users …" at bounding box center [535, 403] width 1070 height 901
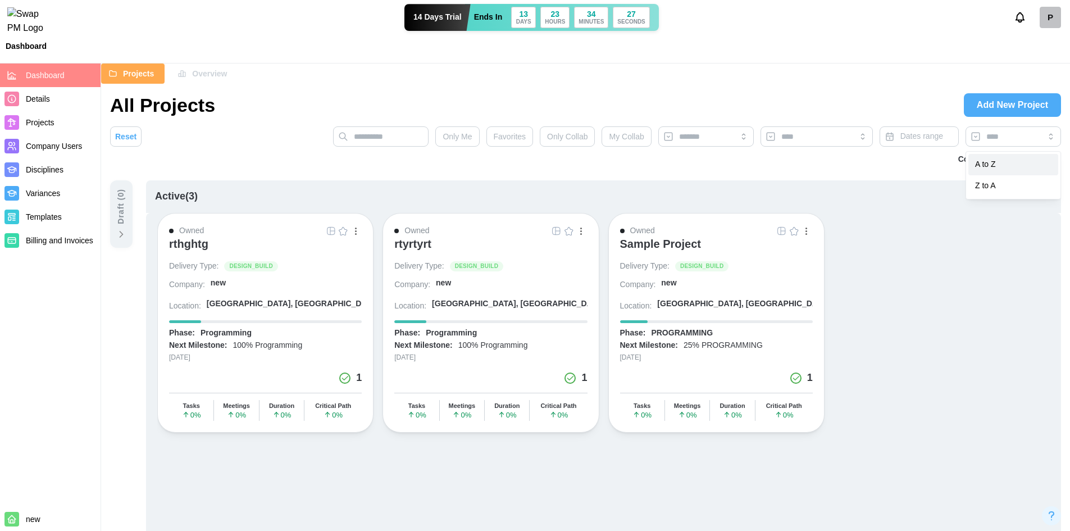
click at [1020, 106] on span "Add New Project" at bounding box center [1012, 105] width 71 height 22
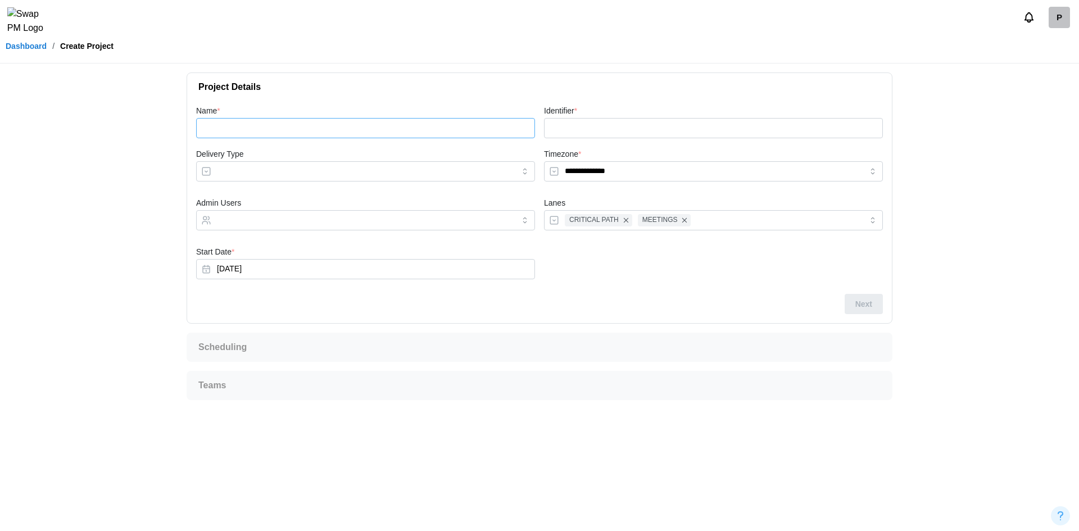
click at [239, 124] on input "Name *" at bounding box center [365, 128] width 339 height 20
type input "*"
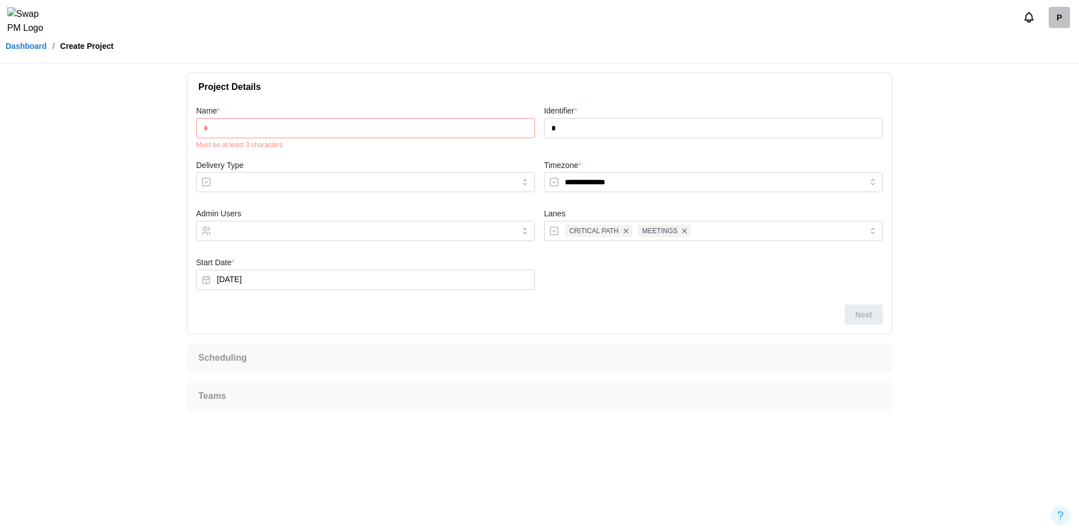
click at [268, 133] on input "*" at bounding box center [365, 128] width 339 height 20
type input "**"
type input "***"
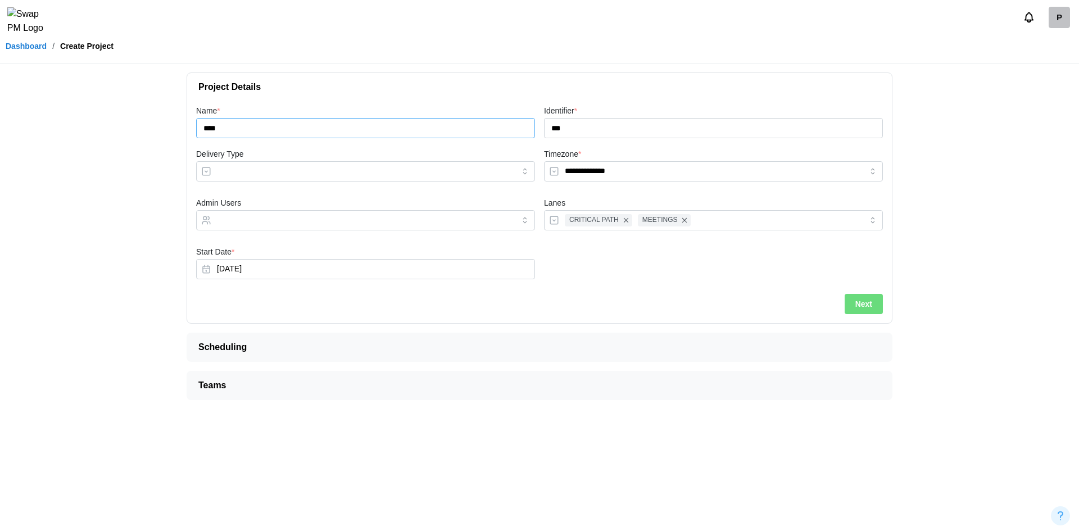
type input "****"
click at [221, 174] on input "Delivery Type" at bounding box center [365, 171] width 339 height 20
type input "**********"
click at [272, 231] on div "Admin Users" at bounding box center [366, 216] width 348 height 49
click at [291, 212] on div at bounding box center [354, 220] width 280 height 19
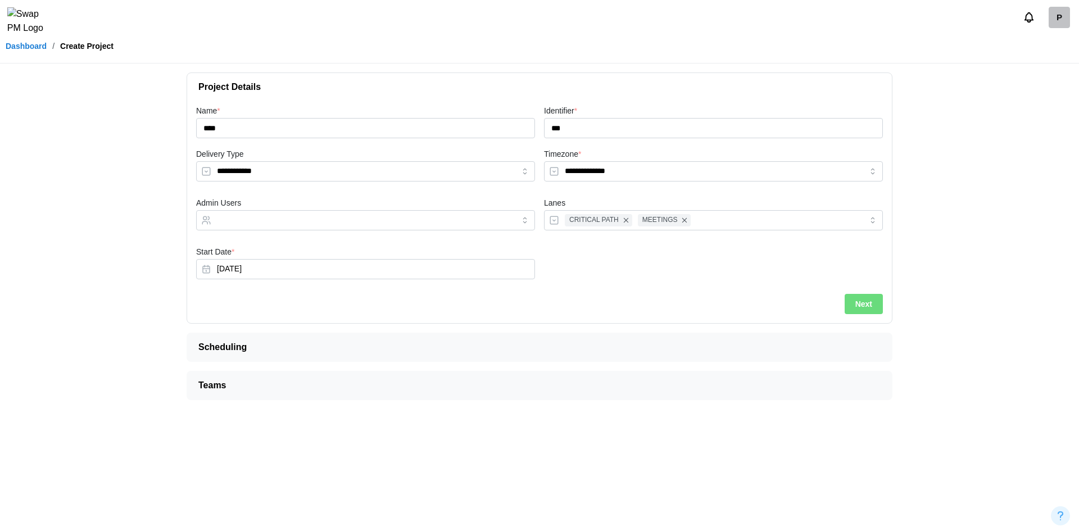
click at [294, 246] on div "Start Date * [DATE]" at bounding box center [365, 262] width 339 height 34
click at [873, 305] on button "Next" at bounding box center [863, 304] width 38 height 20
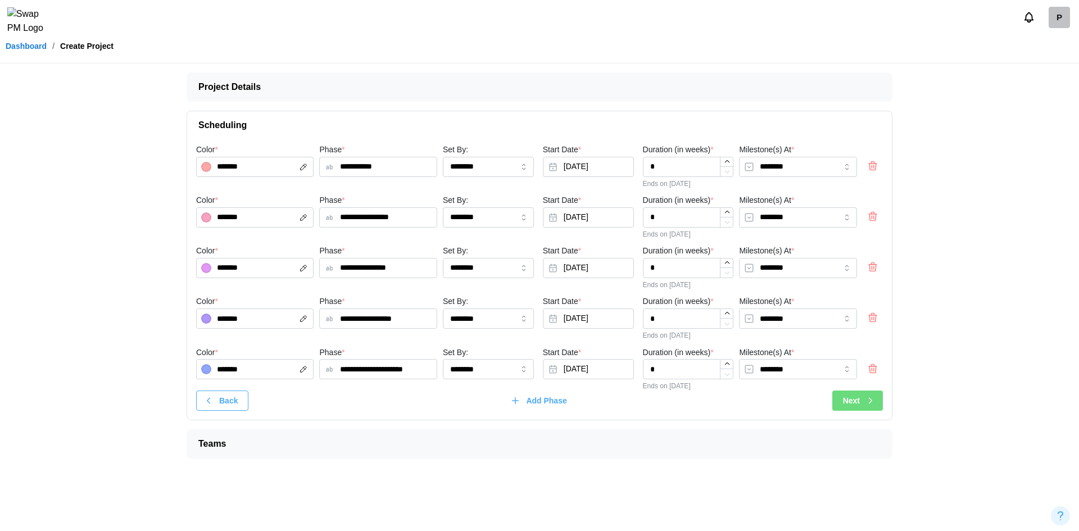
click at [864, 414] on div "**********" at bounding box center [539, 280] width 705 height 280
click at [865, 404] on div "Next" at bounding box center [859, 400] width 33 height 19
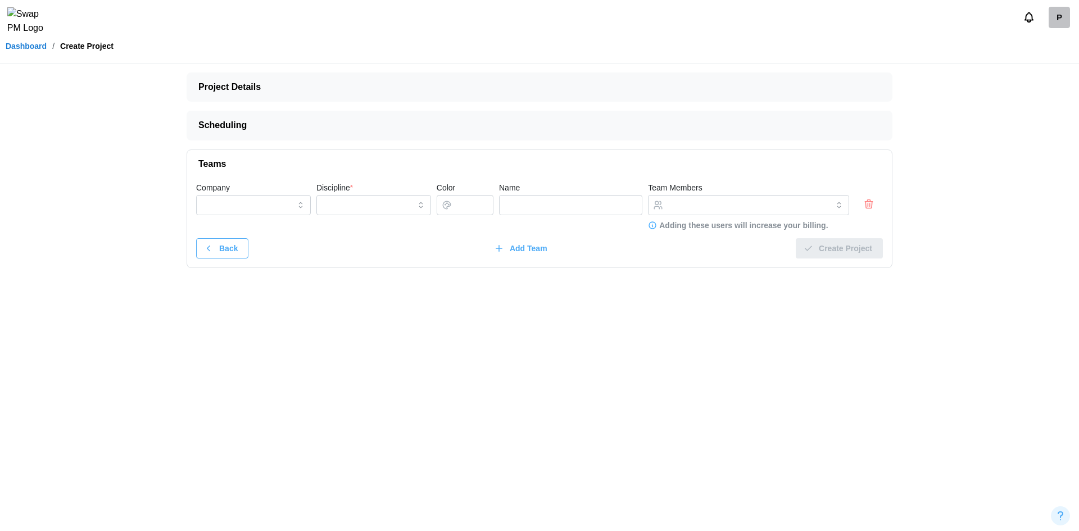
click at [872, 193] on div at bounding box center [869, 195] width 34 height 35
click at [871, 199] on icon "button" at bounding box center [868, 203] width 11 height 13
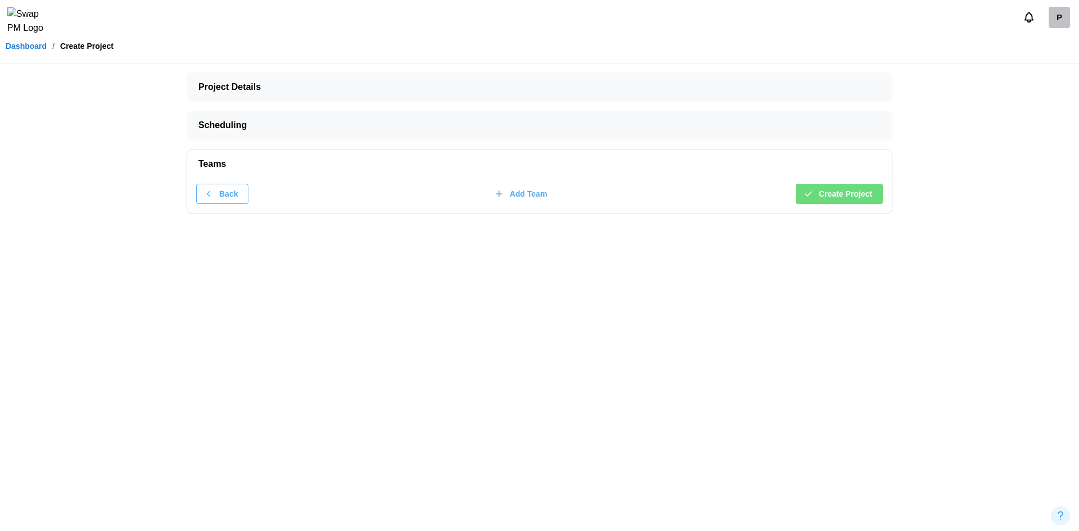
click at [861, 198] on span "Create Project" at bounding box center [845, 193] width 53 height 19
